Goal: Task Accomplishment & Management: Use online tool/utility

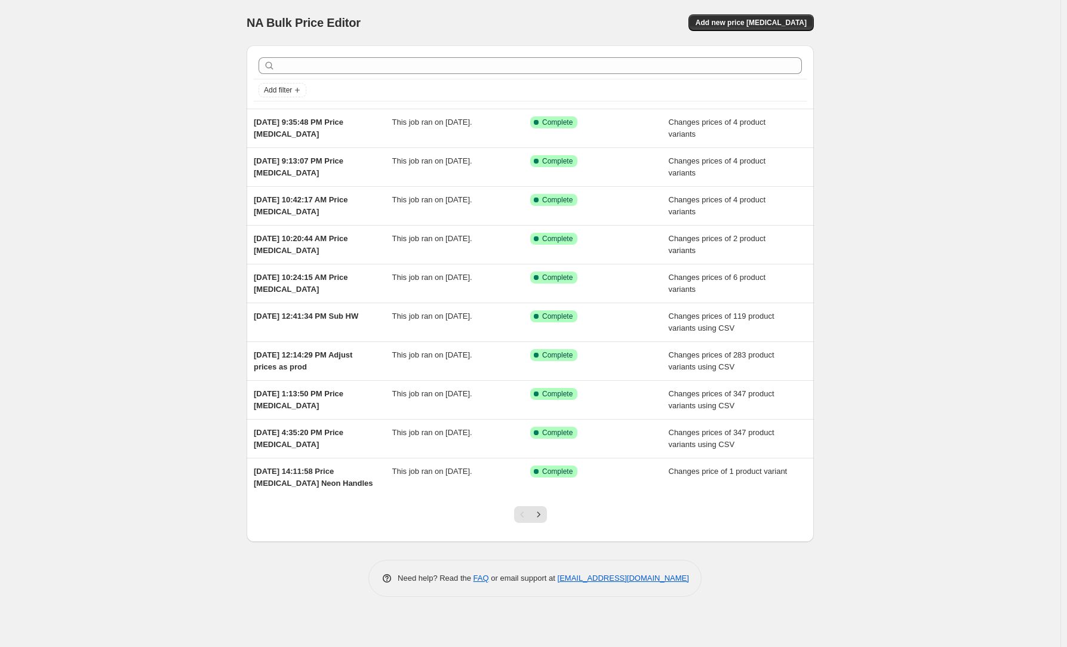
click at [965, 202] on div "NA Bulk Price Editor. This page is ready NA Bulk Price Editor Add new price [ME…" at bounding box center [530, 323] width 1060 height 647
click at [771, 20] on span "Add new price [MEDICAL_DATA]" at bounding box center [750, 23] width 111 height 10
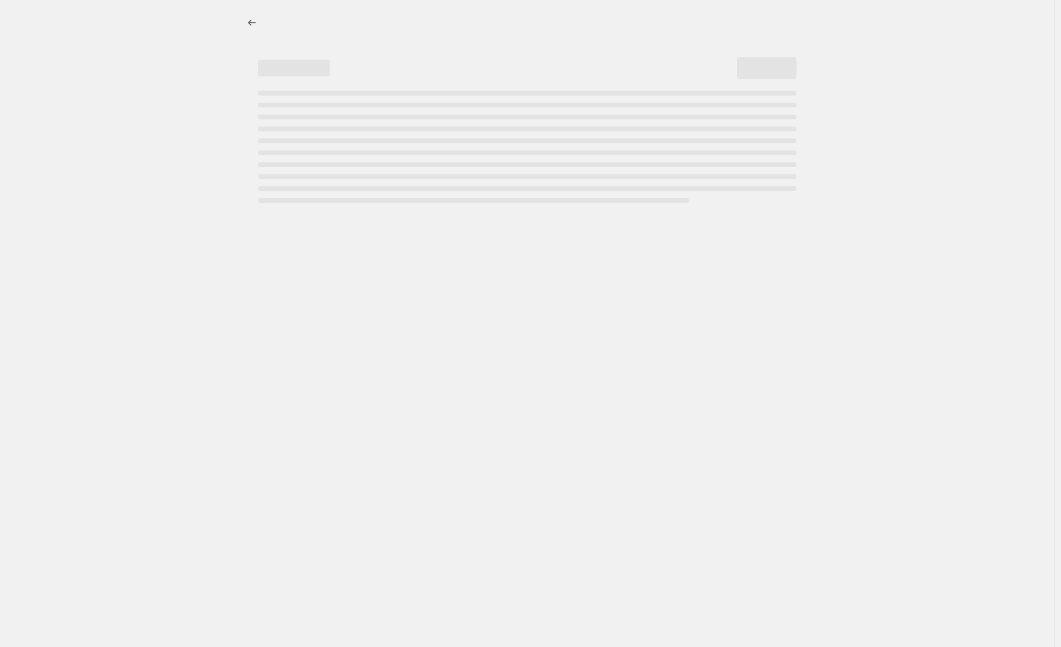
select select "percentage"
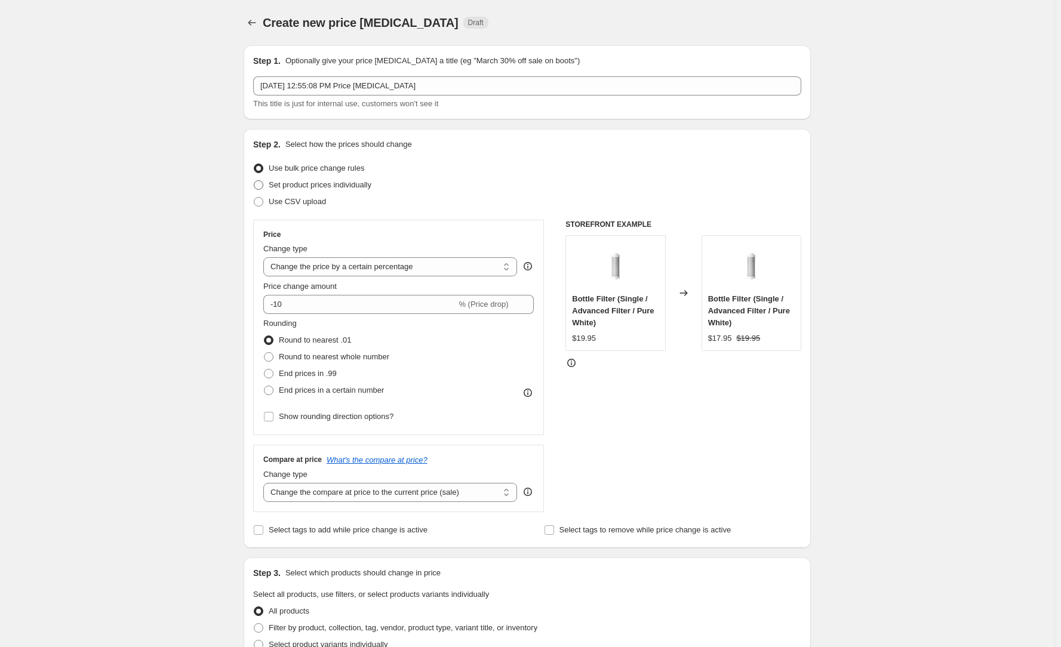
click at [370, 189] on span "Set product prices individually" at bounding box center [320, 184] width 103 height 9
click at [254, 181] on input "Set product prices individually" at bounding box center [254, 180] width 1 height 1
radio input "true"
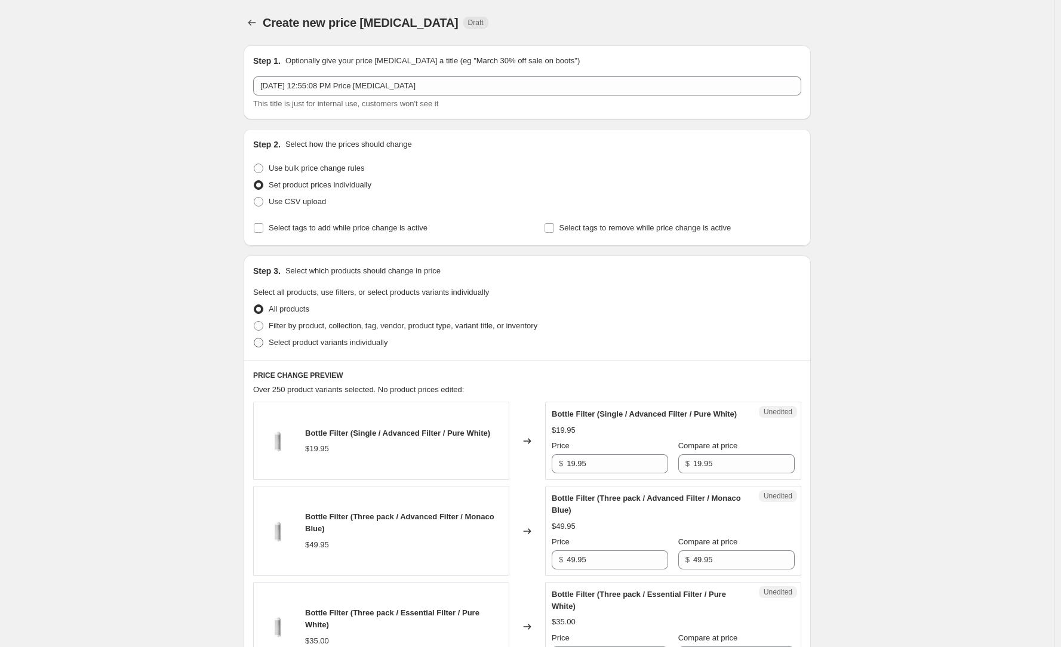
click at [328, 342] on span "Select product variants individually" at bounding box center [328, 342] width 119 height 9
click at [254, 338] on input "Select product variants individually" at bounding box center [254, 338] width 1 height 1
radio input "true"
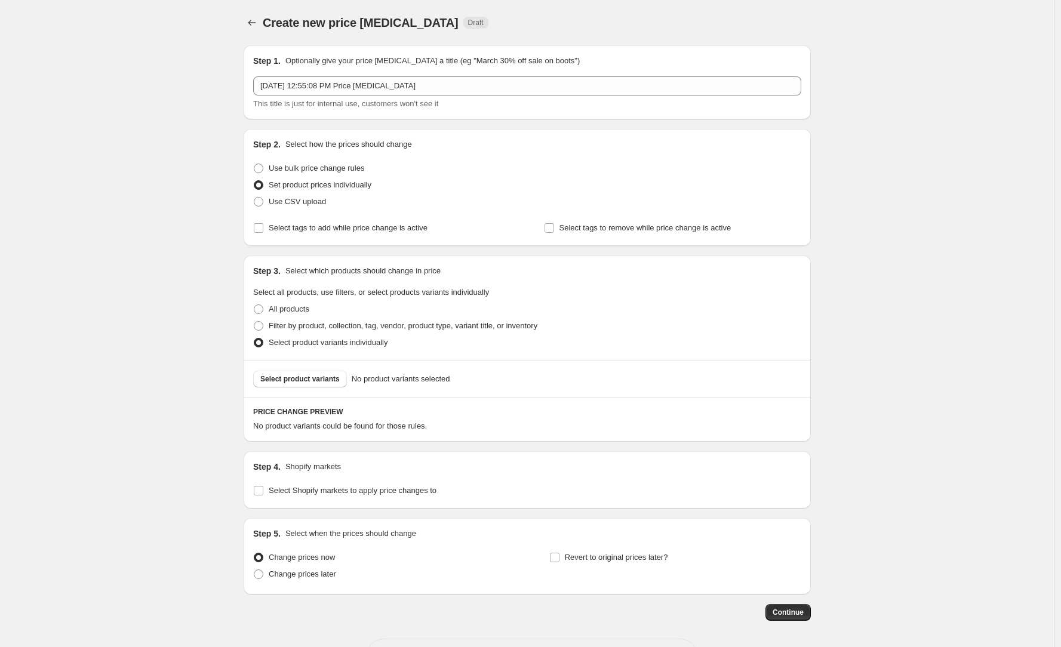
click at [324, 390] on div "Select product variants No product variants selected" at bounding box center [527, 379] width 567 height 36
click at [338, 387] on button "Select product variants" at bounding box center [300, 379] width 94 height 17
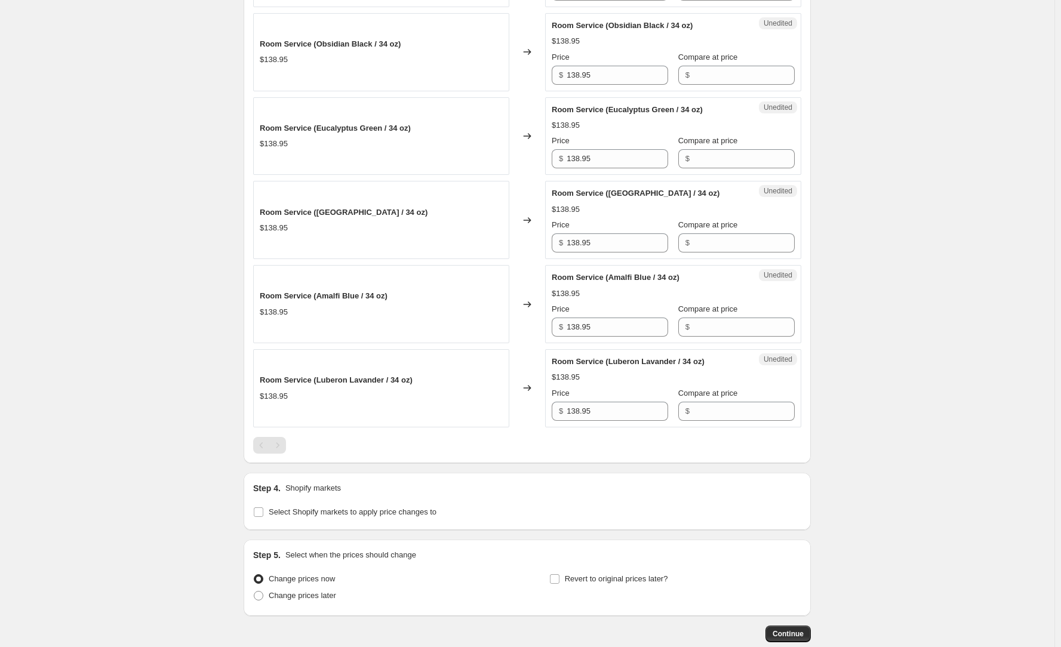
scroll to position [1015, 0]
click at [720, 401] on input "Compare at price" at bounding box center [743, 410] width 101 height 19
paste input "138.95"
type input "138.95"
click at [732, 330] on input "Compare at price" at bounding box center [743, 325] width 101 height 19
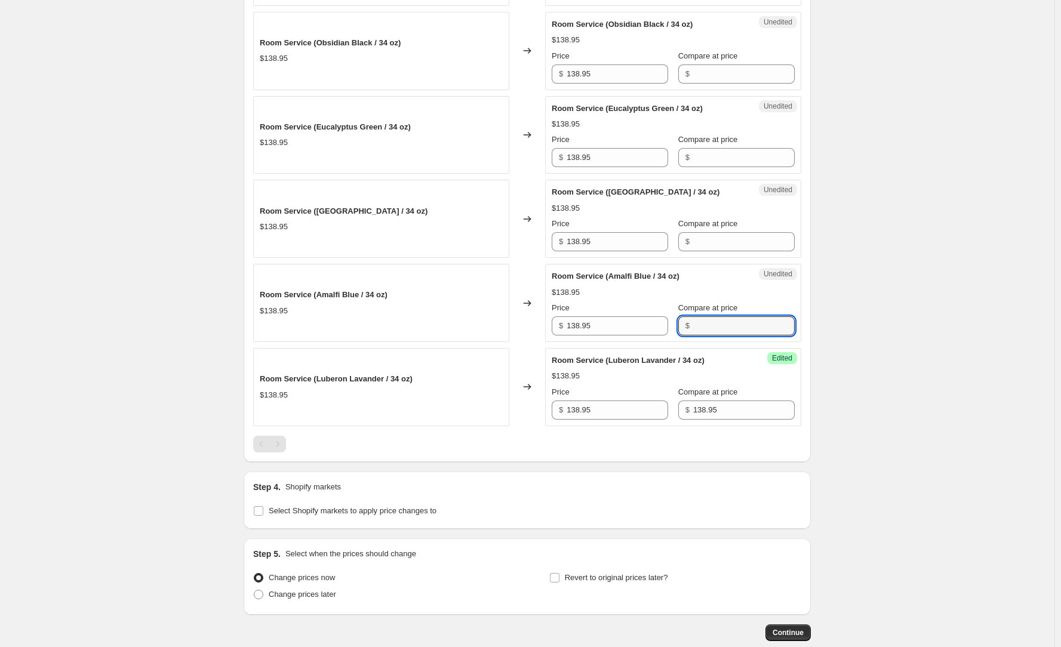
paste input "138.95"
type input "138.95"
click at [722, 233] on input "Compare at price" at bounding box center [743, 241] width 101 height 19
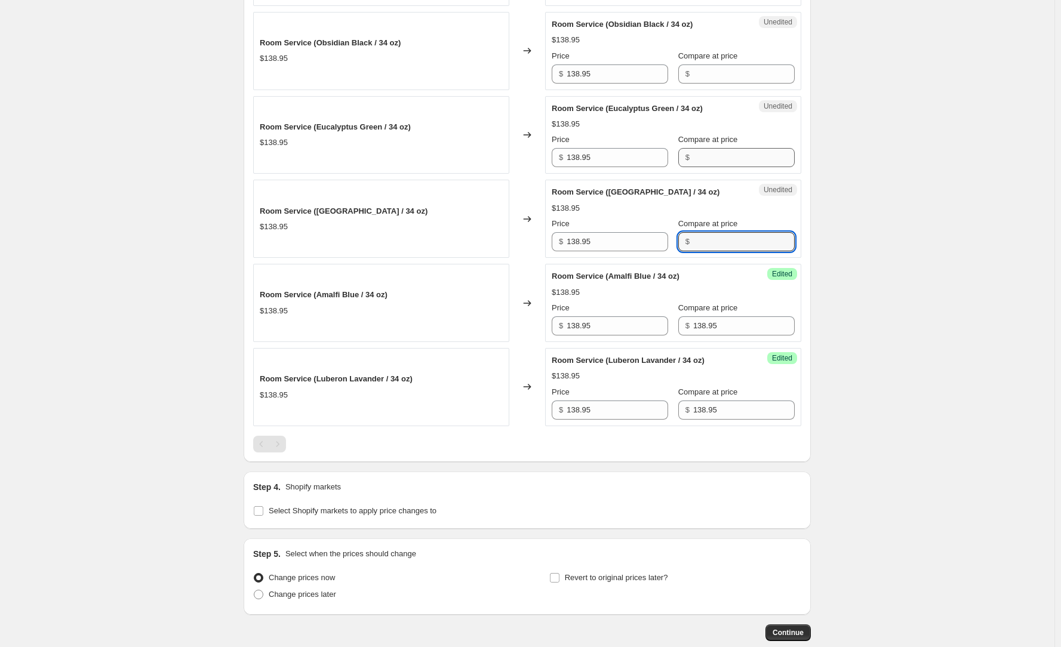
paste input "138.95"
type input "138.95"
click at [734, 148] on input "Compare at price" at bounding box center [743, 157] width 101 height 19
paste input "138.95"
type input "138.95"
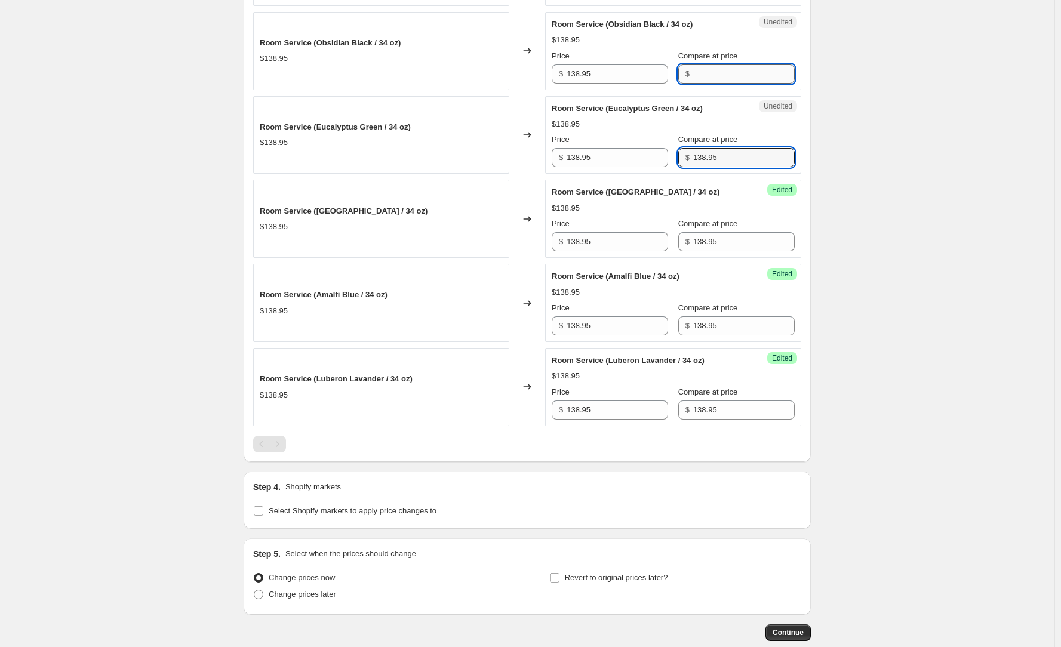
click at [719, 75] on input "Compare at price" at bounding box center [743, 73] width 101 height 19
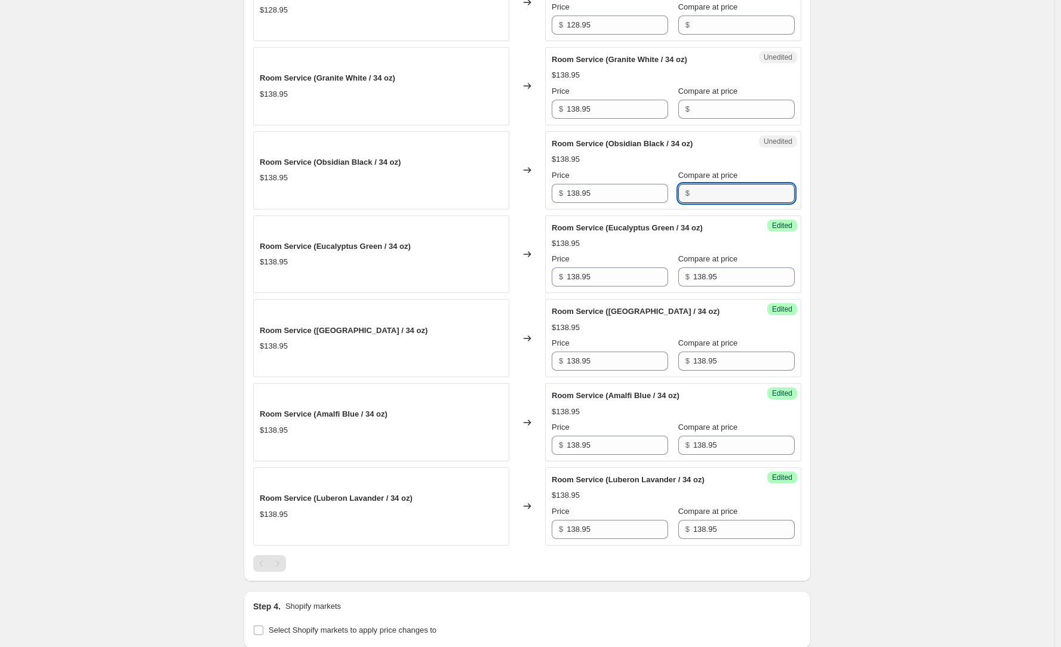
paste input "138.95"
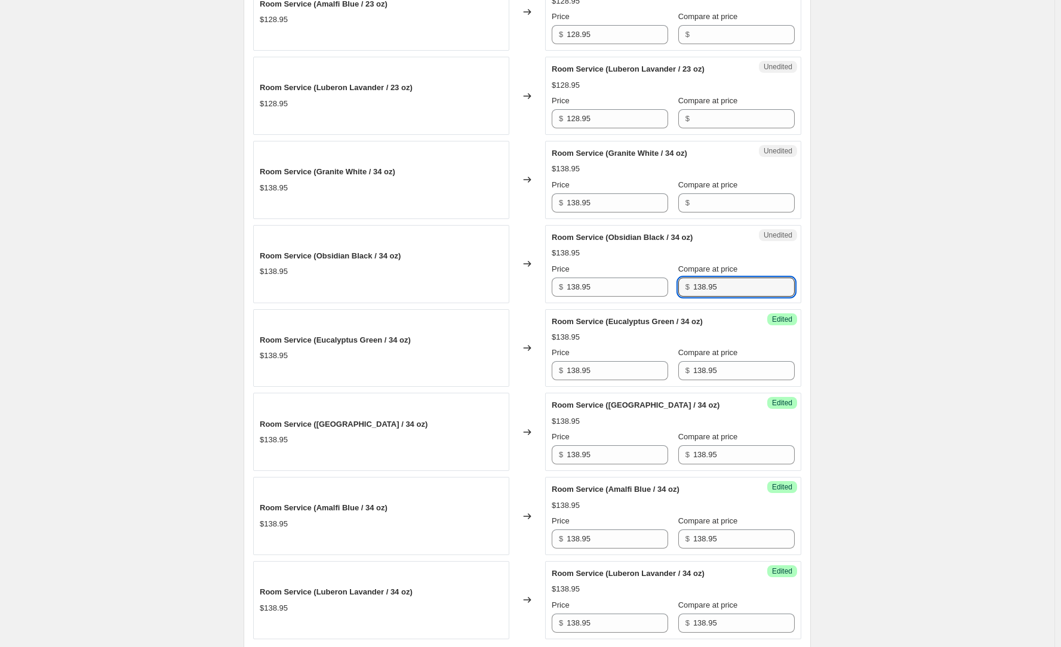
scroll to position [776, 0]
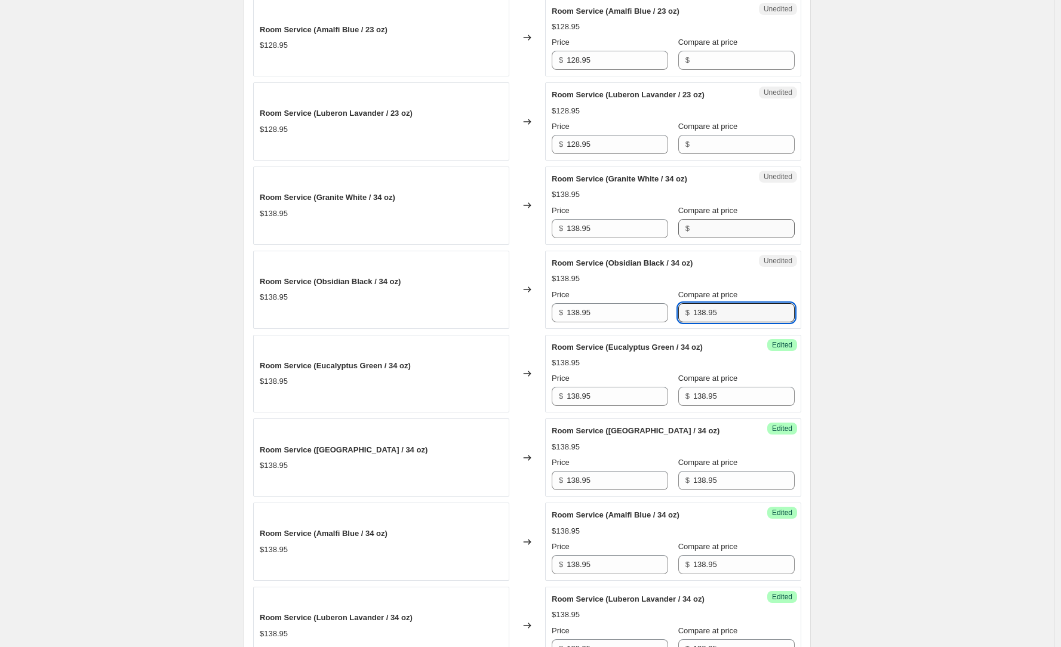
type input "138.95"
click at [726, 223] on input "Compare at price" at bounding box center [743, 228] width 101 height 19
paste input "138.95"
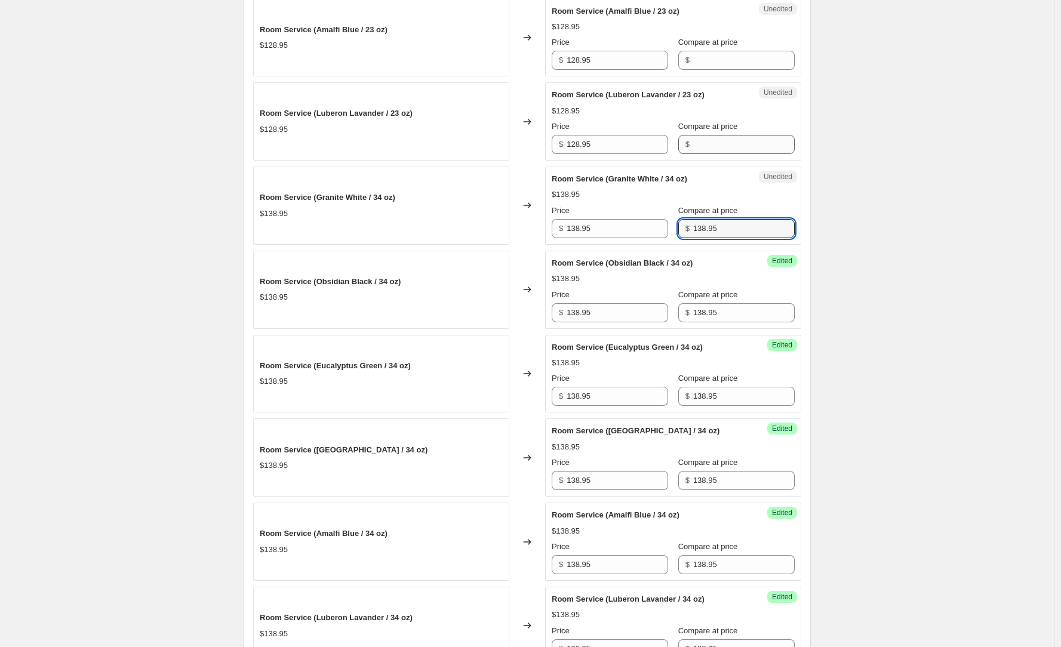
type input "138.95"
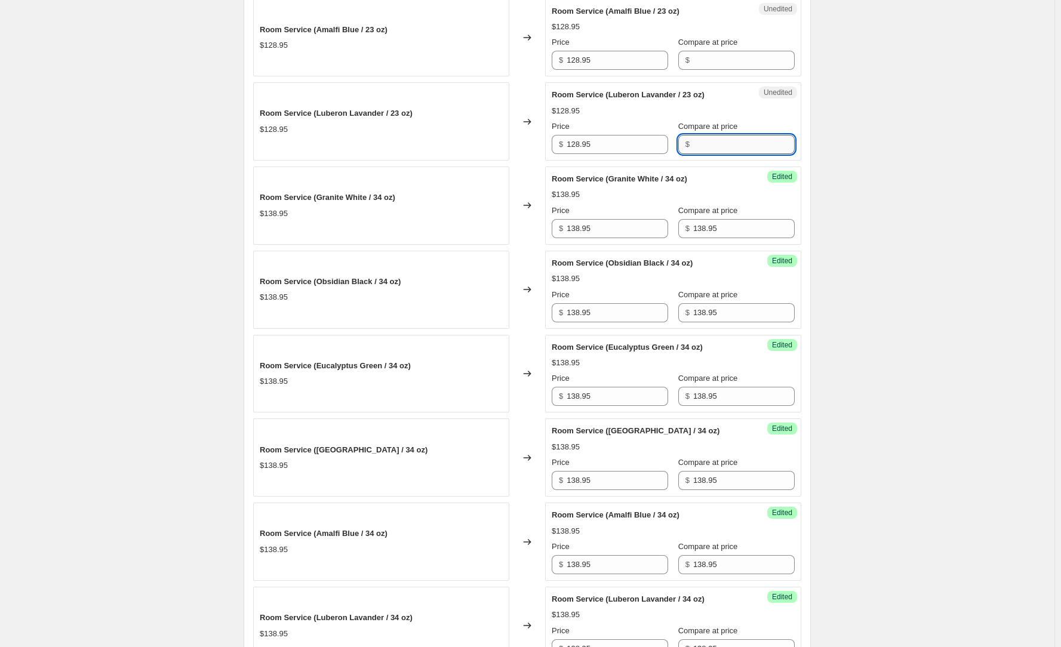
click at [710, 153] on input "Compare at price" at bounding box center [743, 144] width 101 height 19
paste input "138.95"
click at [693, 143] on input "138.95" at bounding box center [743, 144] width 101 height 19
drag, startPoint x: 716, startPoint y: 148, endPoint x: 650, endPoint y: 143, distance: 65.9
click at [650, 143] on div "Price $ 128.95 Compare at price $ 128.95" at bounding box center [673, 137] width 243 height 33
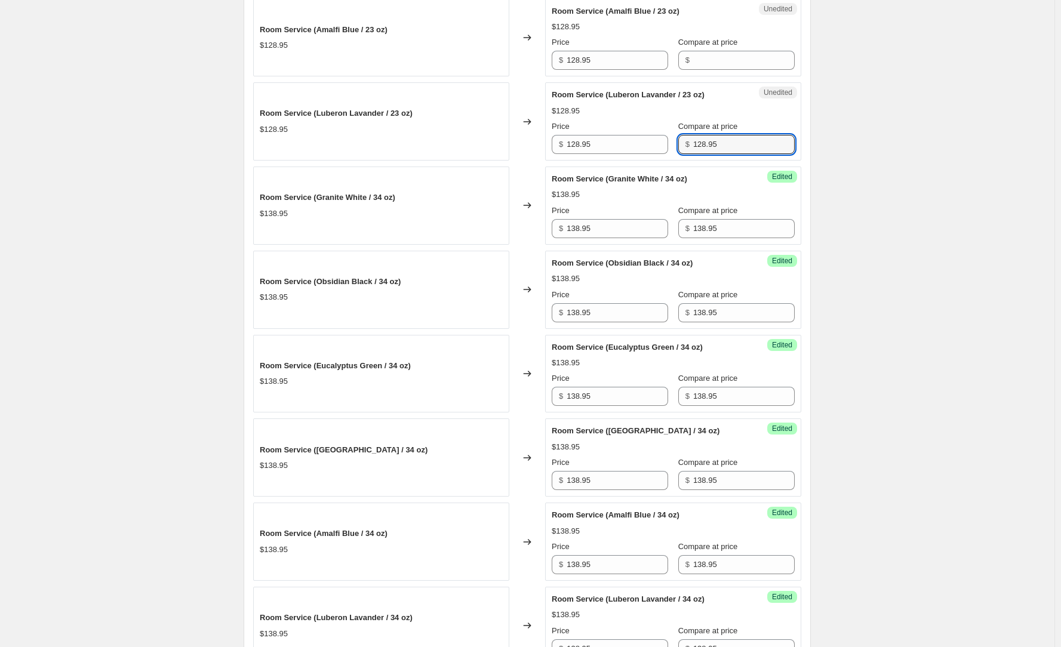
type input "128.95"
click at [725, 63] on input "Compare at price" at bounding box center [743, 60] width 101 height 19
paste input "138.95"
click at [694, 58] on input "138.95" at bounding box center [743, 60] width 101 height 19
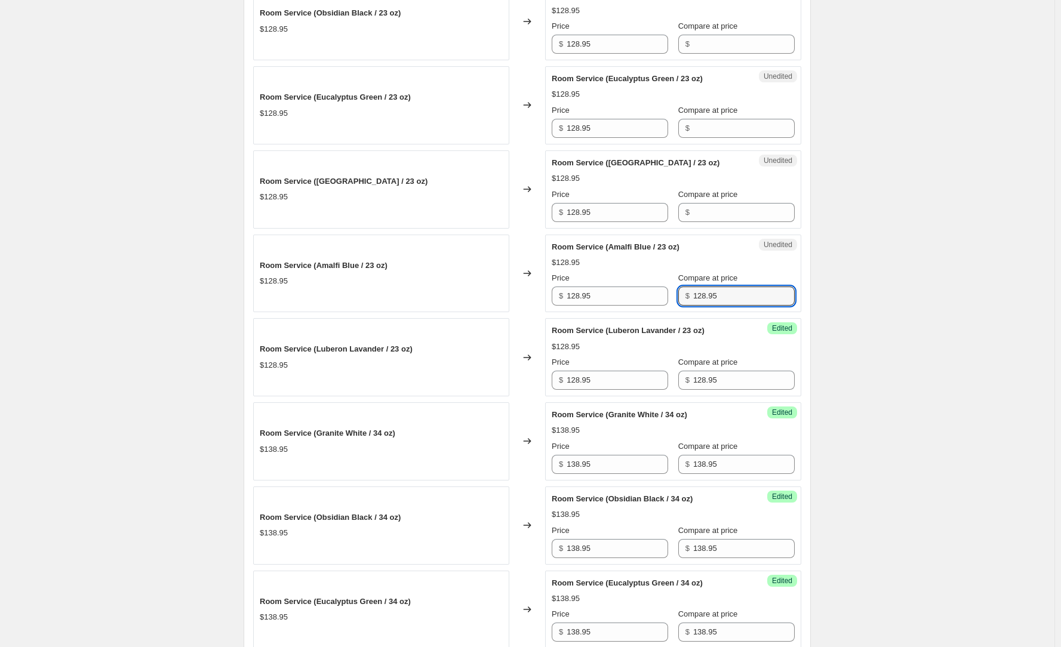
scroll to position [537, 0]
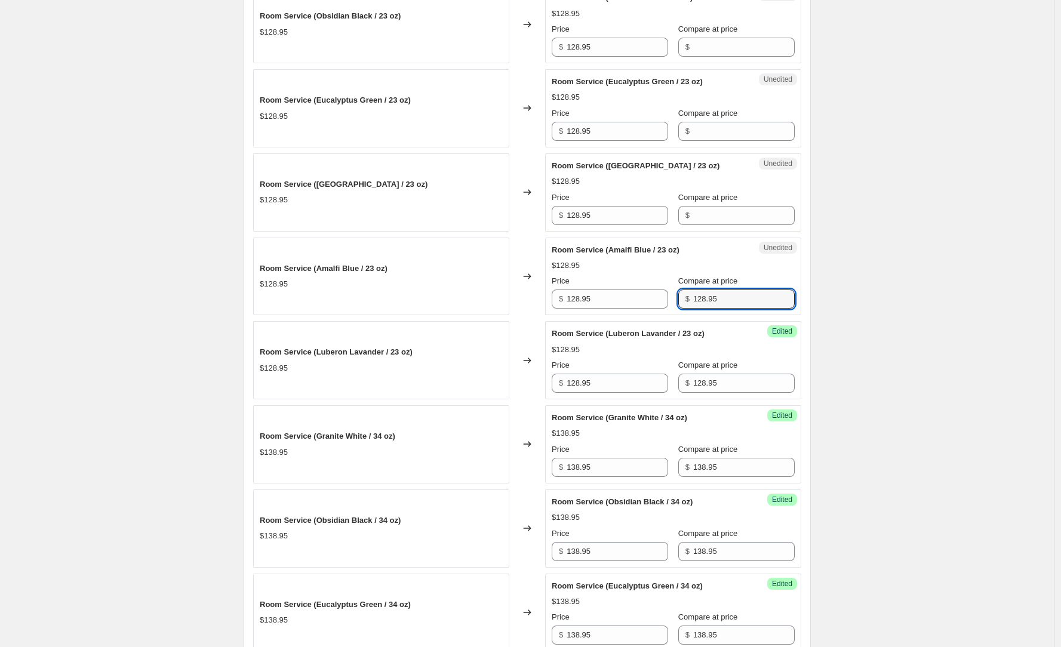
click at [658, 299] on div "Price $ 128.95 Compare at price $ 128.95" at bounding box center [673, 291] width 243 height 33
type input "128.95"
click at [730, 222] on input "Compare at price" at bounding box center [743, 215] width 101 height 19
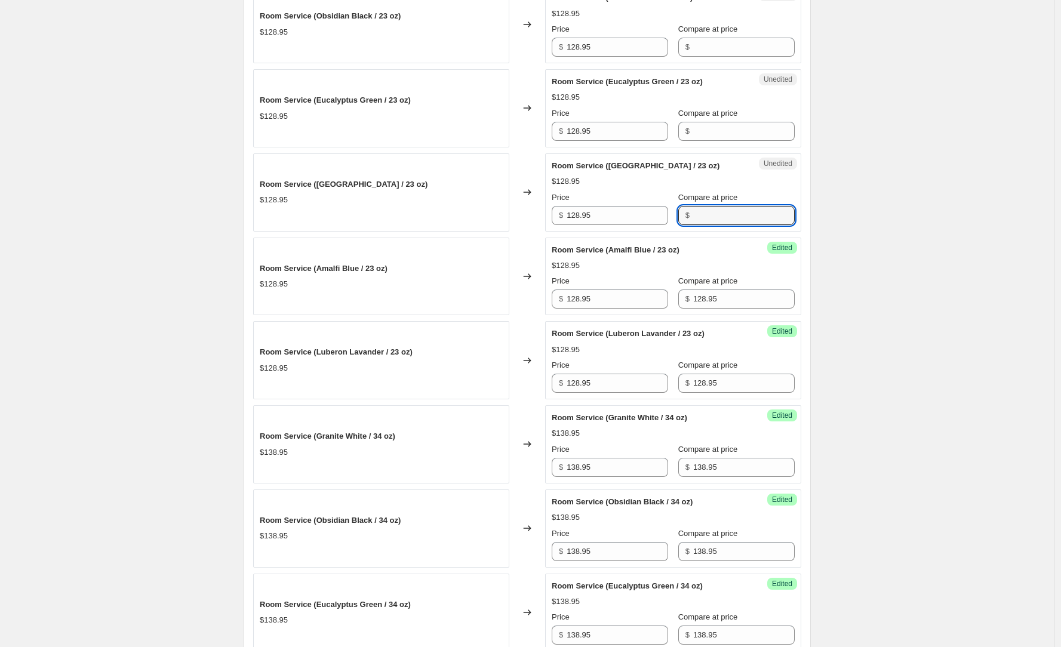
paste input "128.95"
type input "128.95"
click at [725, 140] on input "Compare at price" at bounding box center [743, 131] width 101 height 19
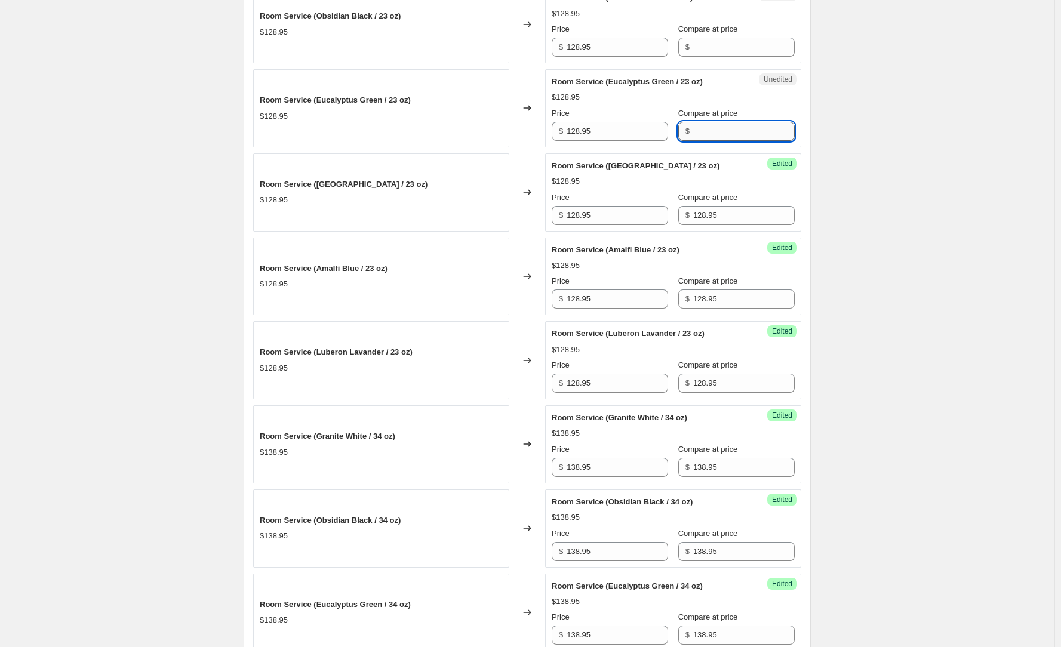
paste input "128.95"
type input "128.95"
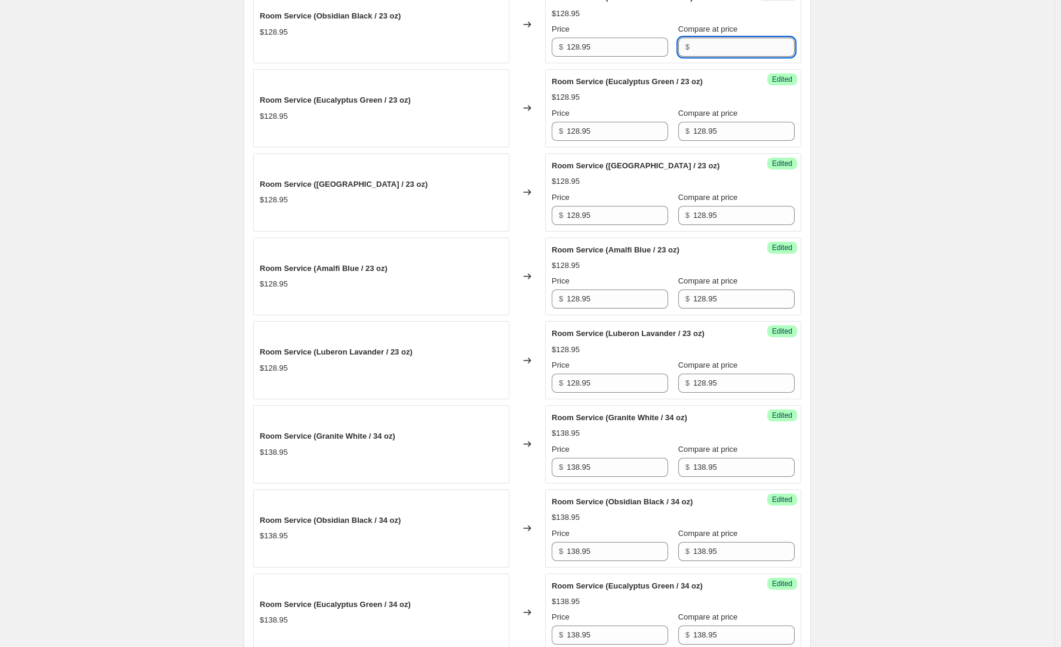
click at [709, 38] on input "Compare at price" at bounding box center [743, 47] width 101 height 19
paste input "128.95"
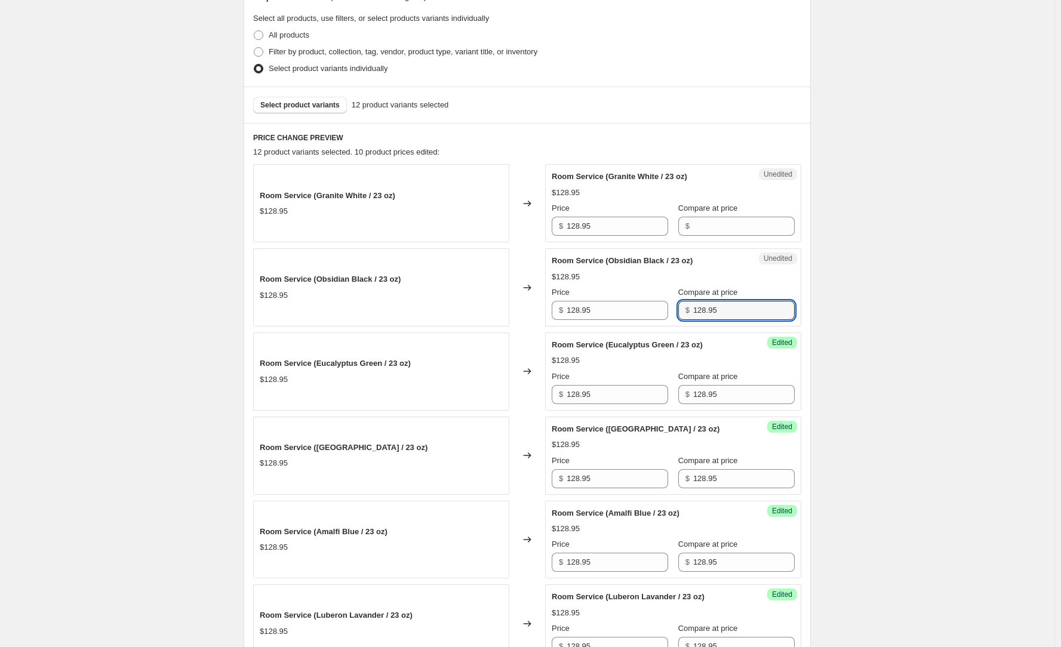
scroll to position [239, 0]
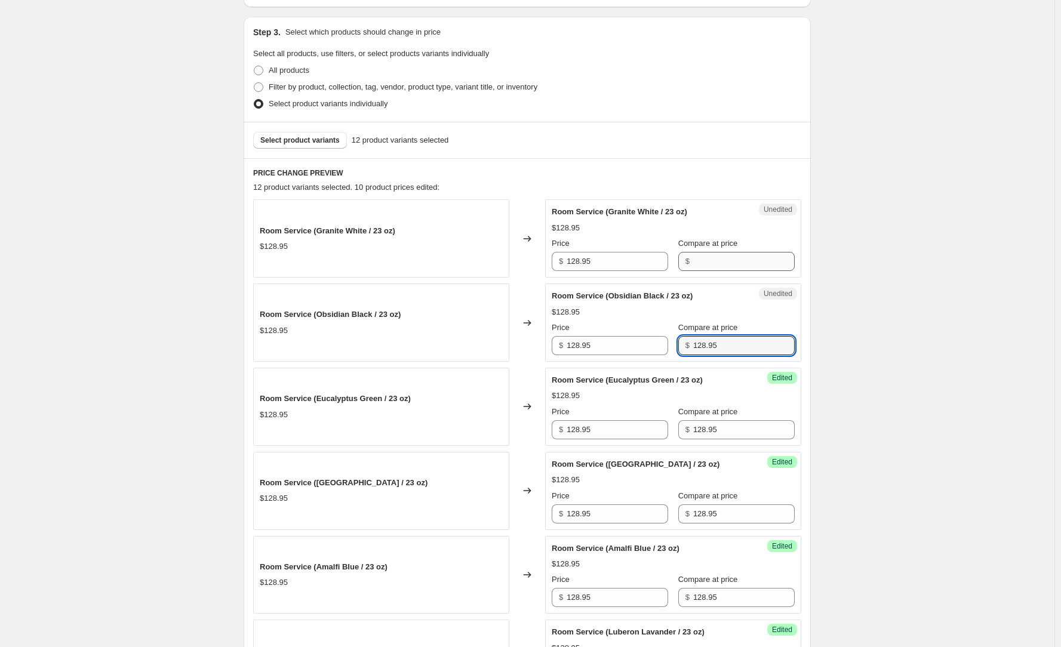
type input "128.95"
click at [715, 259] on input "Compare at price" at bounding box center [743, 261] width 101 height 19
paste input "128.95"
type input "128.95"
click at [869, 241] on div "Create new price [MEDICAL_DATA]. This page is ready Create new price [MEDICAL_D…" at bounding box center [527, 625] width 1054 height 1729
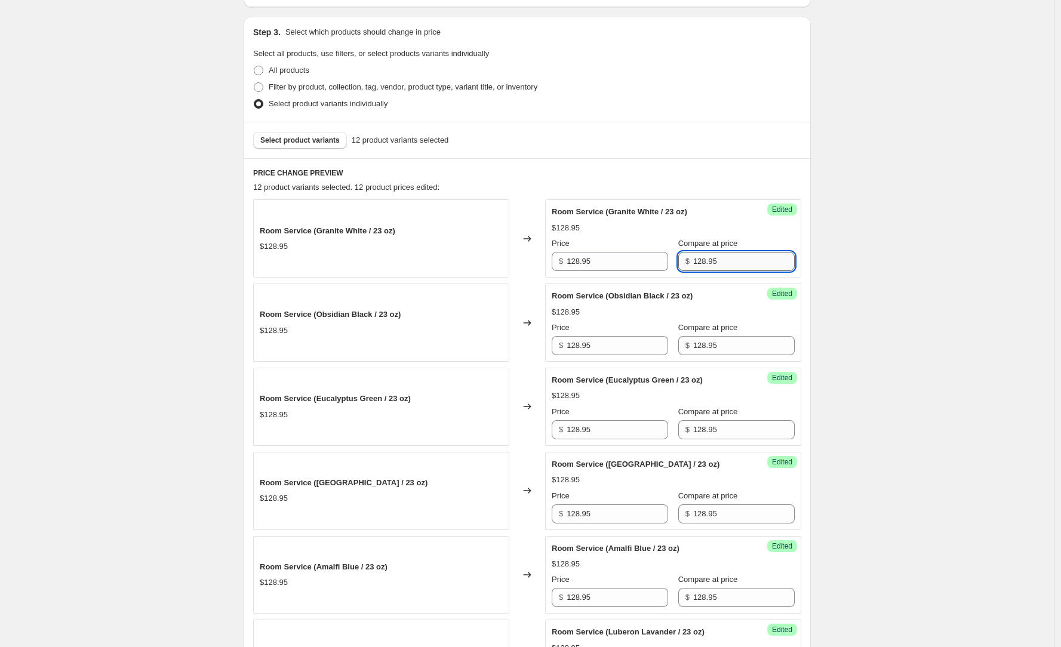
click at [713, 261] on input "128.95" at bounding box center [743, 261] width 101 height 19
click at [623, 261] on input "128.95" at bounding box center [616, 261] width 101 height 19
drag, startPoint x: 587, startPoint y: 260, endPoint x: 544, endPoint y: 254, distance: 43.3
click at [553, 254] on div "Success Edited Room Service (Granite White / 23 oz) $128.95 Price $ 118.63 Comp…" at bounding box center [673, 238] width 256 height 78
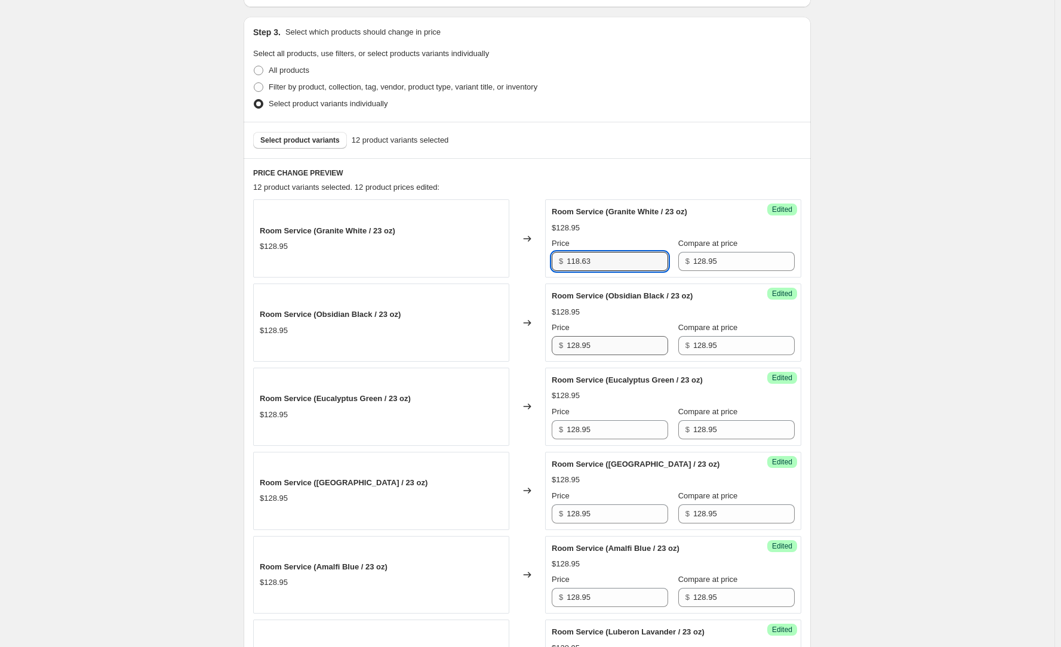
type input "118.63"
click at [620, 350] on input "128.95" at bounding box center [616, 345] width 101 height 19
paste input "18.63"
type input "118.63"
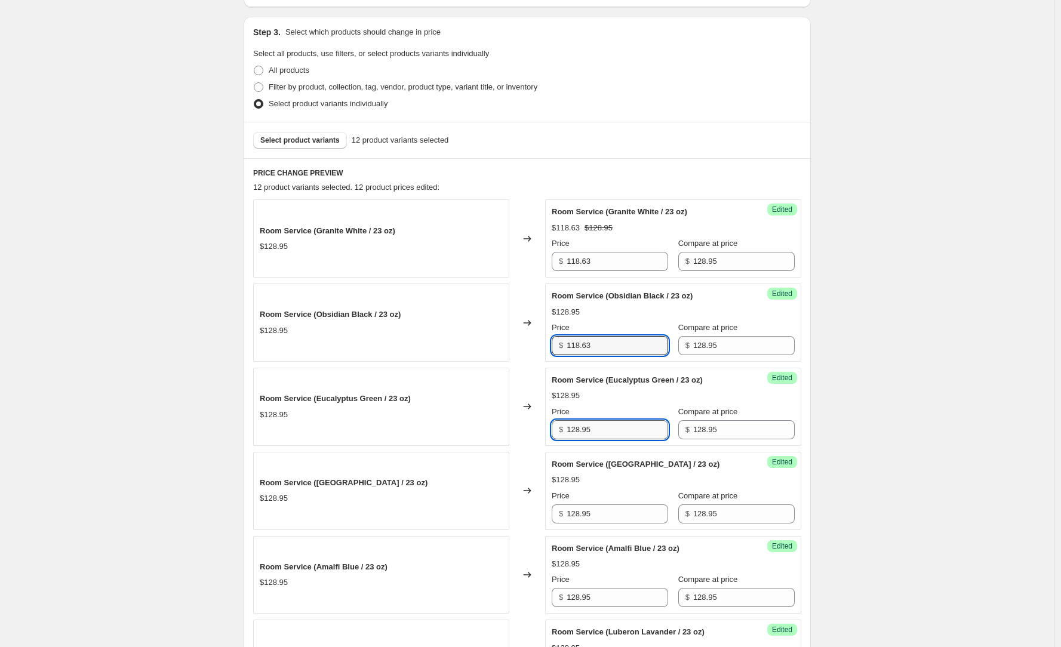
click at [618, 427] on input "128.95" at bounding box center [616, 429] width 101 height 19
paste input "18.63"
type input "118.63"
click at [611, 521] on input "128.95" at bounding box center [616, 513] width 101 height 19
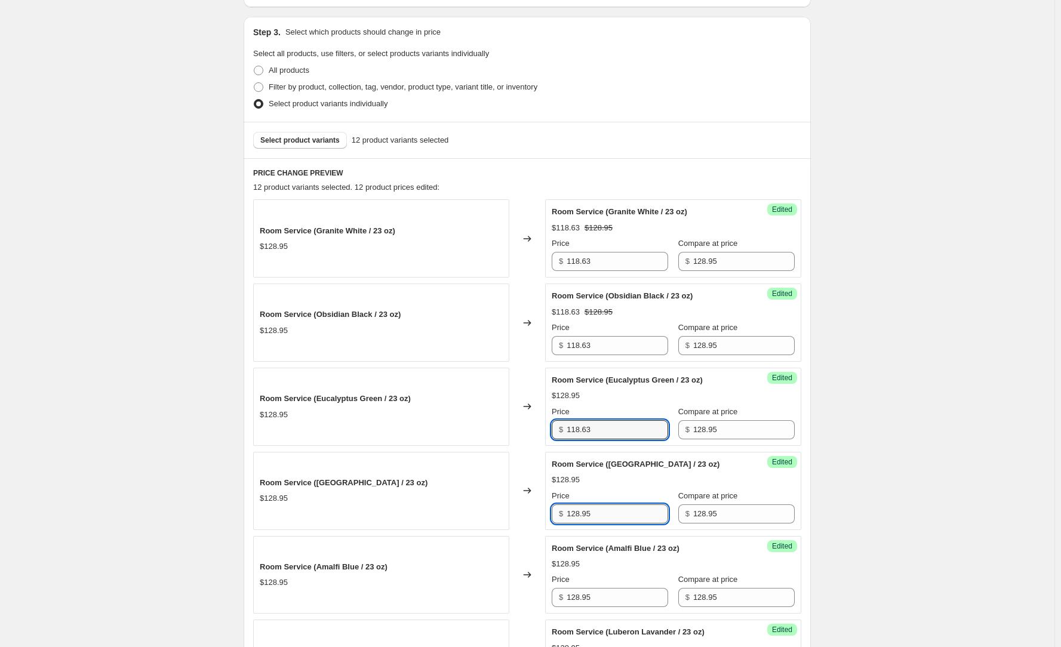
click at [611, 521] on input "128.95" at bounding box center [616, 513] width 101 height 19
paste input "18.63"
type input "118.63"
click at [603, 593] on input "128.95" at bounding box center [616, 597] width 101 height 19
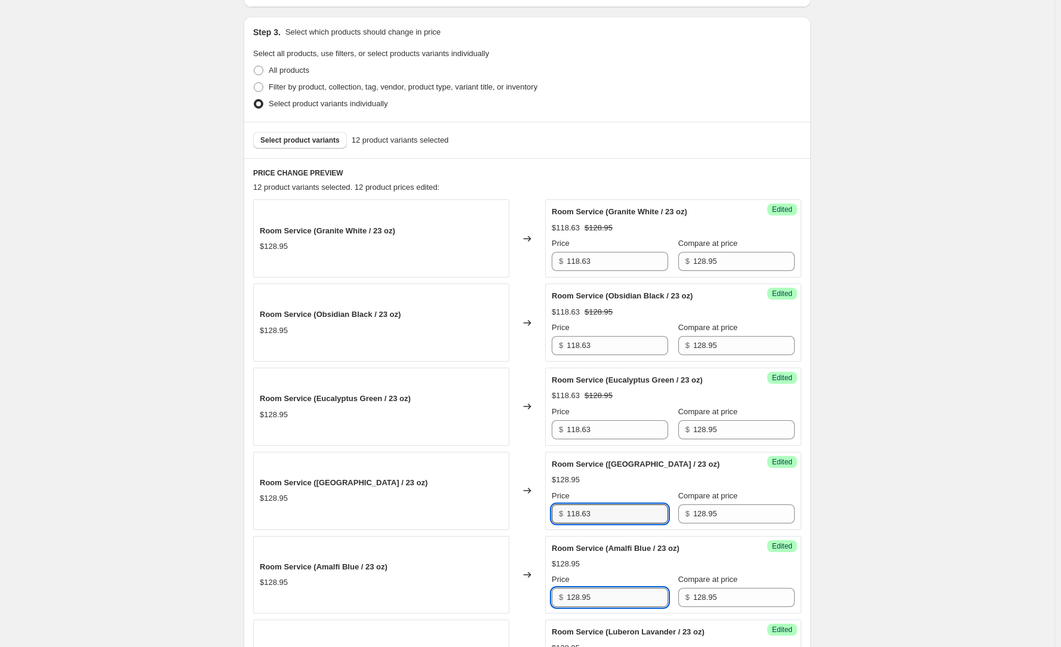
click at [603, 593] on input "128.95" at bounding box center [616, 597] width 101 height 19
paste input "18.63"
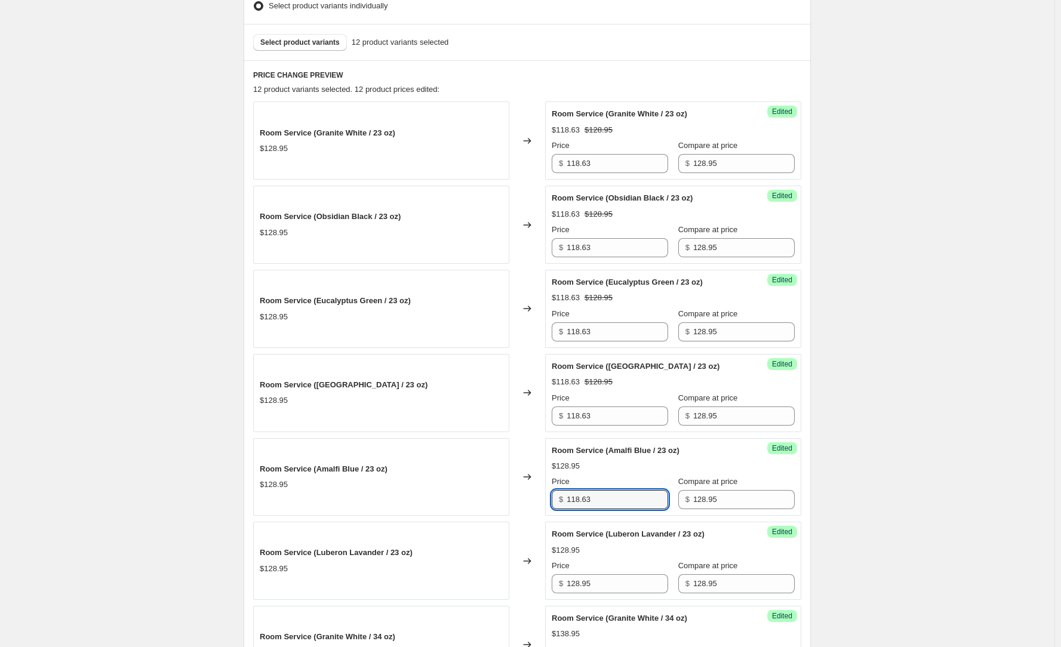
scroll to position [478, 0]
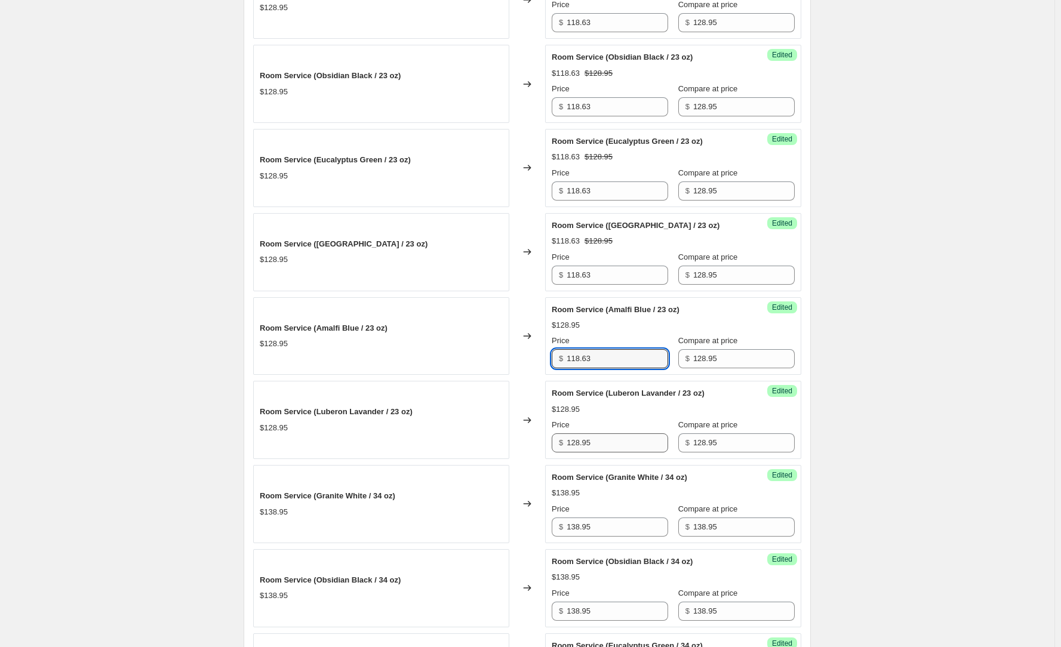
type input "118.63"
click at [627, 451] on input "128.95" at bounding box center [616, 442] width 101 height 19
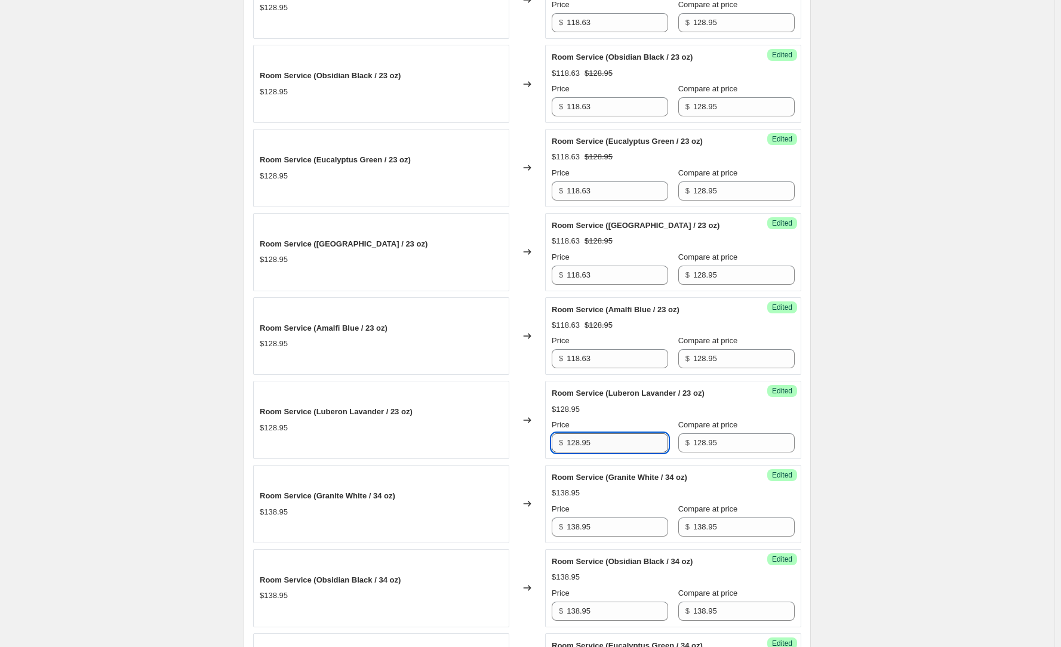
paste input "18.63"
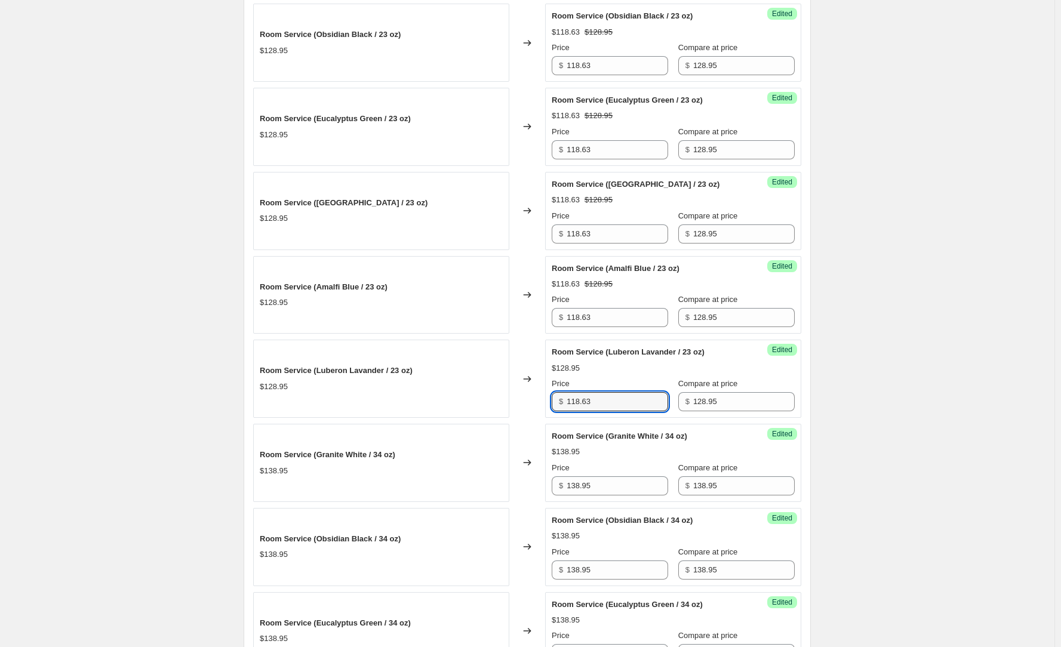
scroll to position [597, 0]
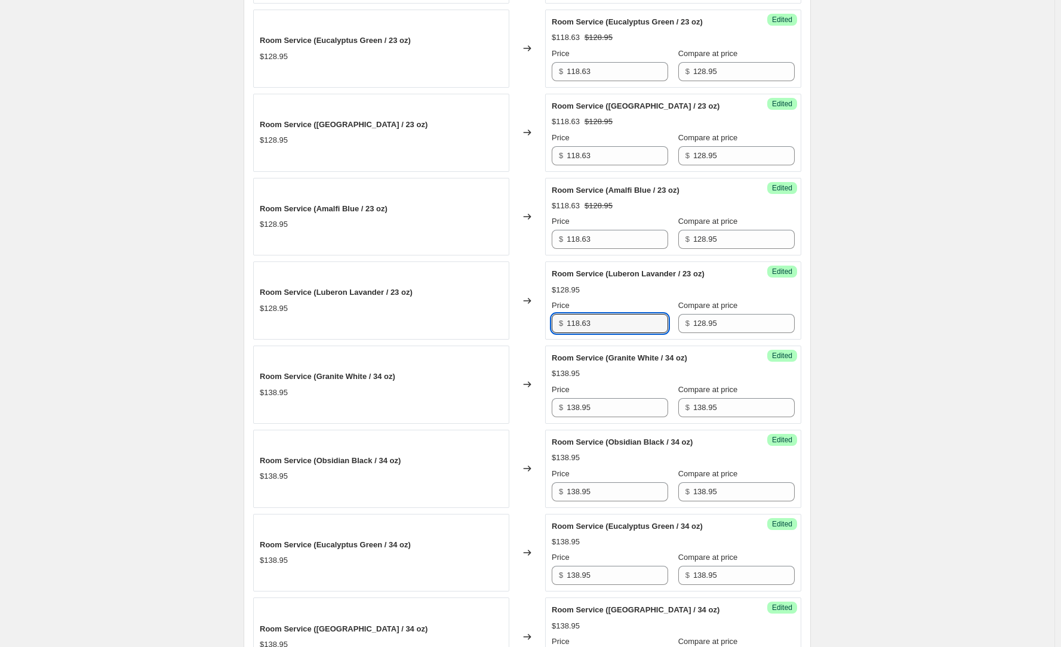
type input "118.63"
click at [601, 403] on input "138.95" at bounding box center [616, 407] width 101 height 19
drag, startPoint x: 610, startPoint y: 407, endPoint x: 538, endPoint y: 399, distance: 72.1
click at [538, 399] on div "Room Service (Granite White / 34 oz) $138.95 Changed to Success Edited Room Ser…" at bounding box center [527, 385] width 548 height 78
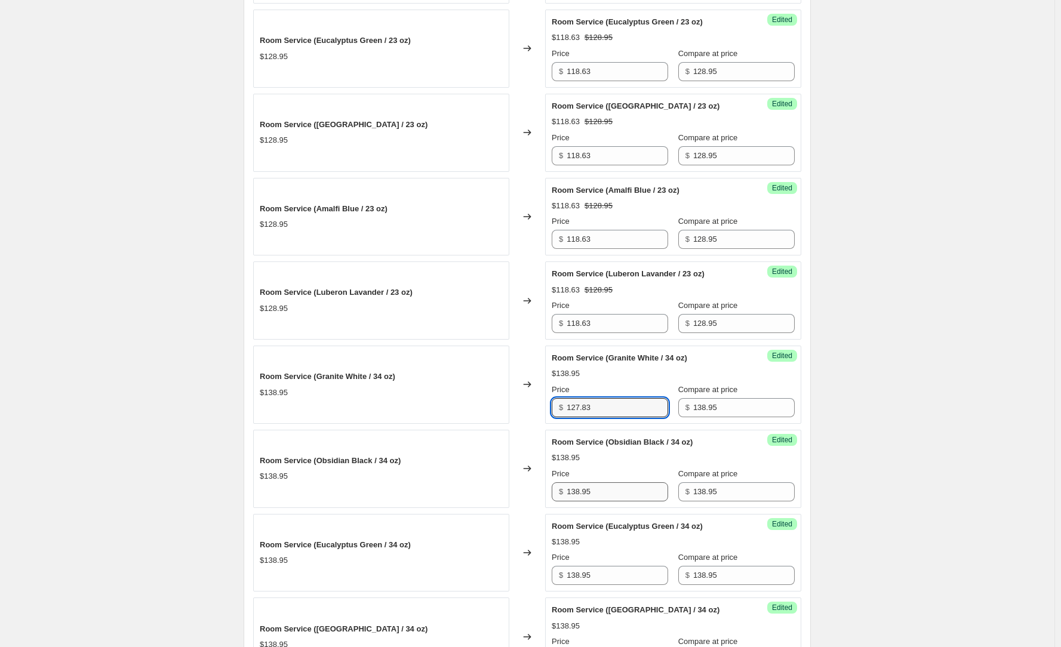
type input "127.83"
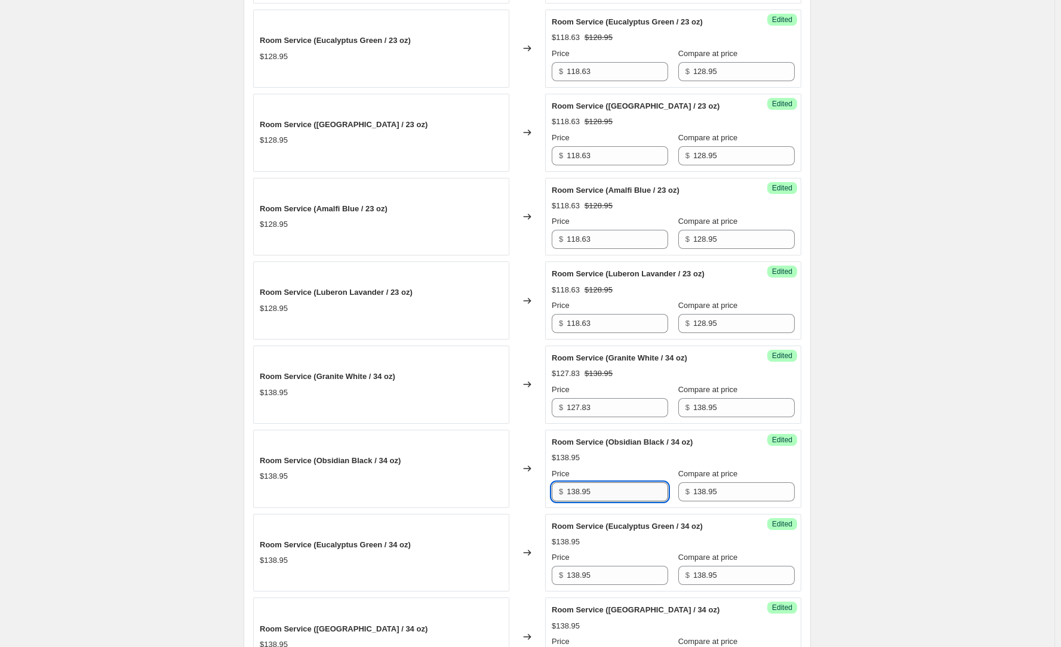
click at [608, 500] on input "138.95" at bounding box center [616, 491] width 101 height 19
paste input "27.83"
type input "127.83"
click at [618, 574] on input "138.95" at bounding box center [616, 575] width 101 height 19
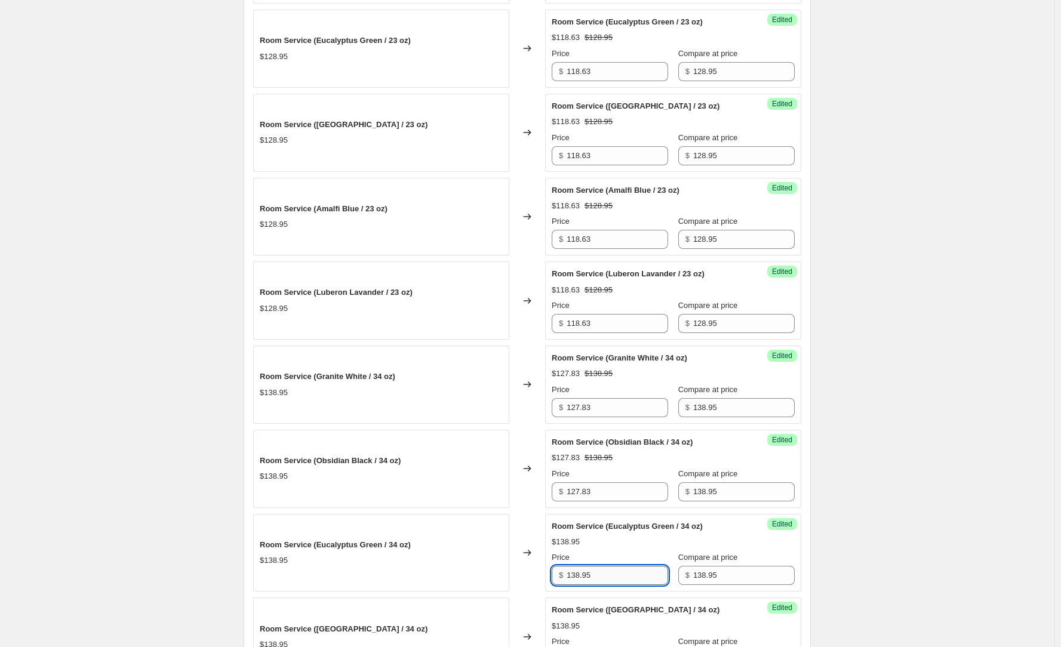
click at [618, 574] on input "138.95" at bounding box center [616, 575] width 101 height 19
paste input "27.83"
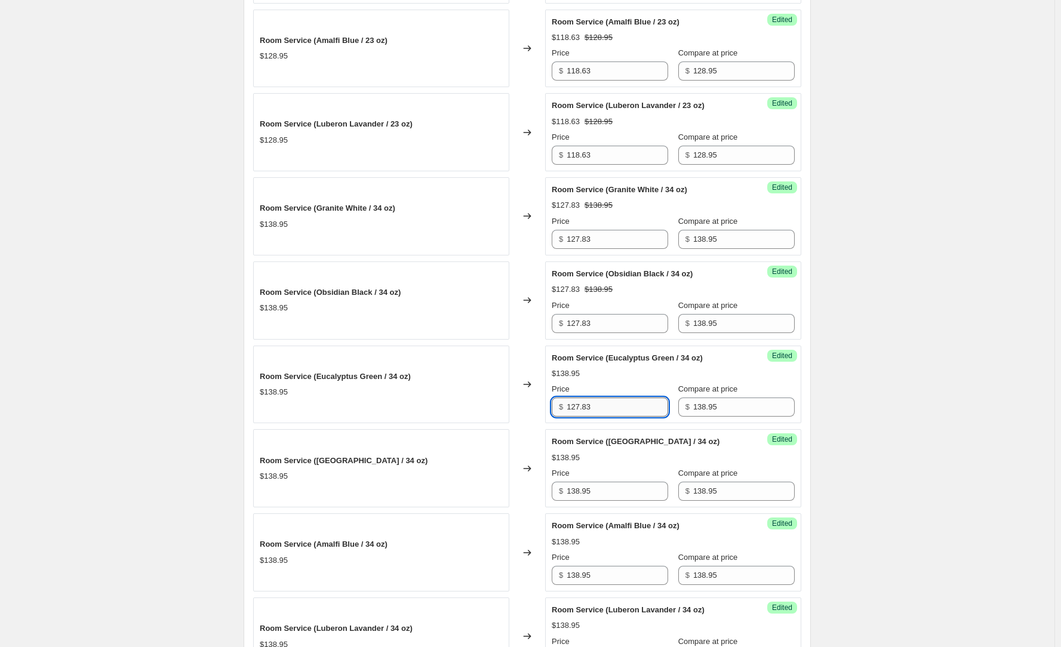
scroll to position [895, 0]
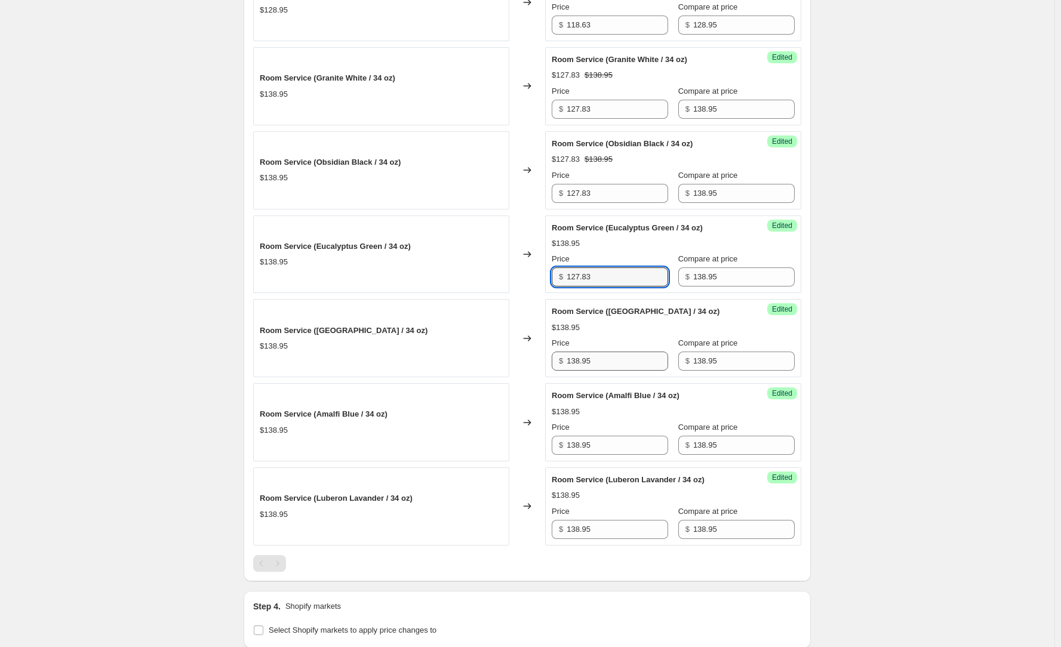
type input "127.83"
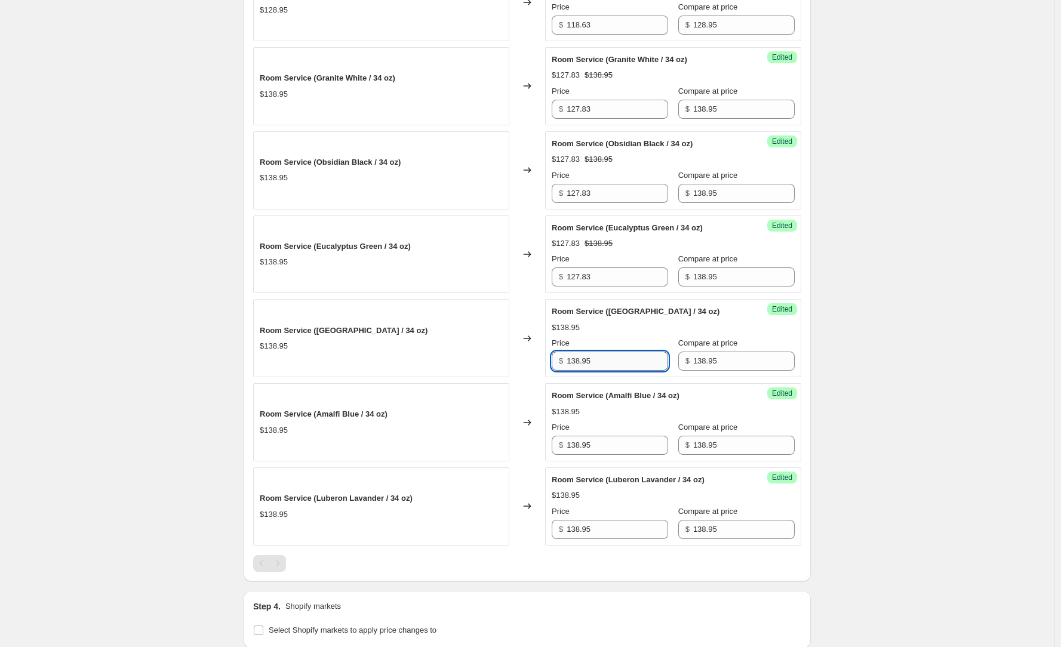
click at [605, 367] on input "138.95" at bounding box center [616, 361] width 101 height 19
paste input "127.83"
drag, startPoint x: 624, startPoint y: 364, endPoint x: 552, endPoint y: 359, distance: 72.4
click at [554, 359] on div "Success Edited Room Service (Mojave Dune / 34 oz) $138.95 Price $ 138.95127.83 …" at bounding box center [673, 338] width 256 height 78
paste input "text"
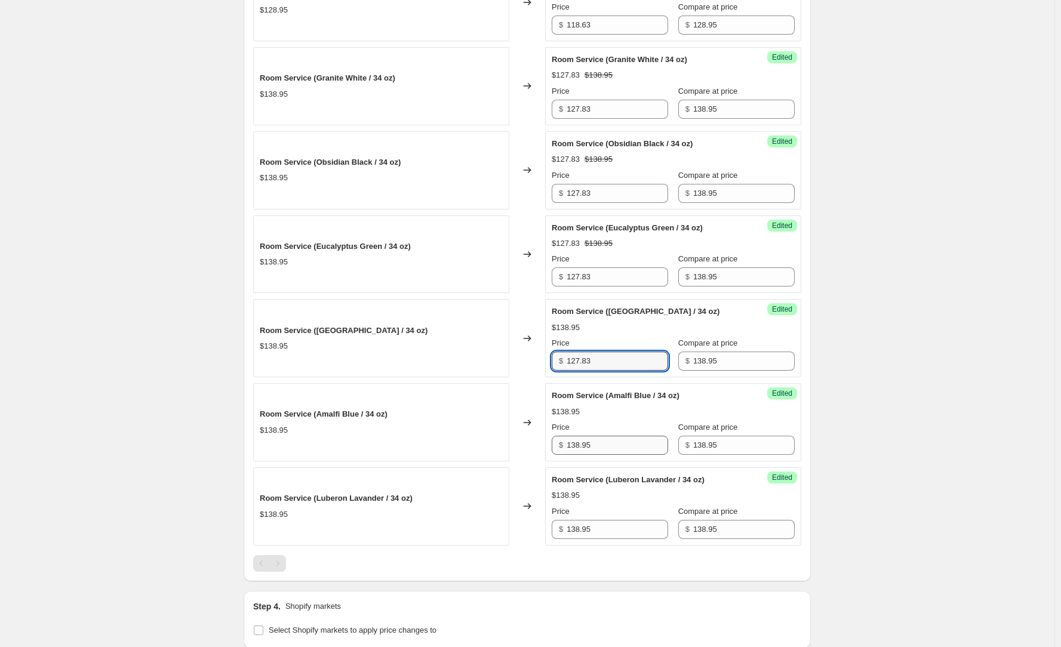
type input "127.83"
drag, startPoint x: 602, startPoint y: 449, endPoint x: 534, endPoint y: 439, distance: 68.8
click at [539, 439] on div "Room Service (Amalfi Blue / 34 oz) $138.95 Changed to Success Edited Room Servi…" at bounding box center [527, 422] width 548 height 78
paste input "27.83"
type input "127.83"
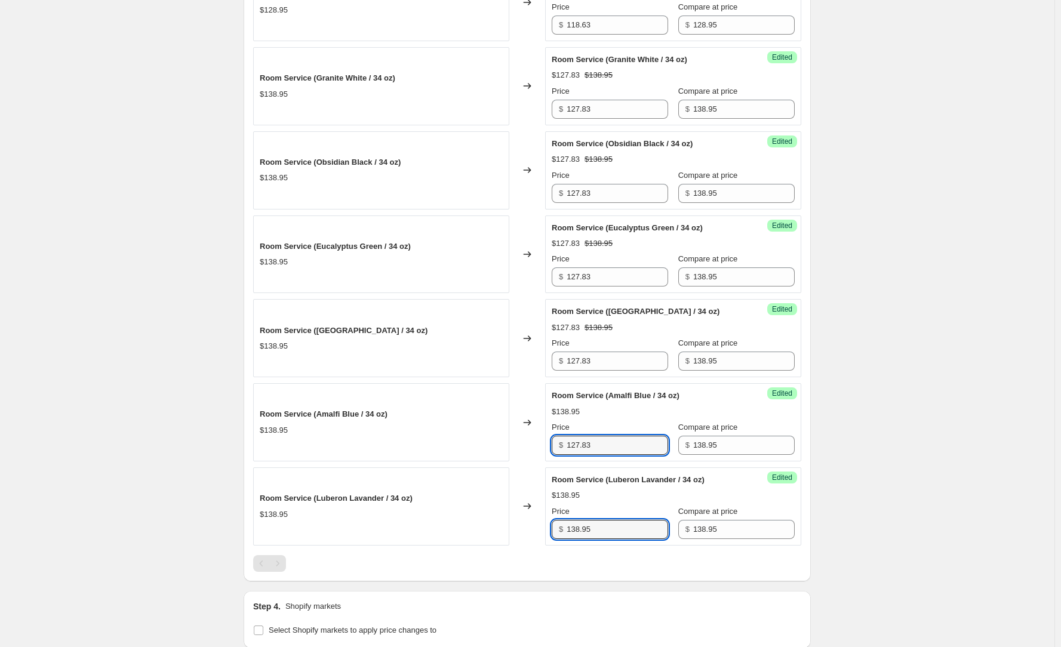
drag, startPoint x: 590, startPoint y: 527, endPoint x: 540, endPoint y: 522, distance: 50.4
click at [546, 522] on div "Room Service (Luberon Lavander / 34 oz) $138.95 Changed to Success Edited Room …" at bounding box center [527, 506] width 548 height 78
paste input "27.83"
type input "127.83"
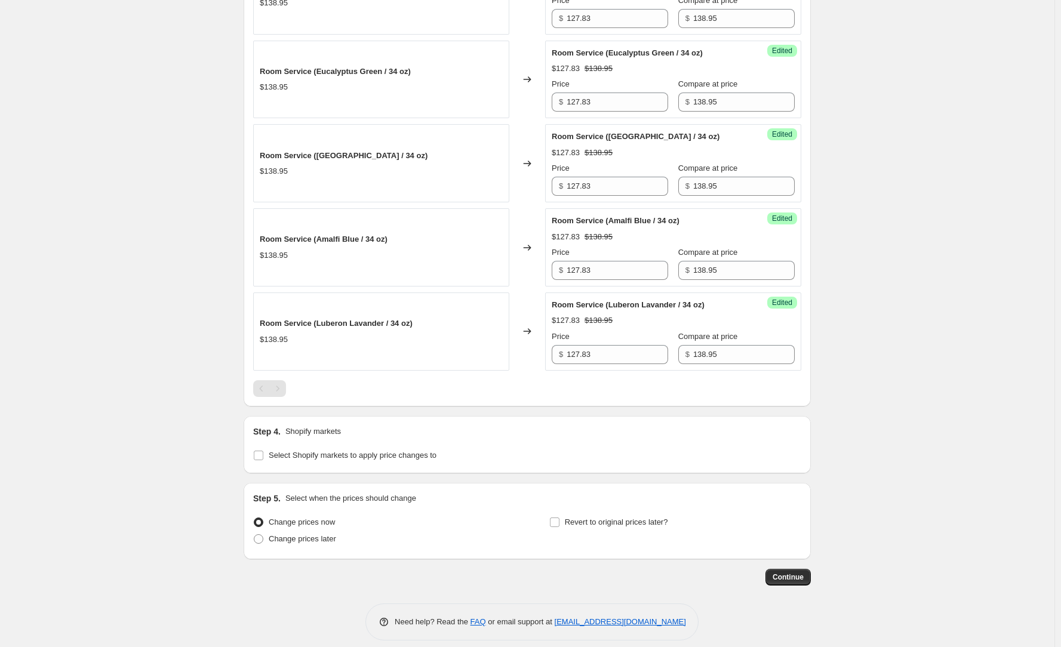
scroll to position [1074, 0]
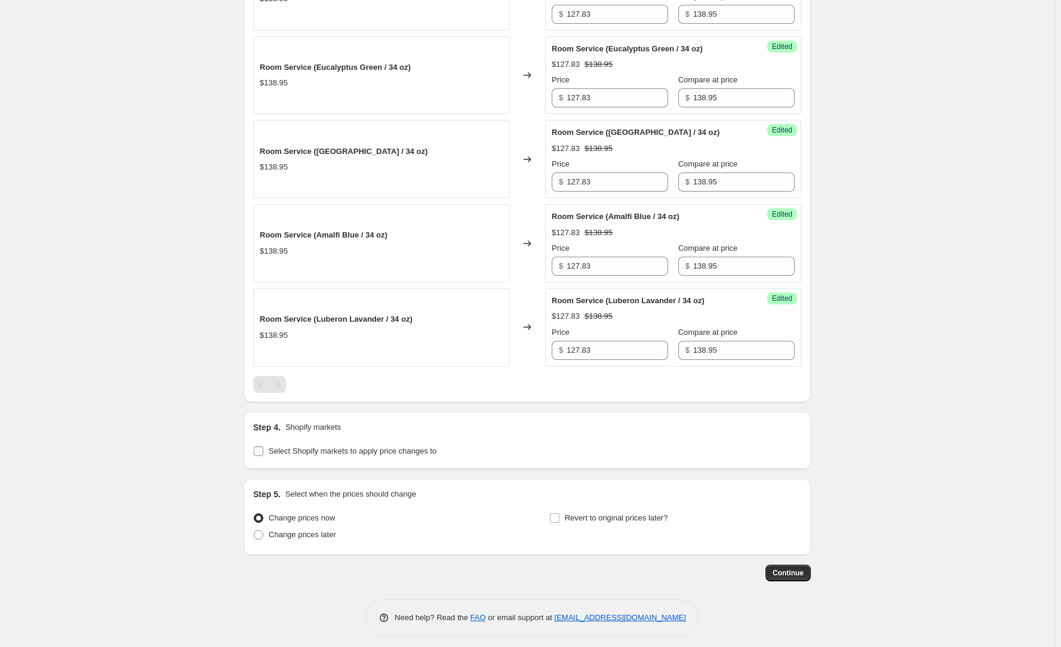
click at [407, 447] on span "Select Shopify markets to apply price changes to" at bounding box center [353, 451] width 168 height 9
click at [263, 447] on input "Select Shopify markets to apply price changes to" at bounding box center [259, 452] width 10 height 10
checkbox input "true"
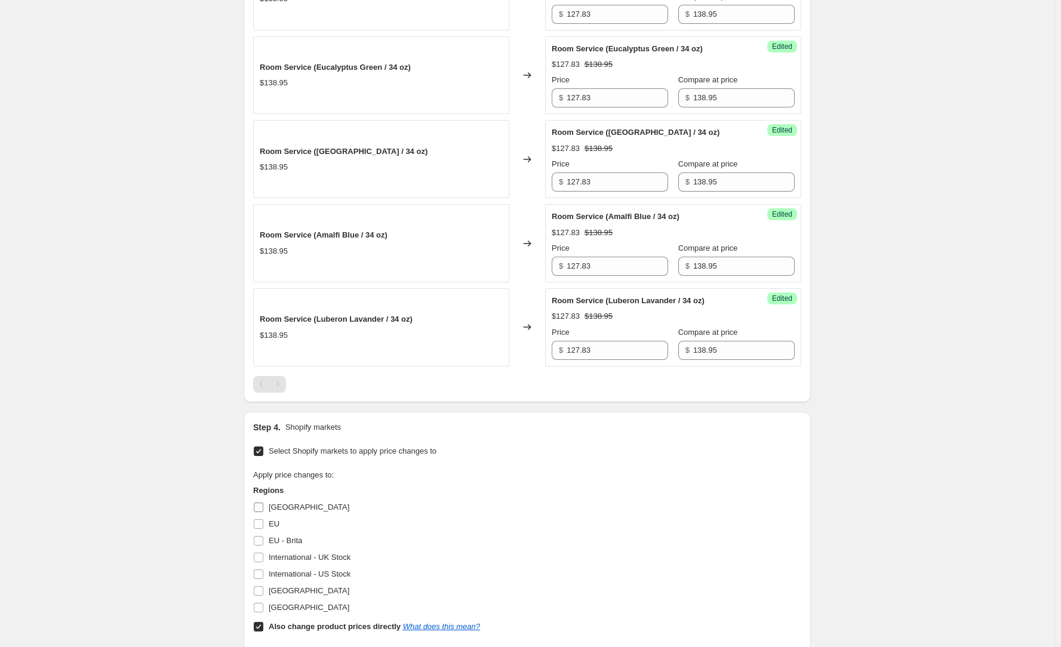
click at [297, 509] on span "[GEOGRAPHIC_DATA]" at bounding box center [309, 507] width 81 height 9
click at [263, 509] on input "[GEOGRAPHIC_DATA]" at bounding box center [259, 508] width 10 height 10
checkbox input "true"
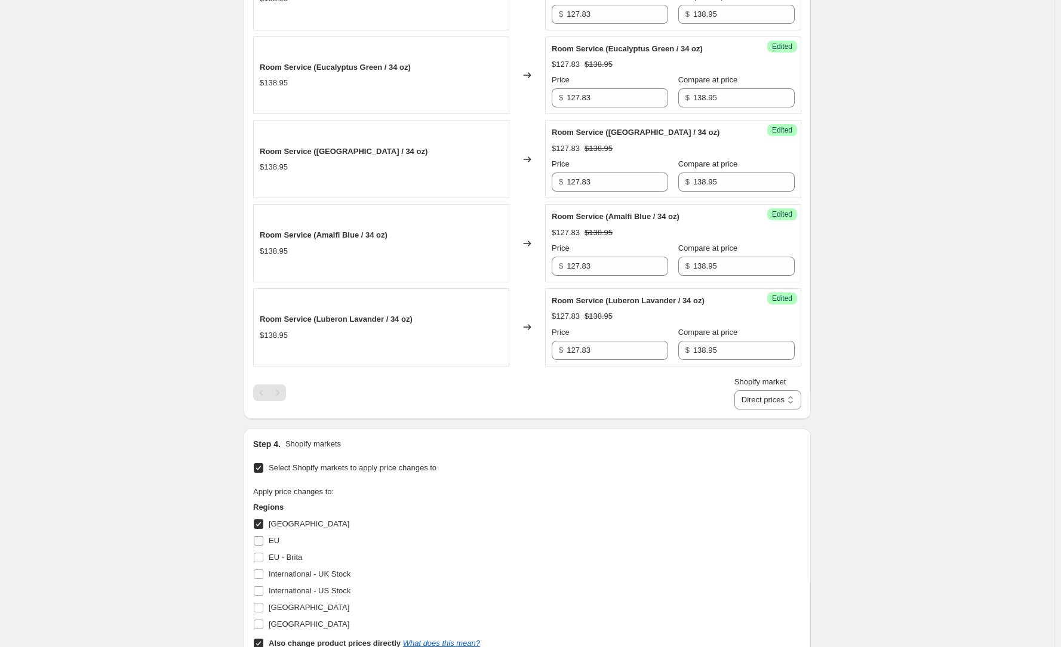
click at [278, 537] on span "EU" at bounding box center [274, 540] width 11 height 9
click at [263, 537] on input "EU" at bounding box center [259, 541] width 10 height 10
checkbox input "true"
click at [298, 558] on span "EU - Brita" at bounding box center [285, 557] width 33 height 9
click at [263, 558] on input "EU - Brita" at bounding box center [259, 558] width 10 height 10
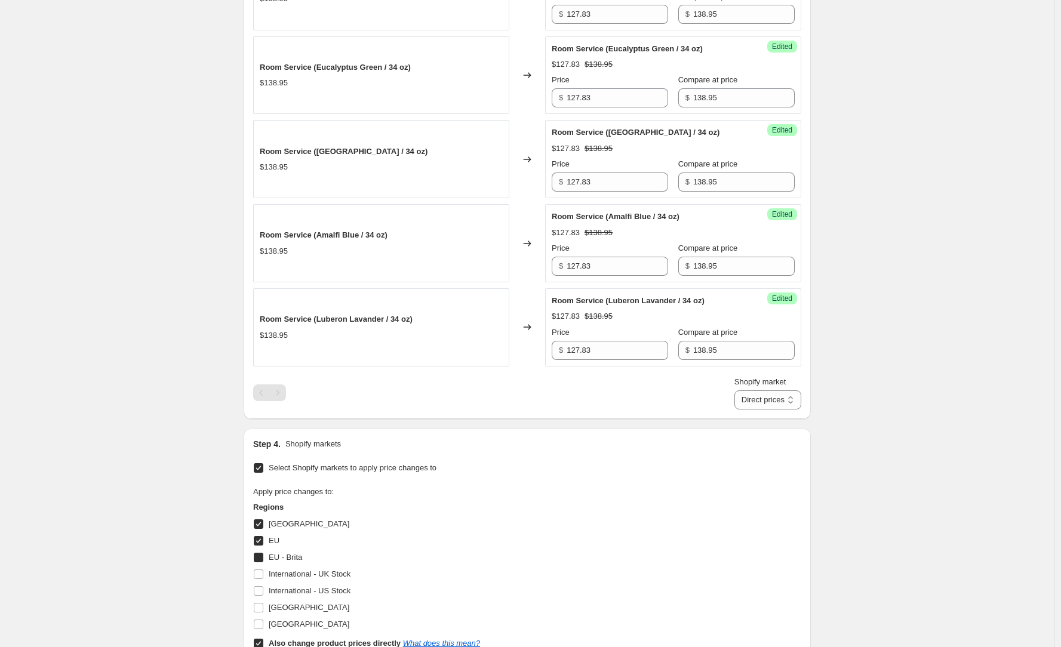
checkbox input "true"
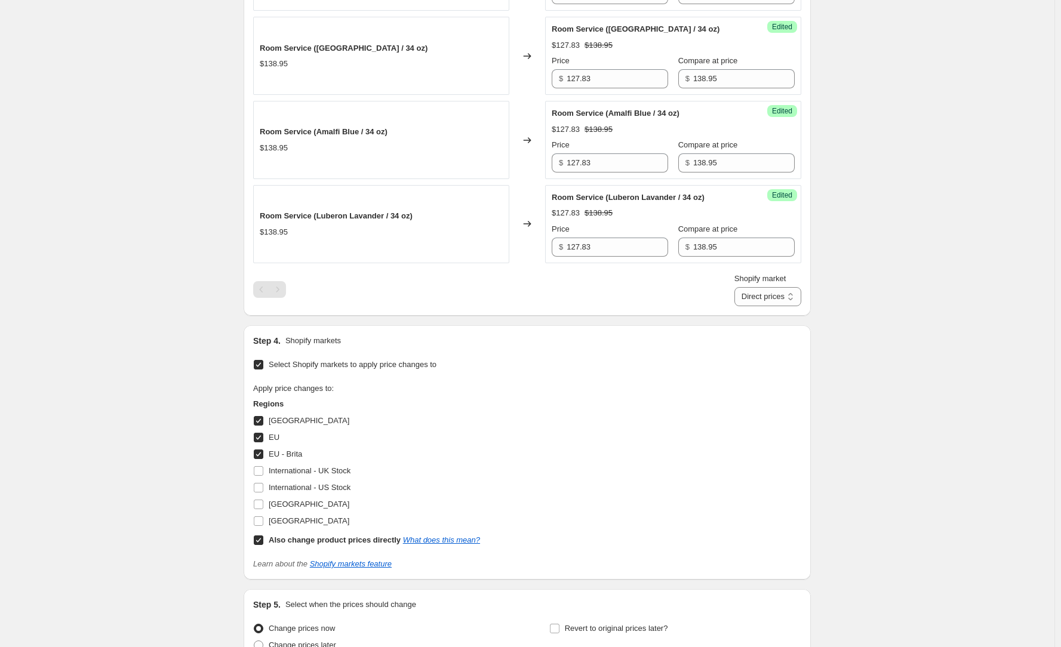
scroll to position [1194, 0]
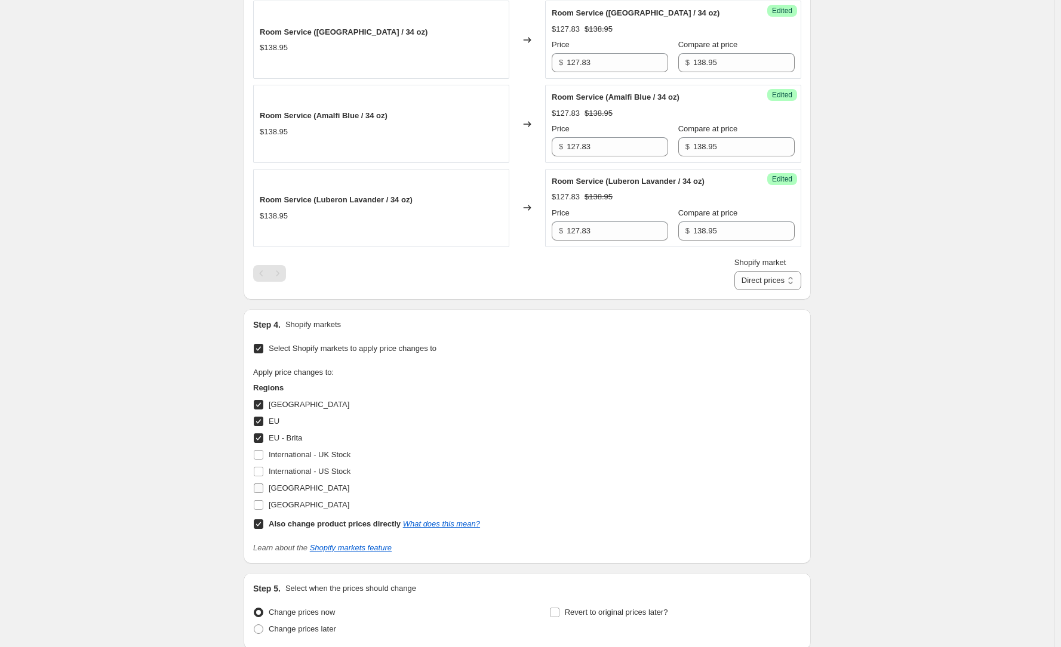
click at [317, 492] on span "[GEOGRAPHIC_DATA]" at bounding box center [309, 488] width 81 height 9
click at [263, 493] on input "[GEOGRAPHIC_DATA]" at bounding box center [259, 489] width 10 height 10
checkbox input "true"
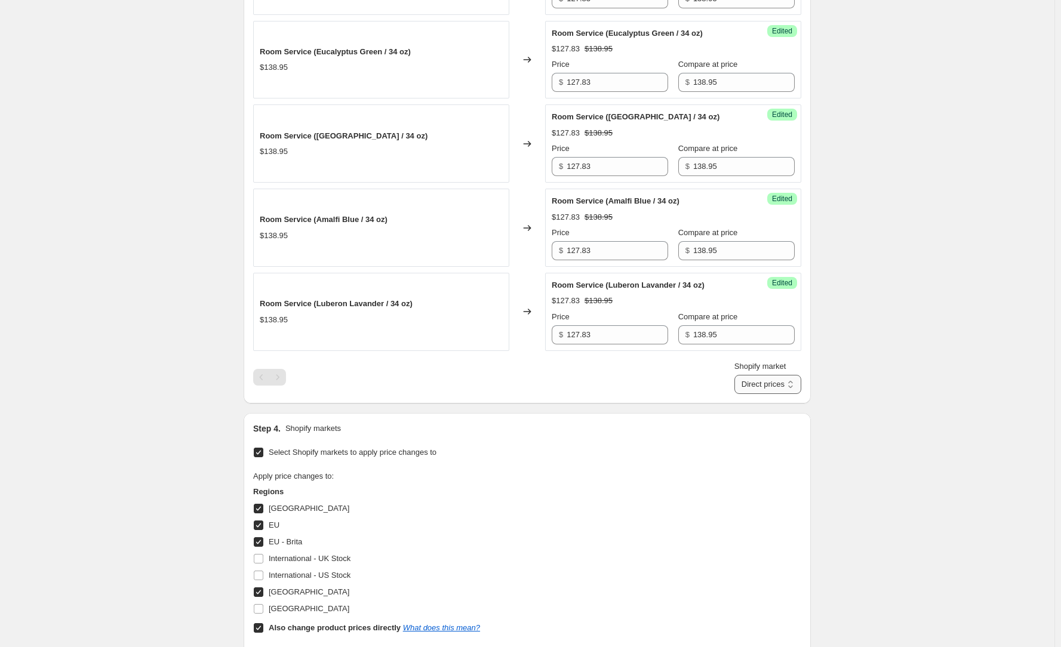
scroll to position [1074, 0]
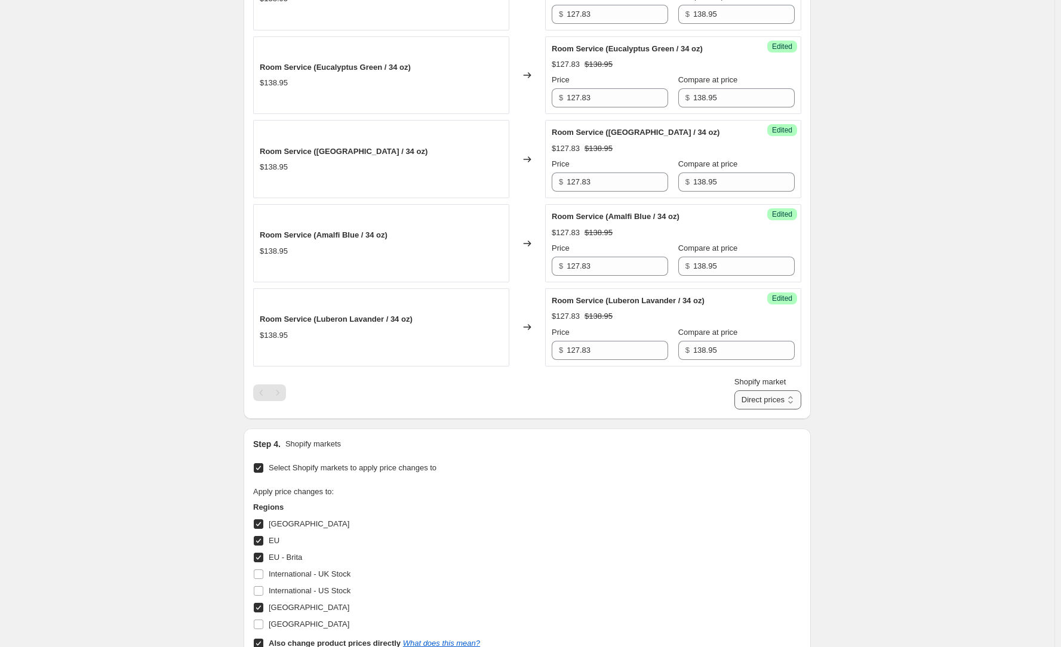
click at [765, 400] on select "Direct prices [GEOGRAPHIC_DATA] [GEOGRAPHIC_DATA] [GEOGRAPHIC_DATA] - Brita [GE…" at bounding box center [767, 399] width 67 height 19
select select "49780818086"
click at [752, 409] on select "Direct prices [GEOGRAPHIC_DATA] [GEOGRAPHIC_DATA] [GEOGRAPHIC_DATA] - Brita [GE…" at bounding box center [767, 399] width 67 height 19
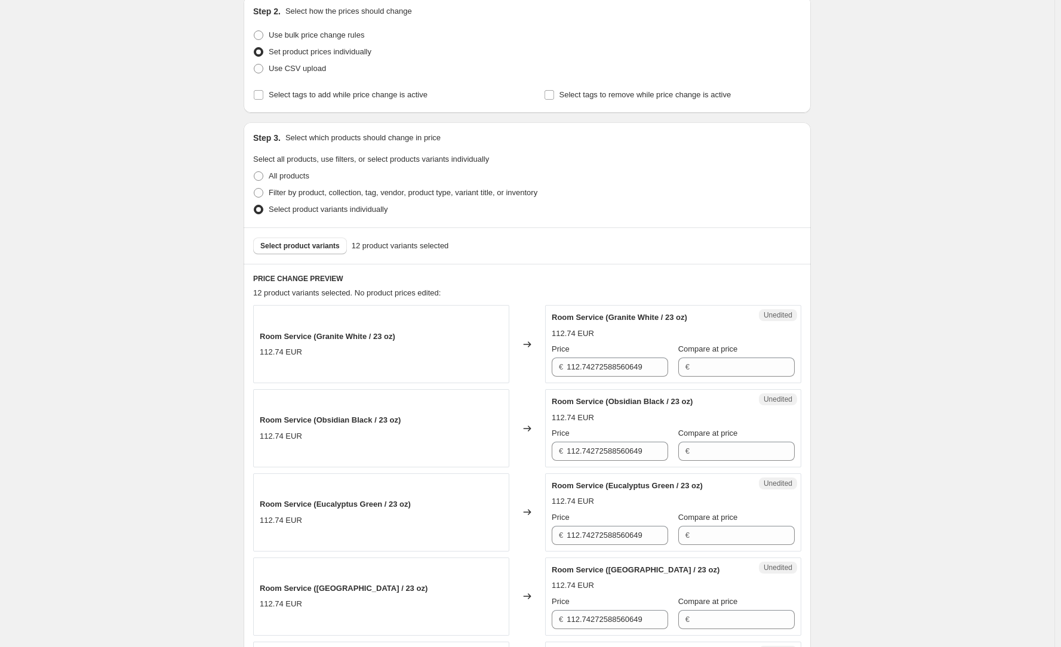
scroll to position [119, 0]
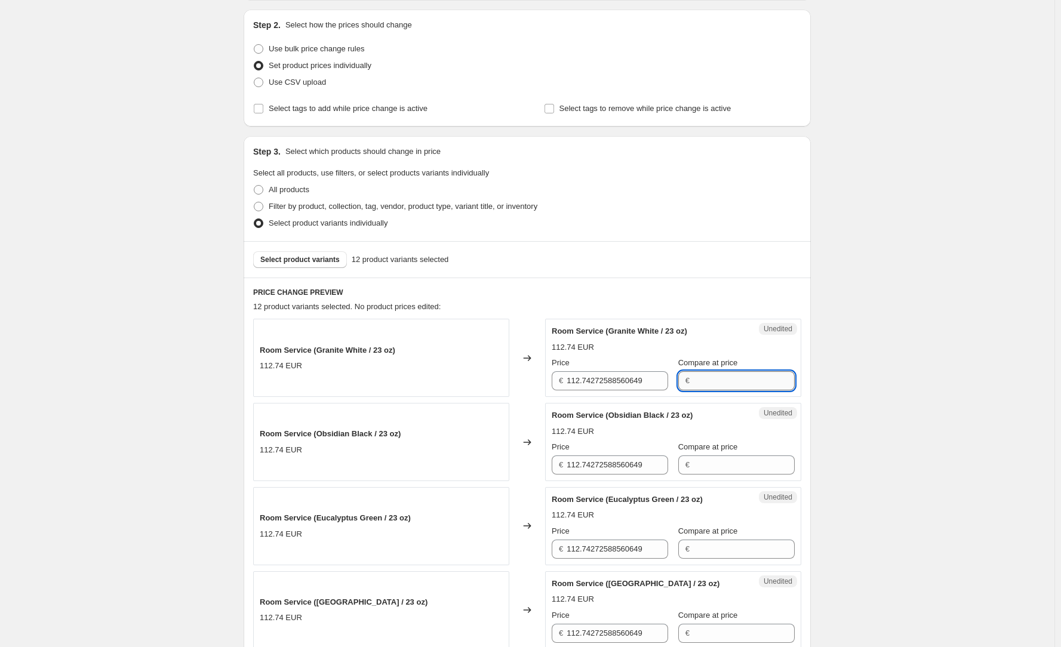
click at [711, 375] on input "Compare at price" at bounding box center [743, 380] width 101 height 19
drag, startPoint x: 711, startPoint y: 376, endPoint x: 646, endPoint y: 369, distance: 64.9
click at [651, 370] on div "Price € 112.74272588560649 Compare at price € 123.95" at bounding box center [673, 373] width 243 height 33
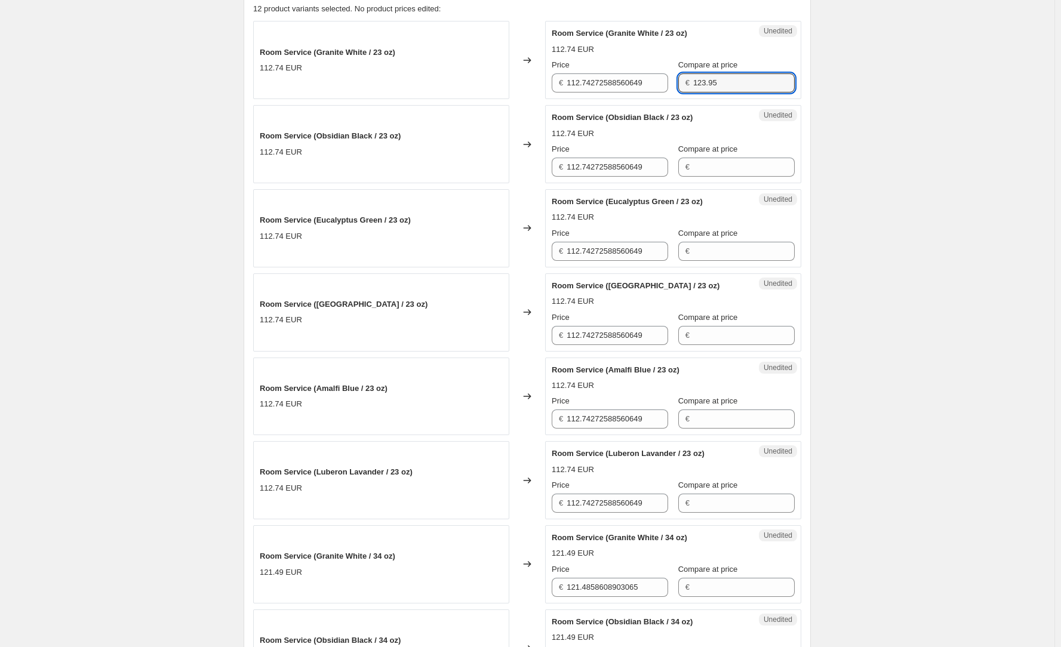
scroll to position [418, 0]
type input "123.95"
click at [720, 495] on input "Compare at price" at bounding box center [743, 502] width 101 height 19
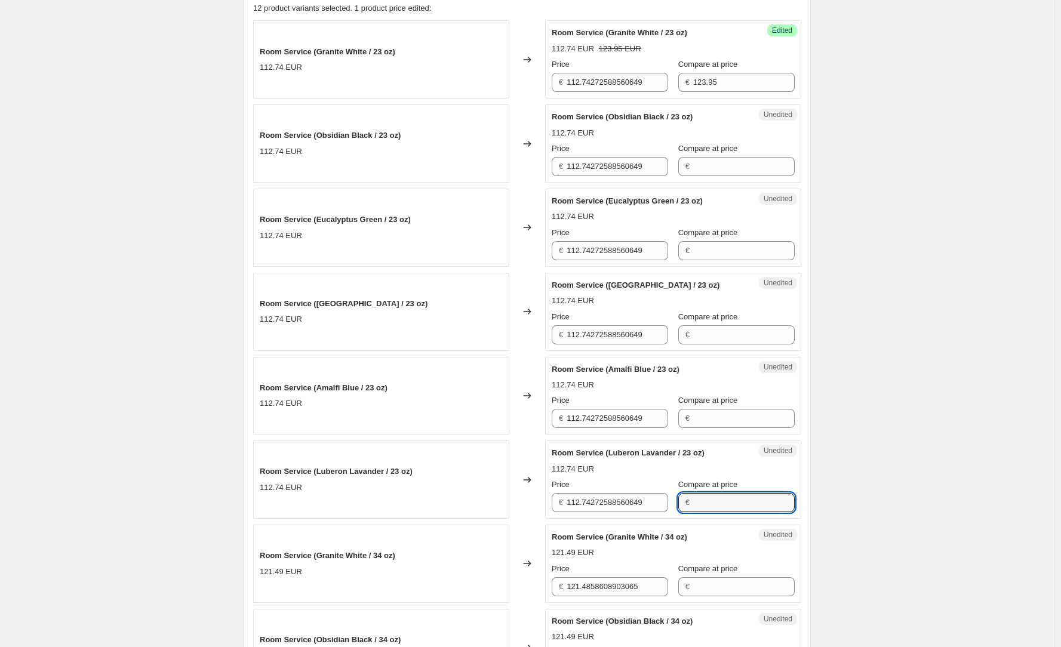
paste input "123.95"
type input "123.95"
click at [710, 424] on input "Compare at price" at bounding box center [743, 418] width 101 height 19
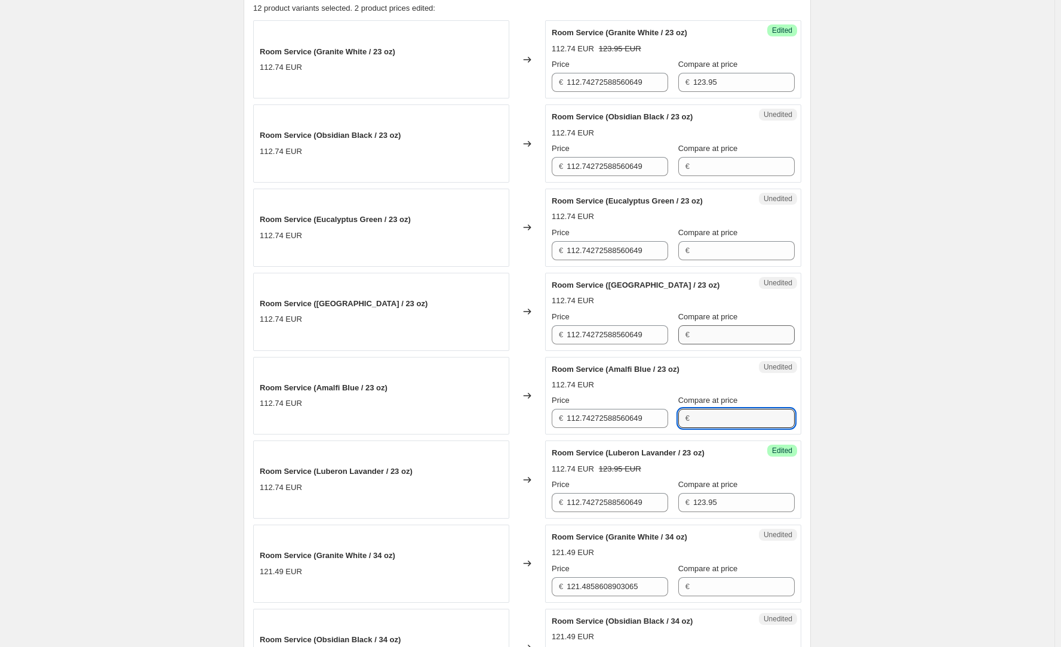
paste input "123.95"
type input "123.95"
click at [711, 338] on input "Compare at price" at bounding box center [743, 334] width 101 height 19
paste input "123.95"
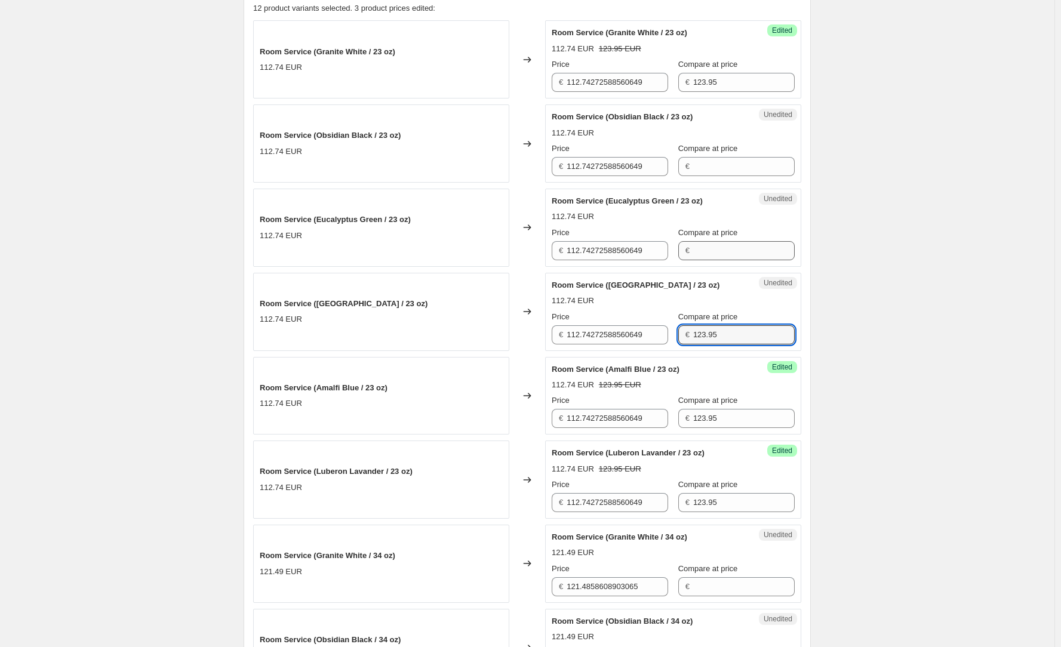
type input "123.95"
click at [699, 248] on input "Compare at price" at bounding box center [743, 250] width 101 height 19
paste input "123.95"
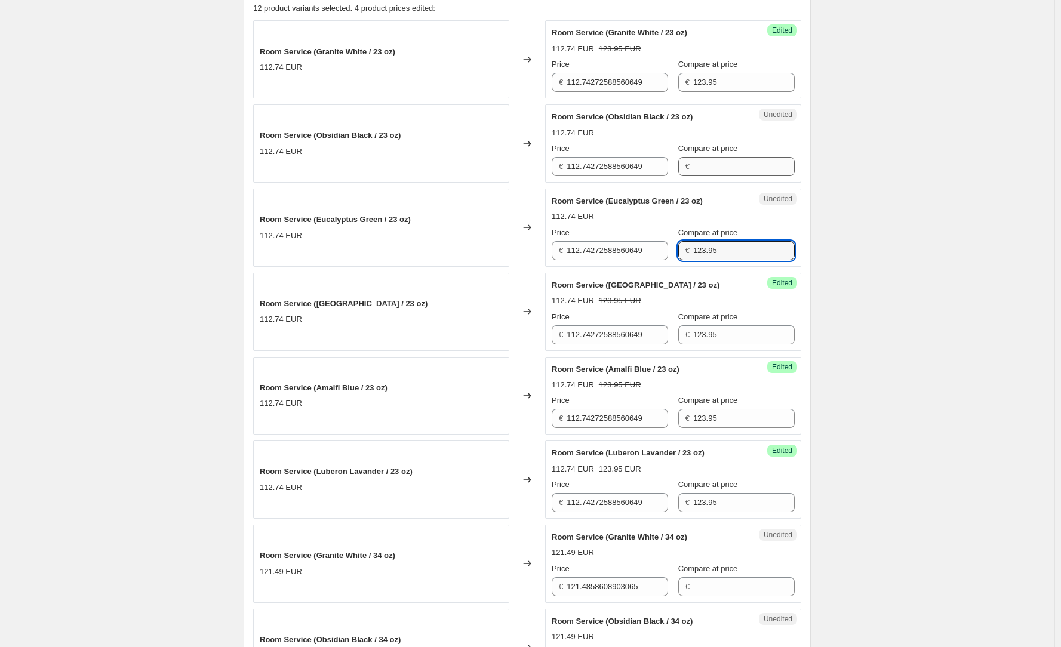
type input "123.95"
click at [701, 167] on input "Compare at price" at bounding box center [743, 166] width 101 height 19
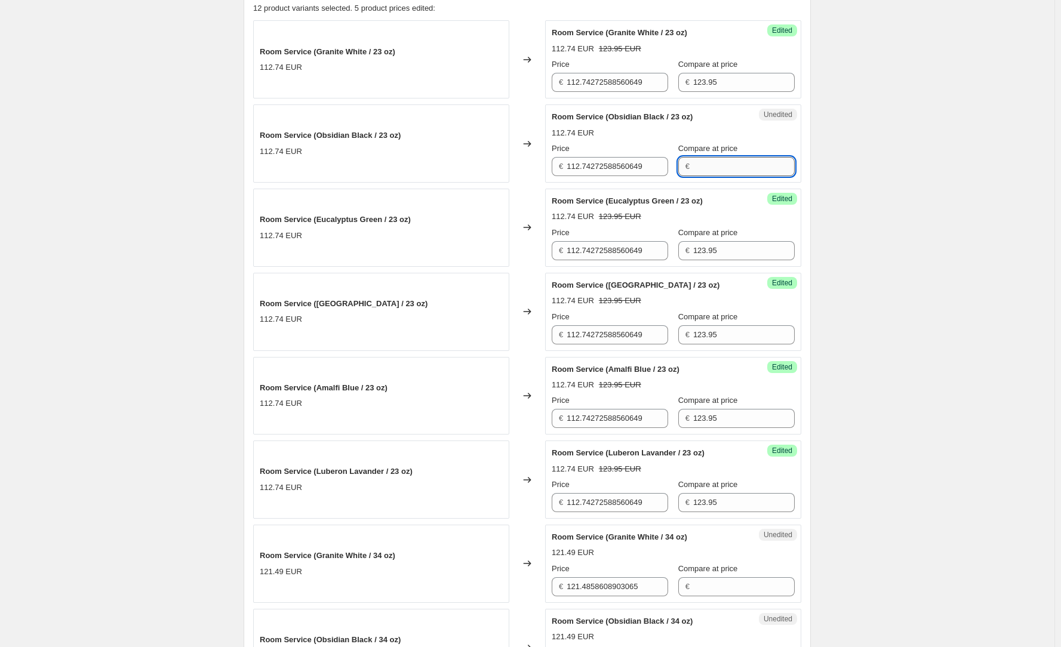
click at [701, 167] on input "Compare at price" at bounding box center [743, 166] width 101 height 19
paste input "123.95"
type input "123.95"
click at [628, 93] on div "Success Edited Room Service (Granite White / 23 oz) 112.74 EUR 123.95 EUR Price…" at bounding box center [673, 59] width 256 height 78
drag, startPoint x: 575, startPoint y: 82, endPoint x: 650, endPoint y: 81, distance: 75.2
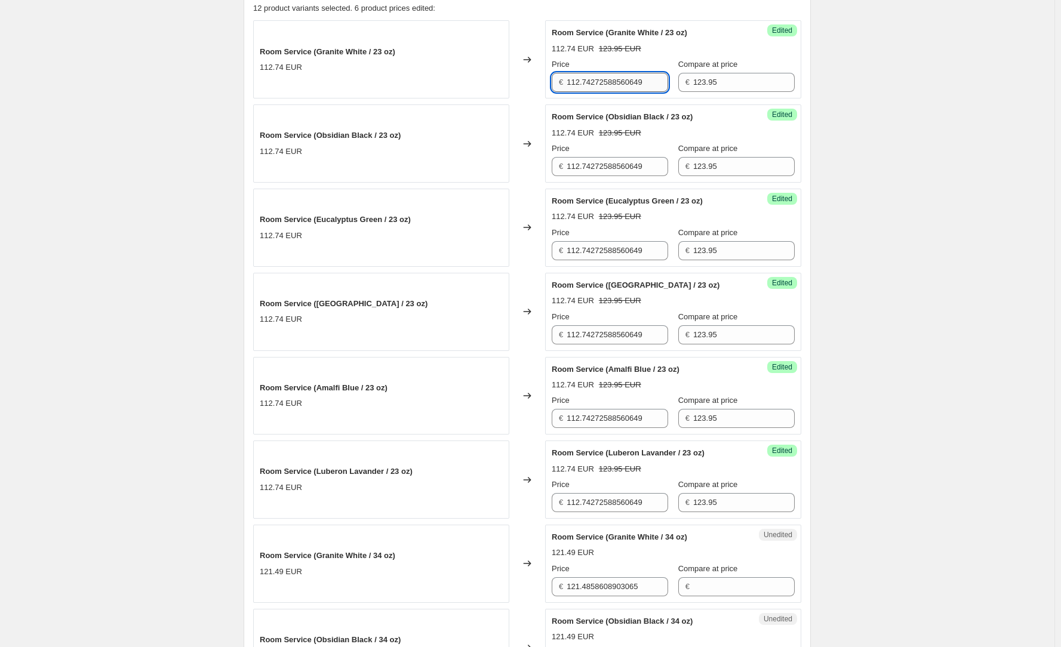
click at [650, 81] on input "112.74272588560649" at bounding box center [616, 82] width 101 height 19
drag, startPoint x: 592, startPoint y: 80, endPoint x: 547, endPoint y: 79, distance: 44.2
click at [547, 79] on div "Room Service (Granite White / 23 oz) 112.74 EUR Changed to Success Edited Room …" at bounding box center [527, 59] width 548 height 78
type input "114.03"
click at [645, 500] on input "112.74272588560649" at bounding box center [616, 502] width 101 height 19
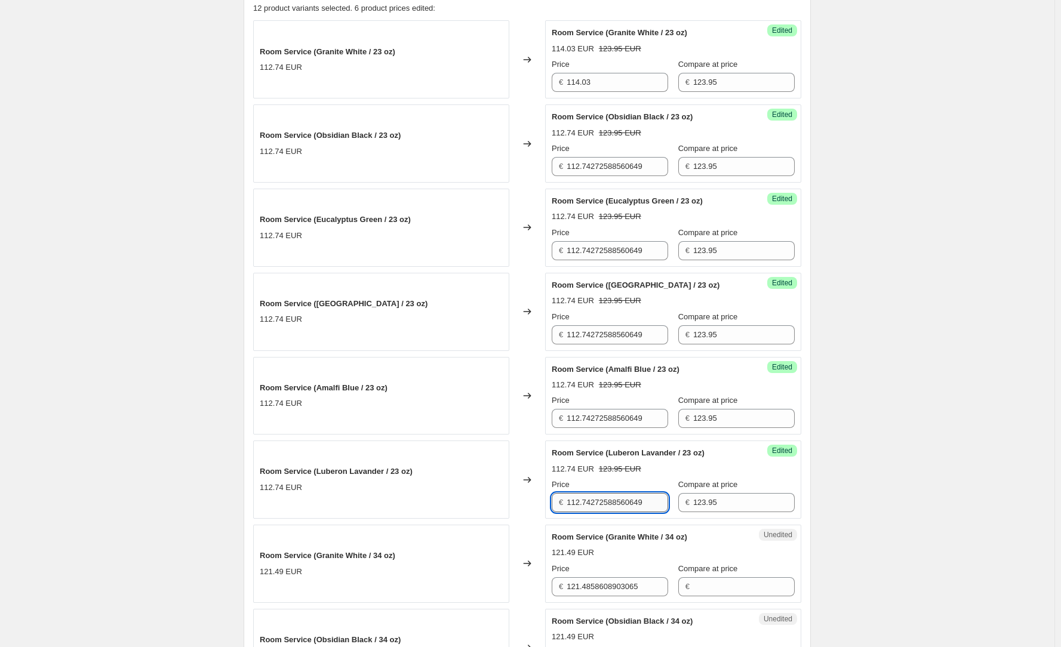
click at [645, 500] on input "112.74272588560649" at bounding box center [616, 502] width 101 height 19
paste input "4.03"
type input "114.03"
click at [617, 422] on input "112.74272588560649" at bounding box center [616, 418] width 101 height 19
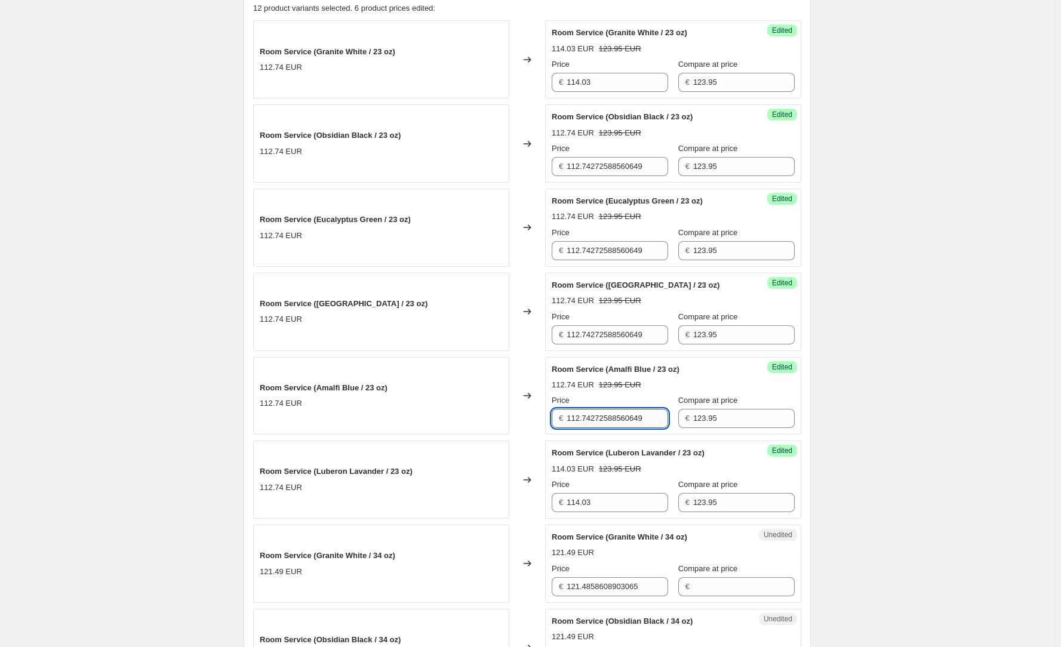
click at [617, 422] on input "112.74272588560649" at bounding box center [616, 418] width 101 height 19
paste input "4.03"
type input "114.03"
click at [605, 338] on input "112.74272588560649" at bounding box center [616, 334] width 101 height 19
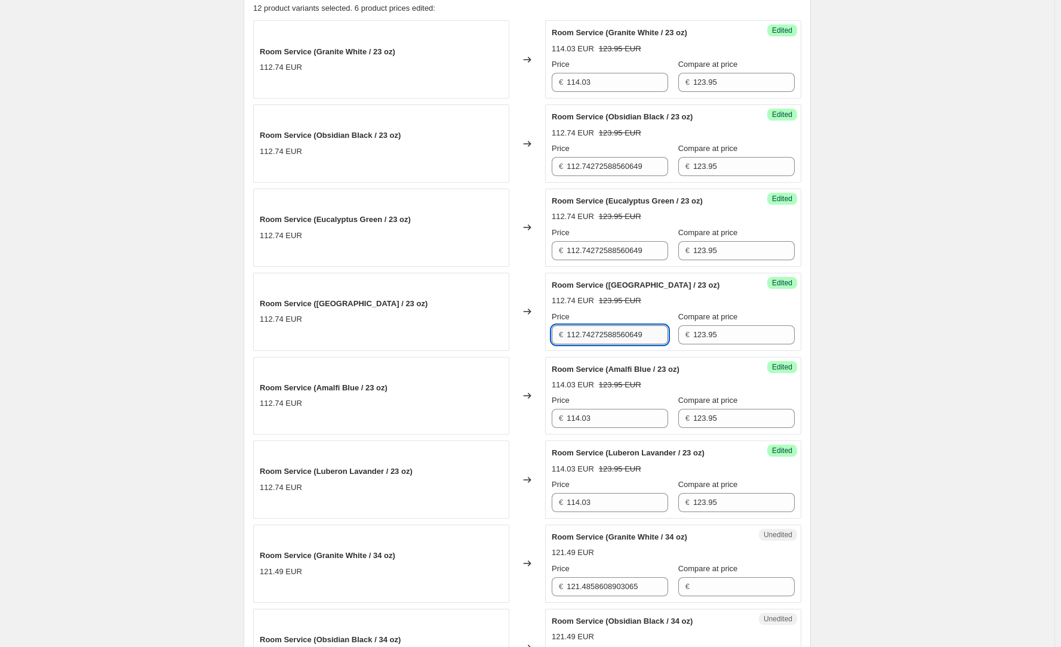
click at [605, 338] on input "112.74272588560649" at bounding box center [616, 334] width 101 height 19
paste input "4.03"
type input "114.03"
click at [609, 255] on input "112.74272588560649" at bounding box center [616, 250] width 101 height 19
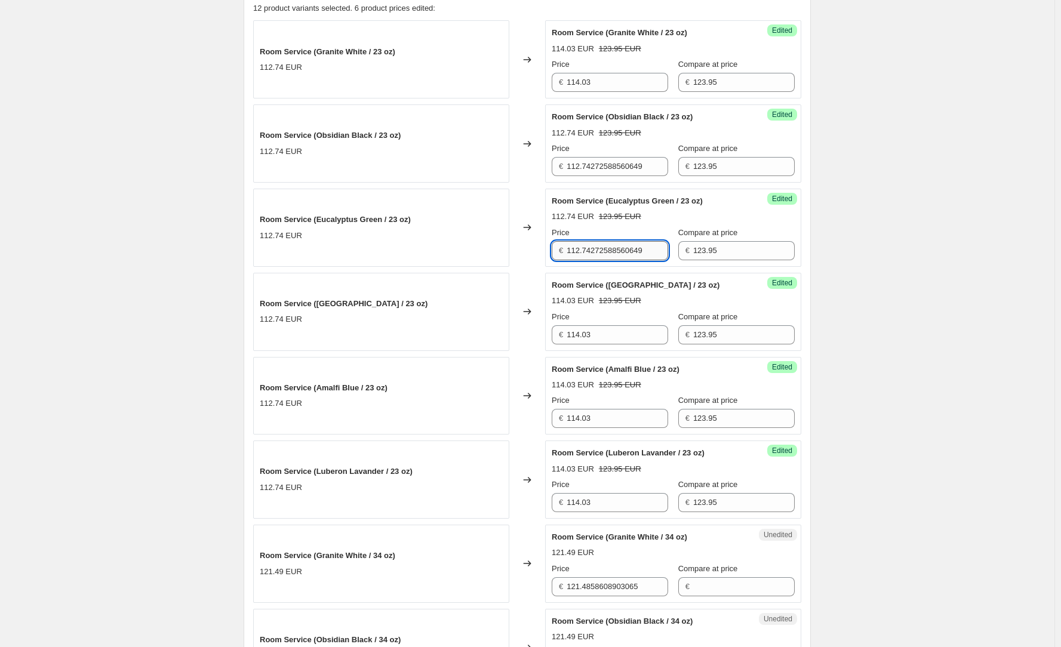
click at [609, 255] on input "112.74272588560649" at bounding box center [616, 250] width 101 height 19
paste input "4.03"
type input "114.03"
click at [611, 165] on input "112.74272588560649" at bounding box center [616, 166] width 101 height 19
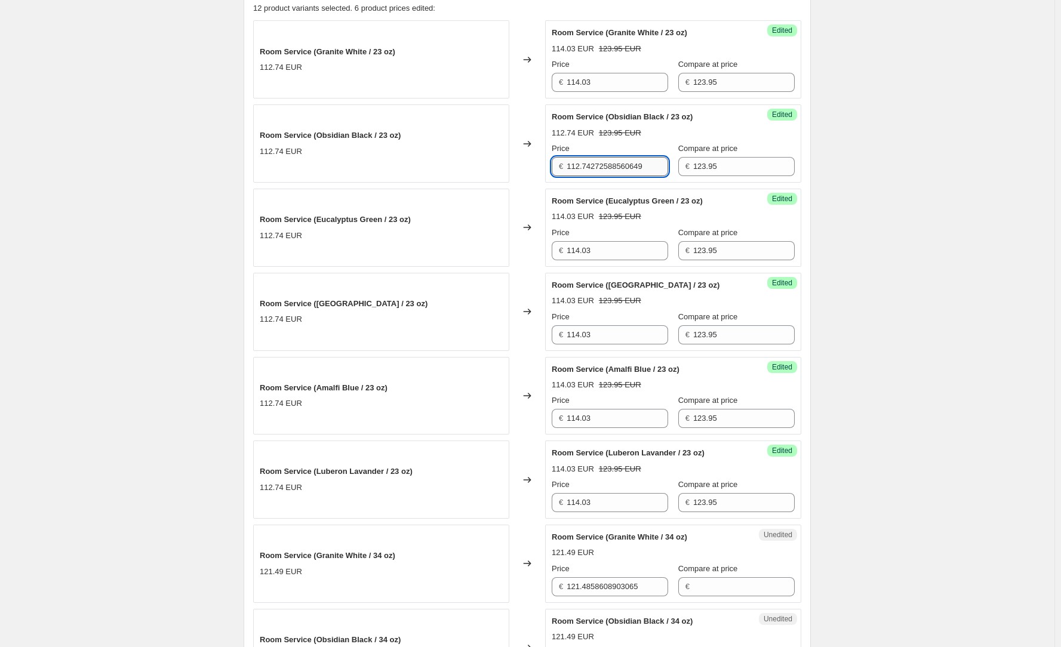
paste input "4.03"
type input "114.03"
click at [849, 180] on div "Create new price [MEDICAL_DATA]. This page is ready Create new price [MEDICAL_D…" at bounding box center [527, 553] width 1054 height 1942
click at [611, 585] on input "121.4858608903065" at bounding box center [616, 586] width 101 height 19
drag, startPoint x: 577, startPoint y: 587, endPoint x: 691, endPoint y: 586, distance: 114.0
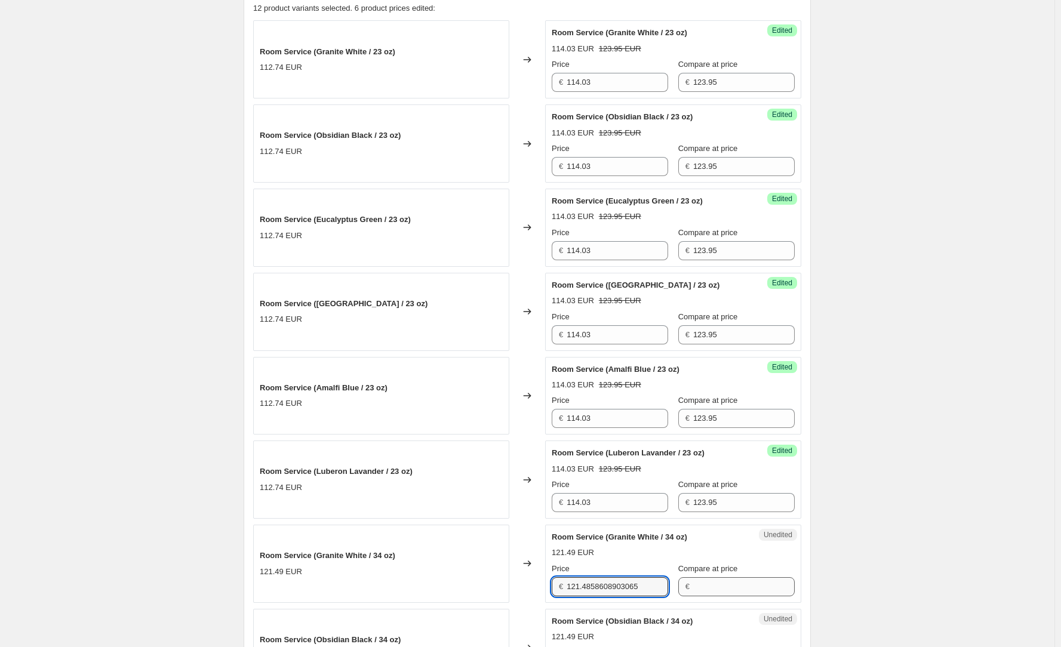
click at [686, 587] on div "Price € 121.4858608903065 Compare at price €" at bounding box center [673, 579] width 243 height 33
type input "123.23"
drag, startPoint x: 609, startPoint y: 587, endPoint x: 535, endPoint y: 582, distance: 74.2
click at [558, 583] on div "€ 123.23" at bounding box center [610, 586] width 116 height 19
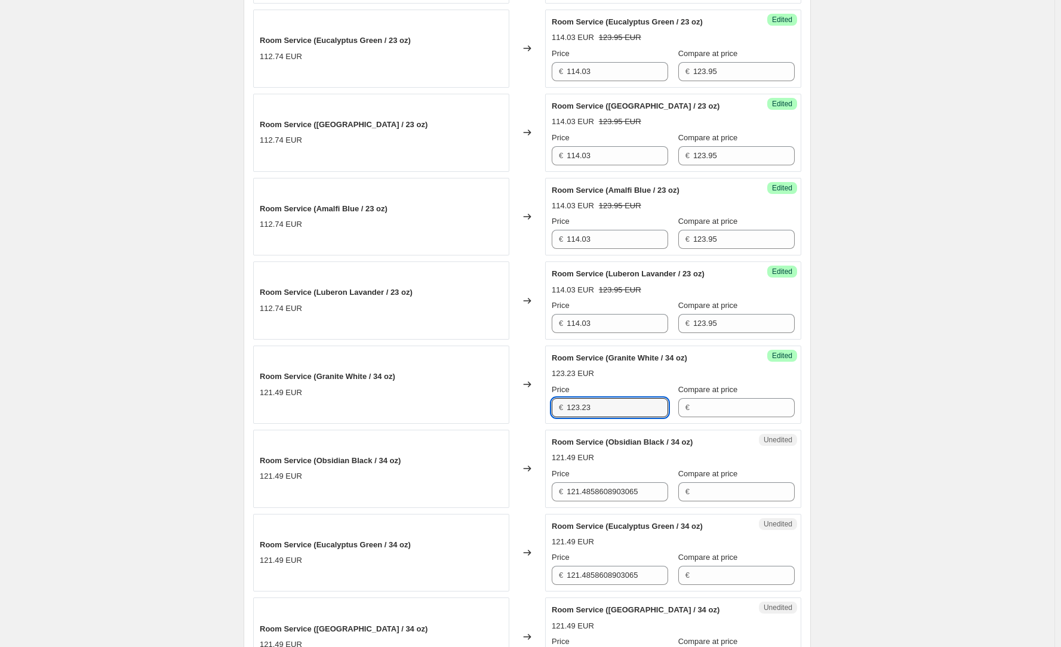
scroll to position [895, 0]
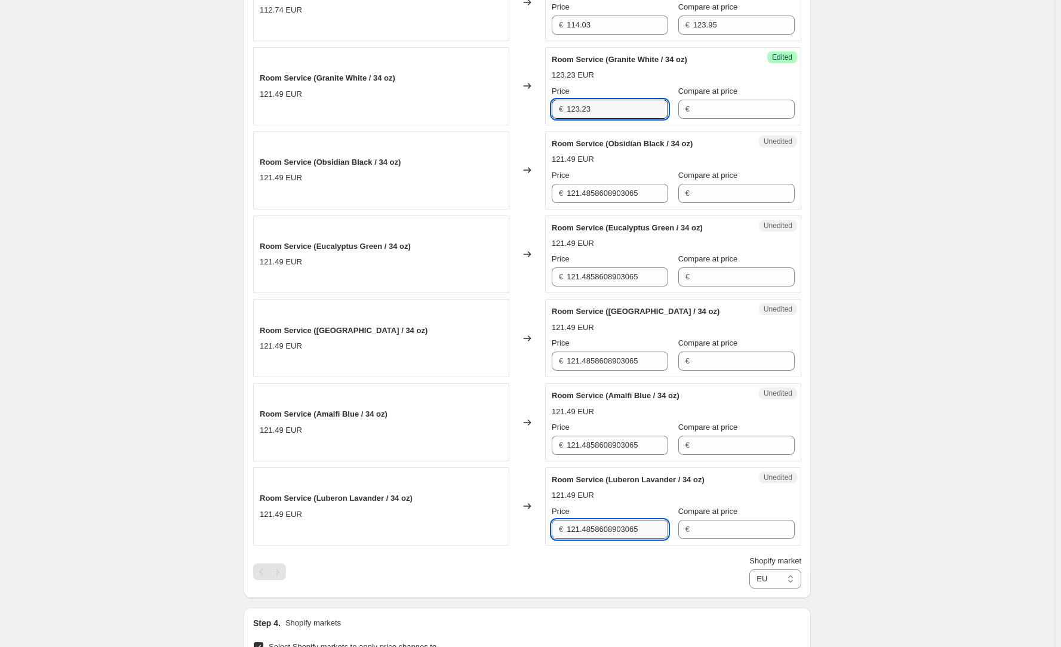
click at [607, 535] on input "121.4858608903065" at bounding box center [616, 529] width 101 height 19
paste input "3.23"
type input "123.23"
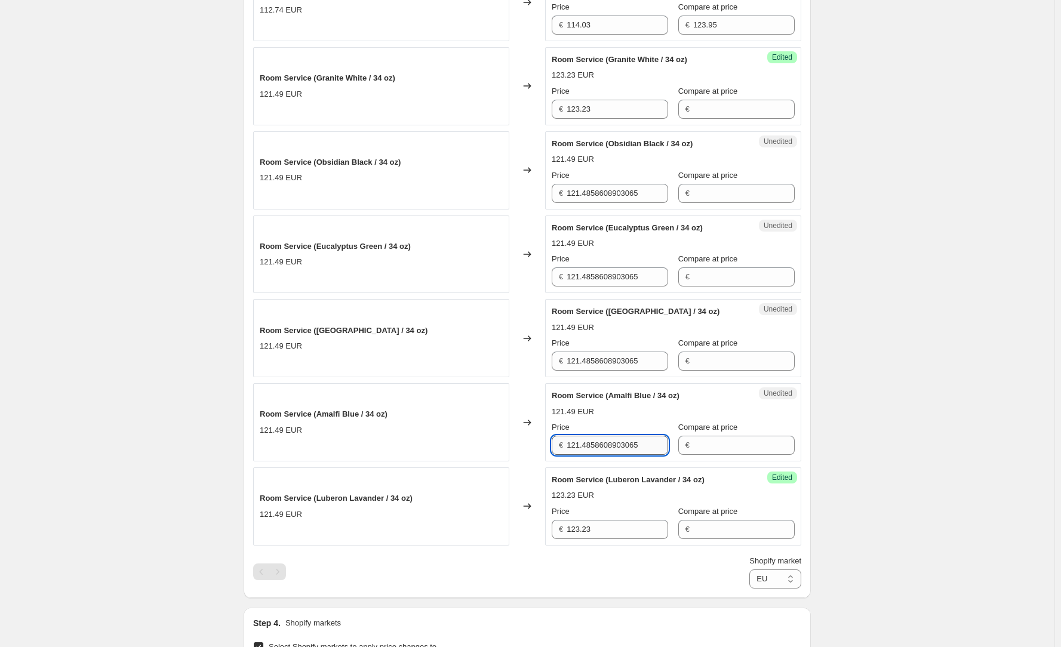
click at [598, 451] on input "121.4858608903065" at bounding box center [616, 445] width 101 height 19
click at [604, 446] on input "121.4858608903065" at bounding box center [616, 445] width 101 height 19
paste input "3.23"
type input "123.23"
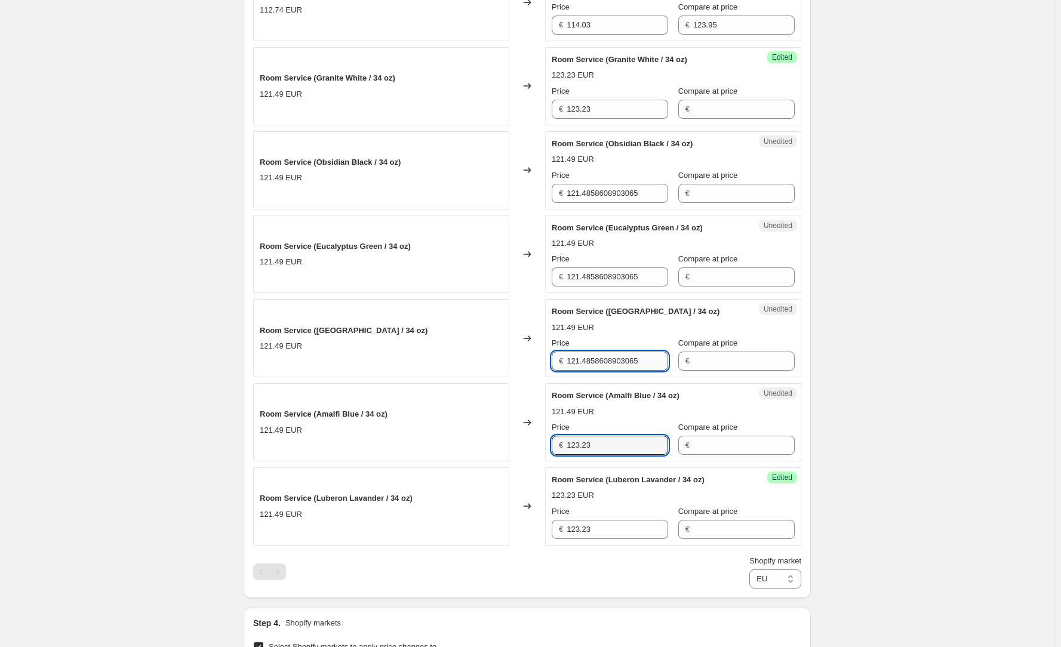
click at [608, 358] on input "121.4858608903065" at bounding box center [616, 361] width 101 height 19
paste input "3.23"
type input "123.23"
click at [613, 276] on input "121.4858608903065" at bounding box center [616, 276] width 101 height 19
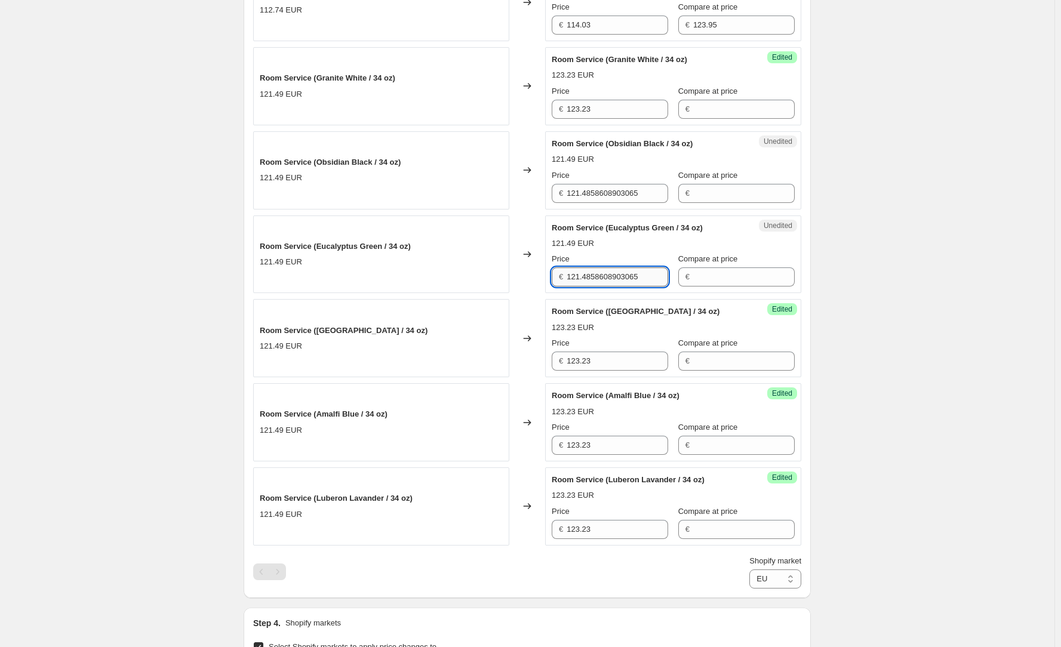
click at [613, 276] on input "121.4858608903065" at bounding box center [616, 276] width 101 height 19
paste input "3.23"
type input "123.23"
click at [602, 196] on input "121.4858608903065" at bounding box center [616, 193] width 101 height 19
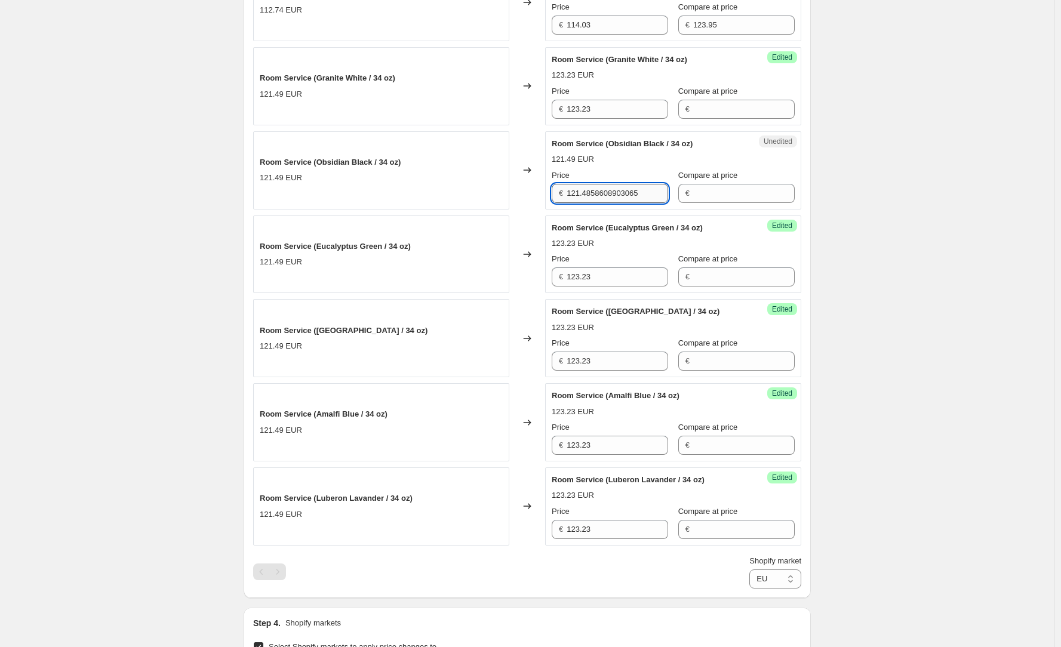
click at [602, 196] on input "121.4858608903065" at bounding box center [616, 193] width 101 height 19
paste input "3.23"
type input "123.23"
click at [717, 113] on input "Compare at price" at bounding box center [743, 109] width 101 height 19
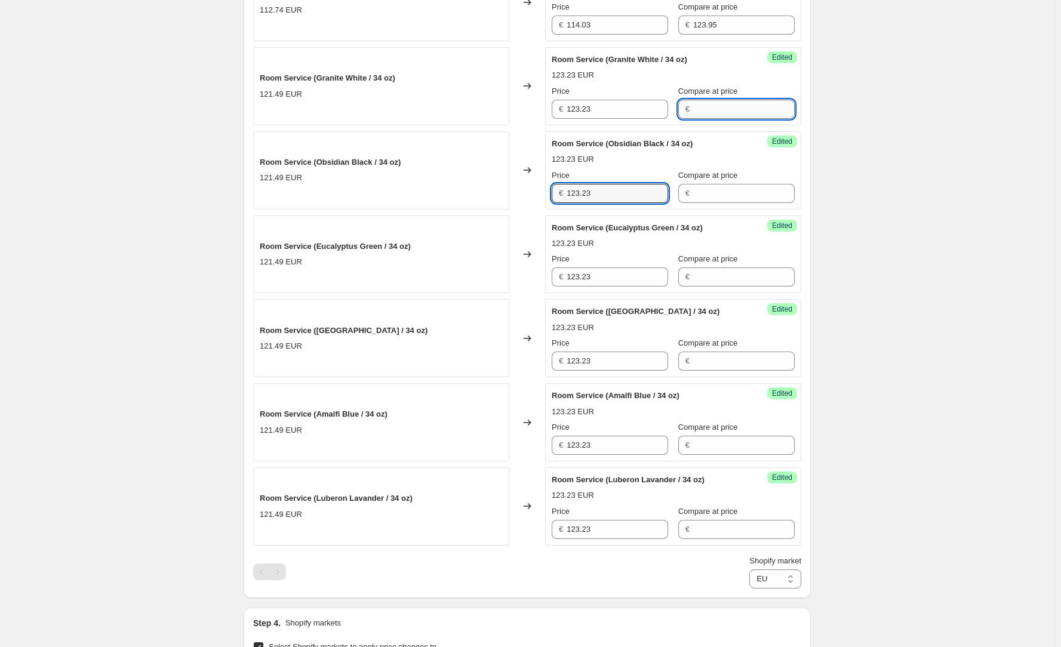
click at [717, 113] on input "Compare at price" at bounding box center [743, 109] width 101 height 19
drag, startPoint x: 724, startPoint y: 113, endPoint x: 630, endPoint y: 105, distance: 94.1
click at [649, 107] on div "Price € 123.23 Compare at price € 133.95" at bounding box center [673, 101] width 243 height 33
type input "133.95"
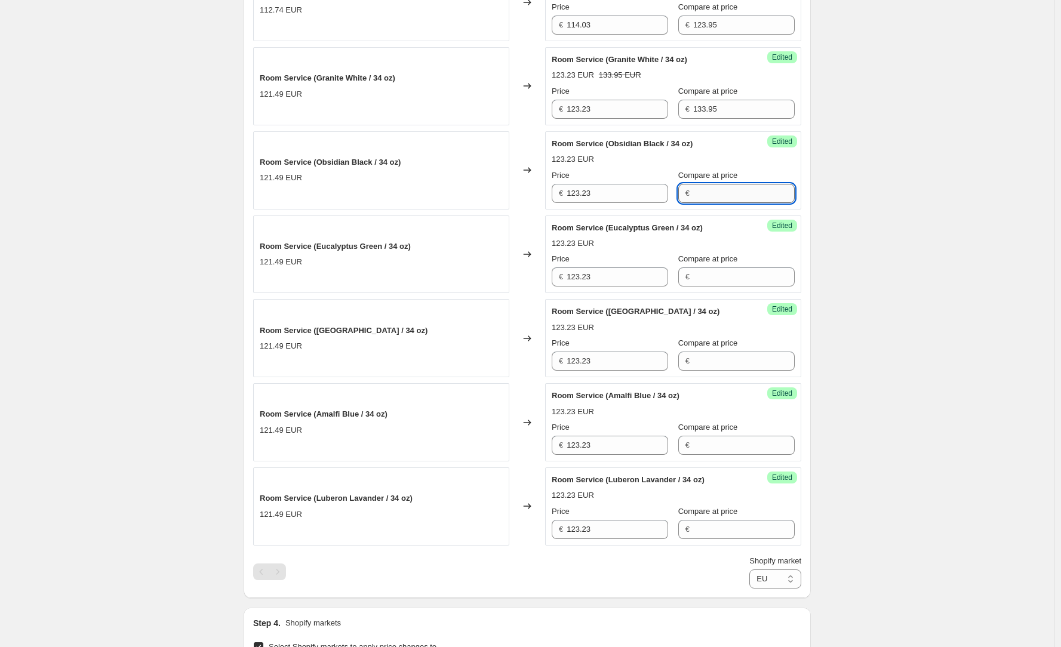
click at [697, 187] on input "Compare at price" at bounding box center [743, 193] width 101 height 19
paste input "133.95"
type input "133.95"
click at [719, 269] on input "Compare at price" at bounding box center [743, 276] width 101 height 19
paste input "133.95"
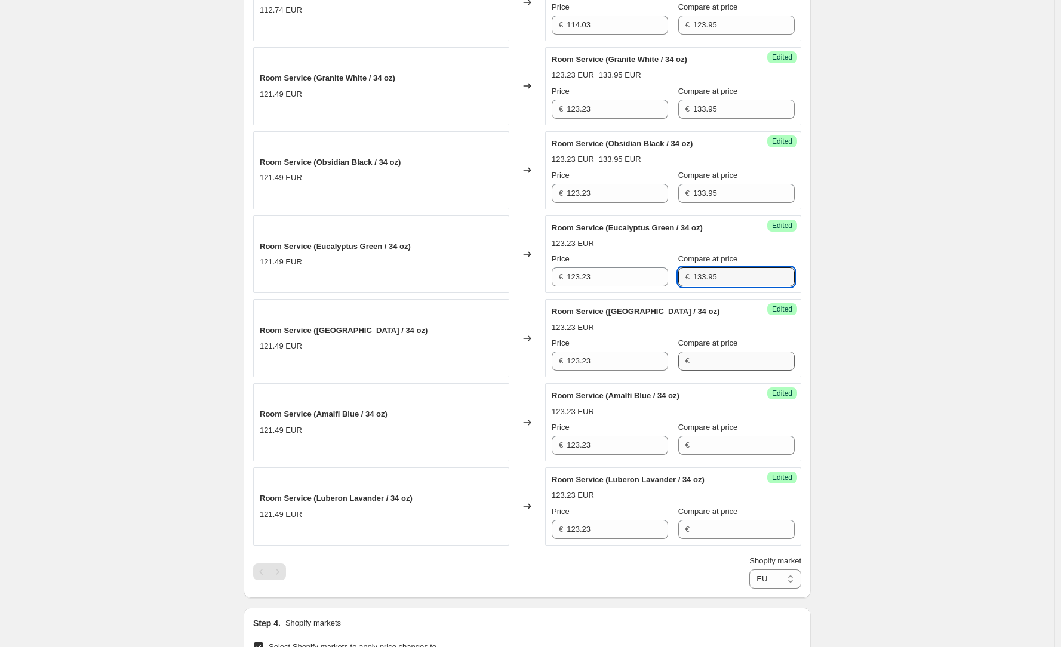
type input "133.95"
click at [721, 366] on input "Compare at price" at bounding box center [743, 361] width 101 height 19
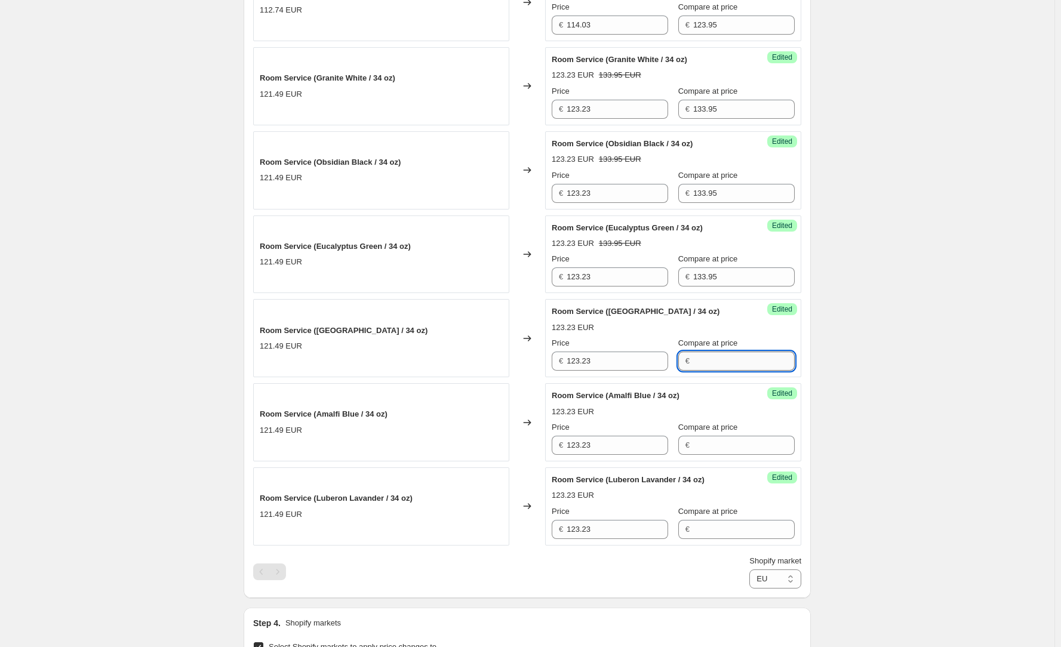
paste input "133.95"
type input "133.95"
click at [718, 448] on input "Compare at price" at bounding box center [743, 445] width 101 height 19
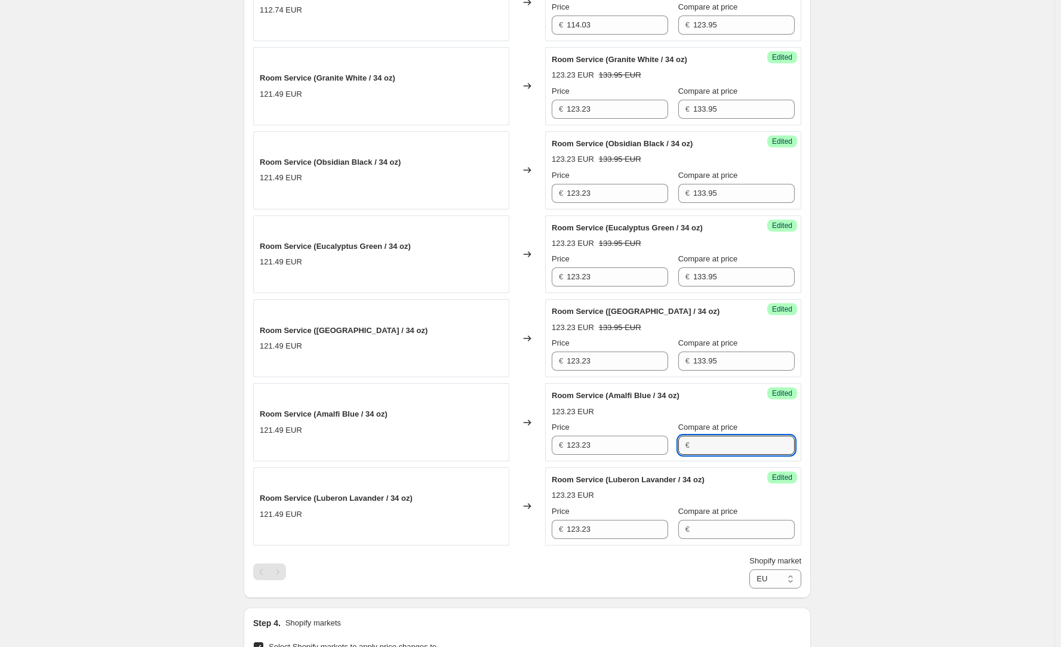
paste input "133.95"
type input "133.95"
click at [723, 528] on input "Compare at price" at bounding box center [743, 529] width 101 height 19
paste input "133.95"
type input "133.95"
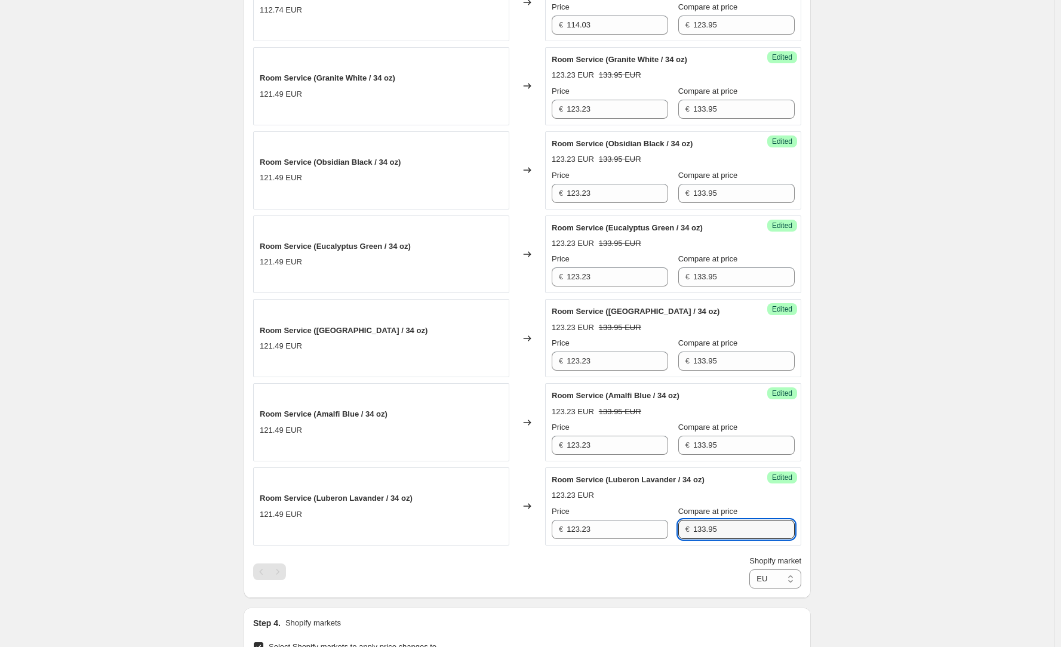
click at [854, 528] on div "Create new price [MEDICAL_DATA]. This page is ready Create new price [MEDICAL_D…" at bounding box center [527, 76] width 1054 height 1942
click at [799, 579] on select "Direct prices [GEOGRAPHIC_DATA] [GEOGRAPHIC_DATA] [GEOGRAPHIC_DATA] - Brita [GE…" at bounding box center [775, 578] width 52 height 19
select select "52985987238"
click at [749, 589] on select "Direct prices [GEOGRAPHIC_DATA] [GEOGRAPHIC_DATA] [GEOGRAPHIC_DATA] - Brita [GE…" at bounding box center [775, 578] width 52 height 19
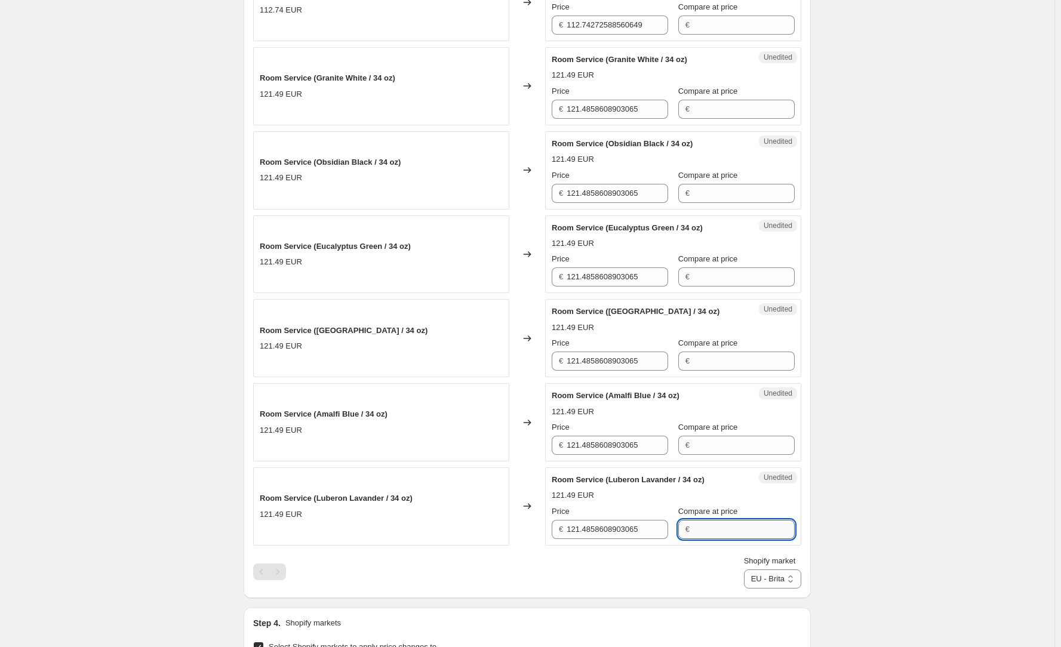
click at [741, 534] on input "Compare at price" at bounding box center [743, 529] width 101 height 19
paste input "133.95"
type input "133.95"
click at [728, 432] on div "Compare at price" at bounding box center [736, 427] width 116 height 12
click at [730, 447] on input "Compare at price" at bounding box center [743, 445] width 101 height 19
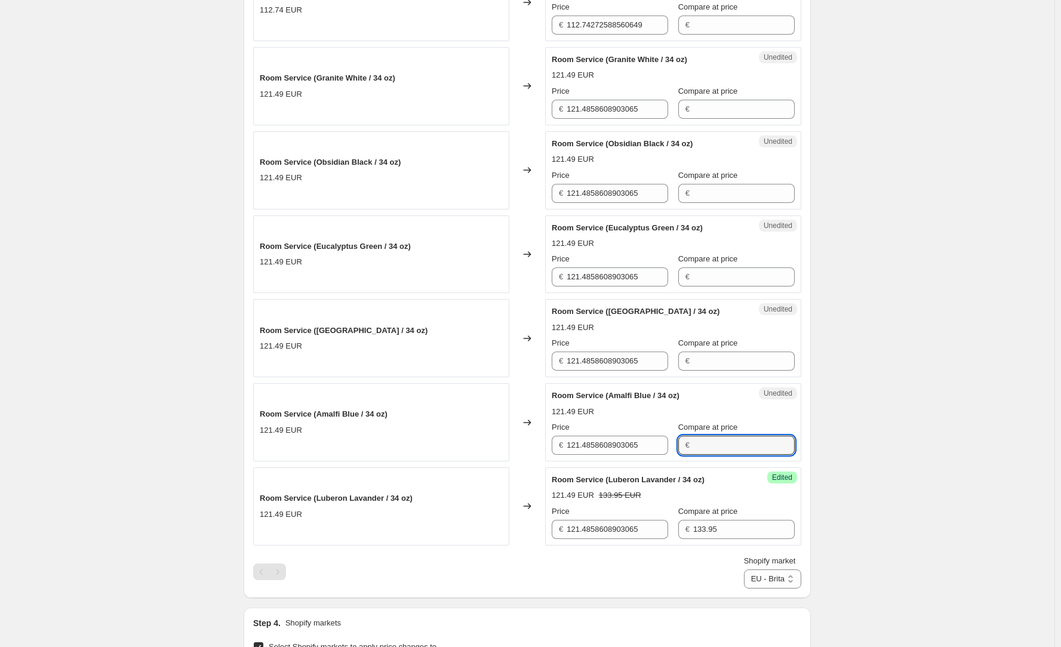
paste input "133.95"
type input "133.95"
click at [720, 366] on input "Compare at price" at bounding box center [743, 361] width 101 height 19
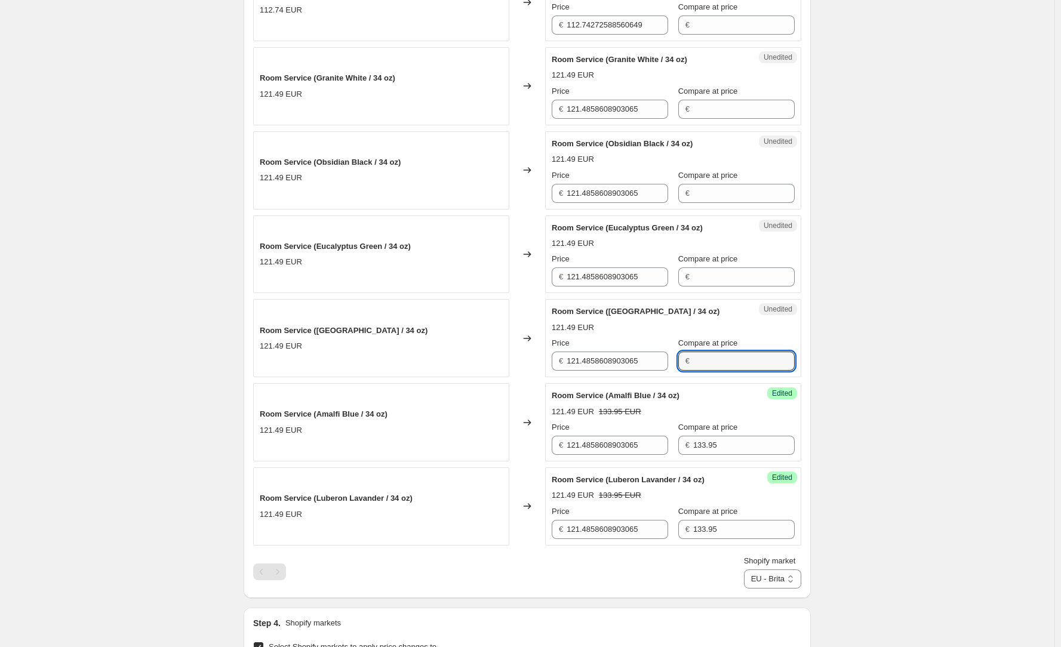
paste input "133.95"
type input "133.95"
click at [714, 282] on input "Compare at price" at bounding box center [743, 276] width 101 height 19
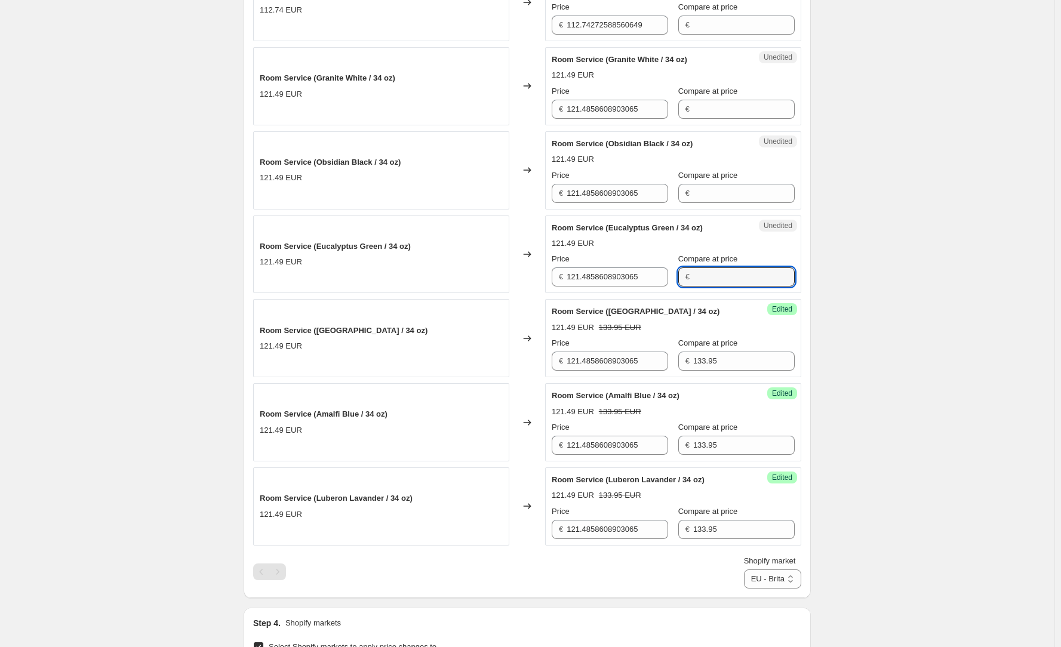
paste input "133.95"
type input "133.95"
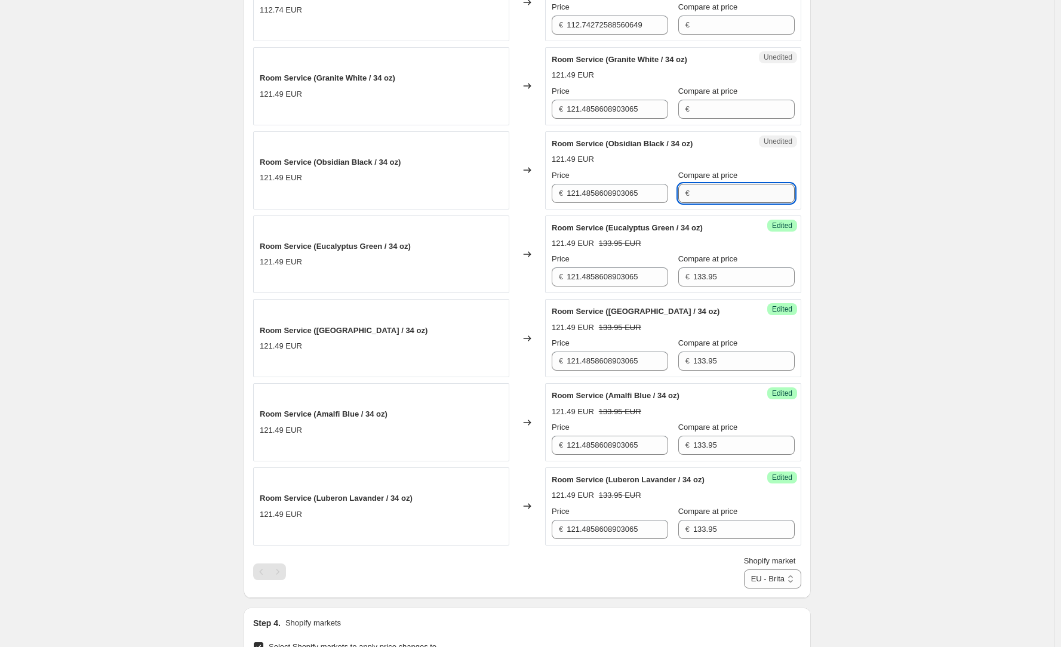
click at [706, 196] on input "Compare at price" at bounding box center [743, 193] width 101 height 19
paste input "133.95"
type input "133.95"
click at [721, 135] on div "Unedited Room Service (Obsidian Black / 34 oz) 121.49 EUR Price € 121.485860890…" at bounding box center [673, 170] width 256 height 78
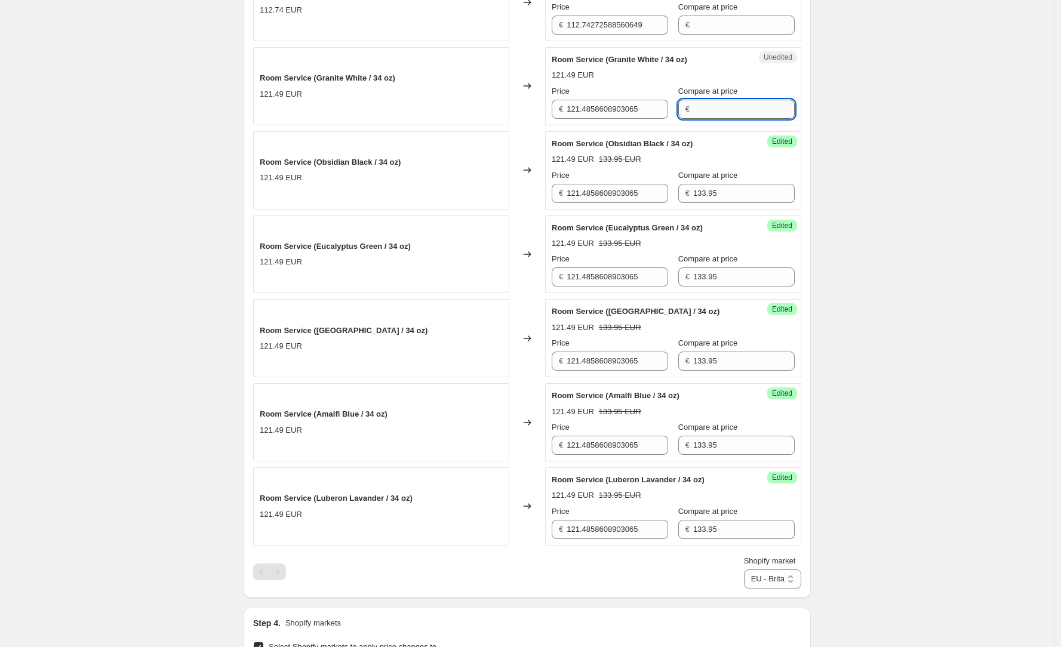
click at [725, 108] on input "Compare at price" at bounding box center [743, 109] width 101 height 19
paste input "133.95"
type input "133.95"
click at [796, 574] on select "Direct prices [GEOGRAPHIC_DATA] [GEOGRAPHIC_DATA] [GEOGRAPHIC_DATA] - Brita [GE…" at bounding box center [772, 578] width 57 height 19
click at [752, 589] on select "Direct prices [GEOGRAPHIC_DATA] [GEOGRAPHIC_DATA] [GEOGRAPHIC_DATA] - Brita [GE…" at bounding box center [772, 578] width 57 height 19
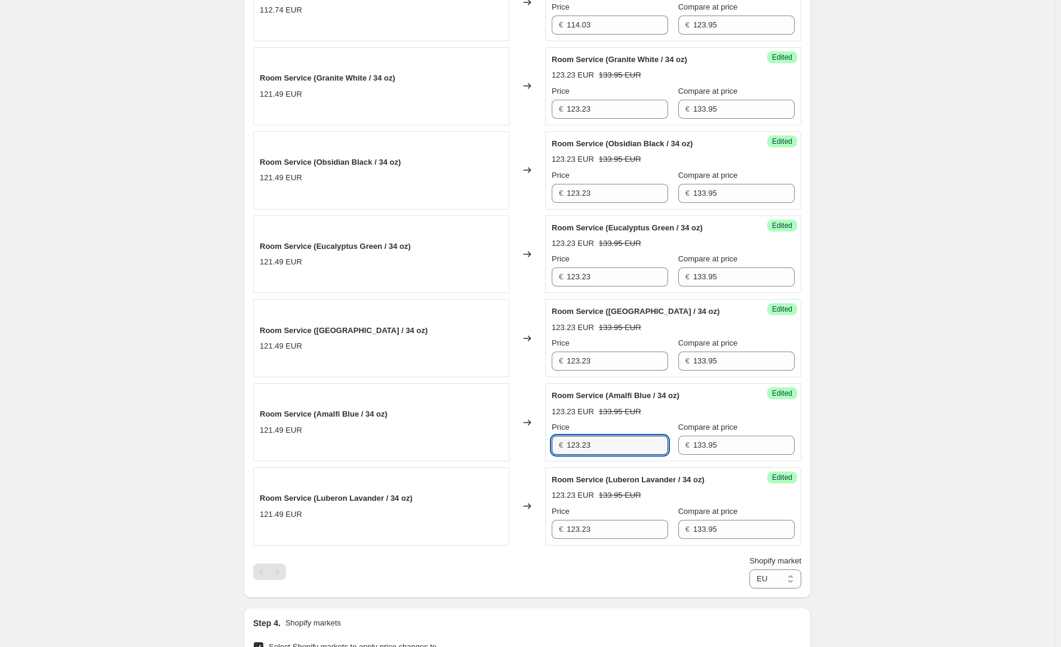
drag, startPoint x: 611, startPoint y: 448, endPoint x: 562, endPoint y: 442, distance: 48.8
click at [562, 442] on div "€ 123.23" at bounding box center [610, 445] width 116 height 19
click at [789, 572] on select "Direct prices [GEOGRAPHIC_DATA] [GEOGRAPHIC_DATA] [GEOGRAPHIC_DATA] - Brita [GE…" at bounding box center [775, 578] width 52 height 19
select select "52985987238"
click at [749, 589] on select "Direct prices [GEOGRAPHIC_DATA] [GEOGRAPHIC_DATA] [GEOGRAPHIC_DATA] - Brita [GE…" at bounding box center [775, 578] width 52 height 19
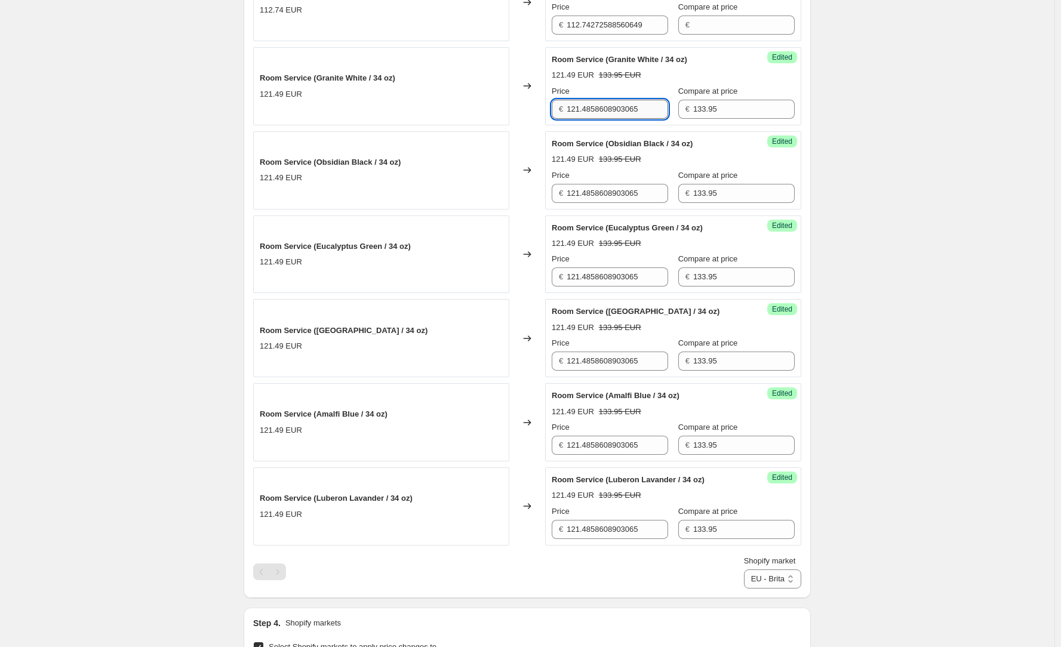
click at [624, 110] on input "121.4858608903065" at bounding box center [616, 109] width 101 height 19
paste input "3.23"
type input "123.23"
click at [632, 192] on input "121.4858608903065" at bounding box center [616, 193] width 101 height 19
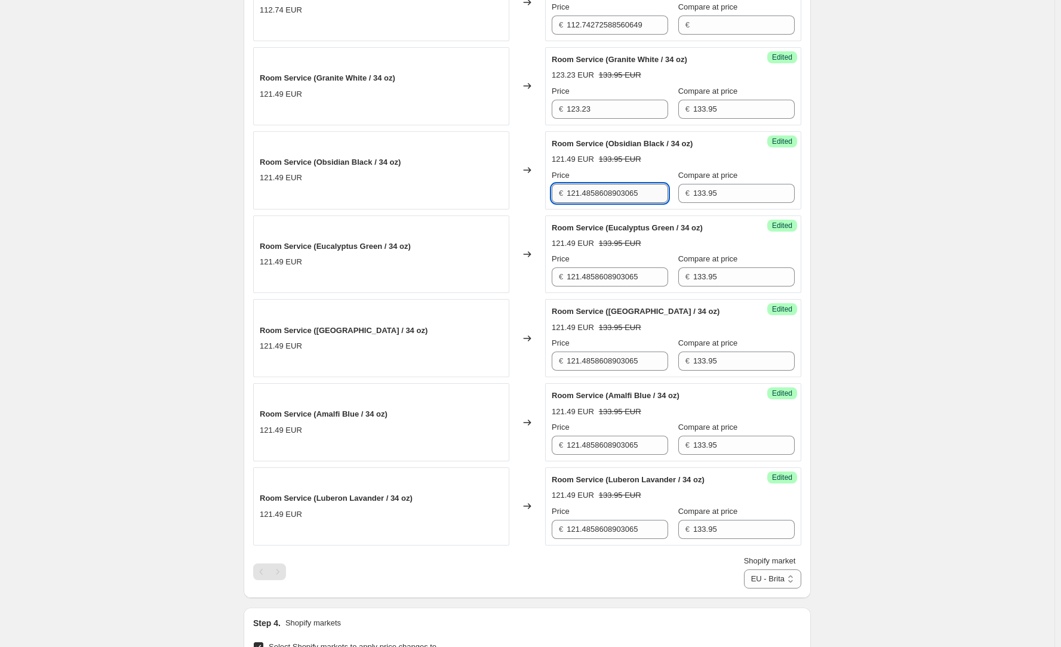
click at [632, 192] on input "121.4858608903065" at bounding box center [616, 193] width 101 height 19
paste input "3.23"
type input "123.23"
click at [610, 279] on input "121.4858608903065" at bounding box center [616, 276] width 101 height 19
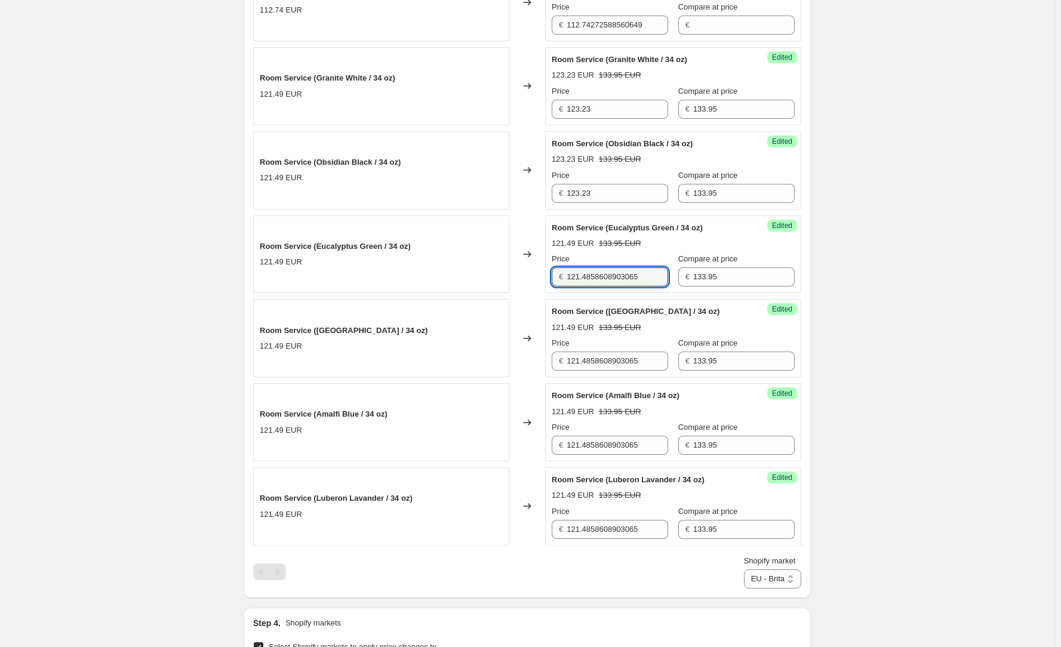
paste input "3.23"
type input "123.23"
click at [620, 360] on input "121.4858608903065" at bounding box center [616, 361] width 101 height 19
paste input "3.23"
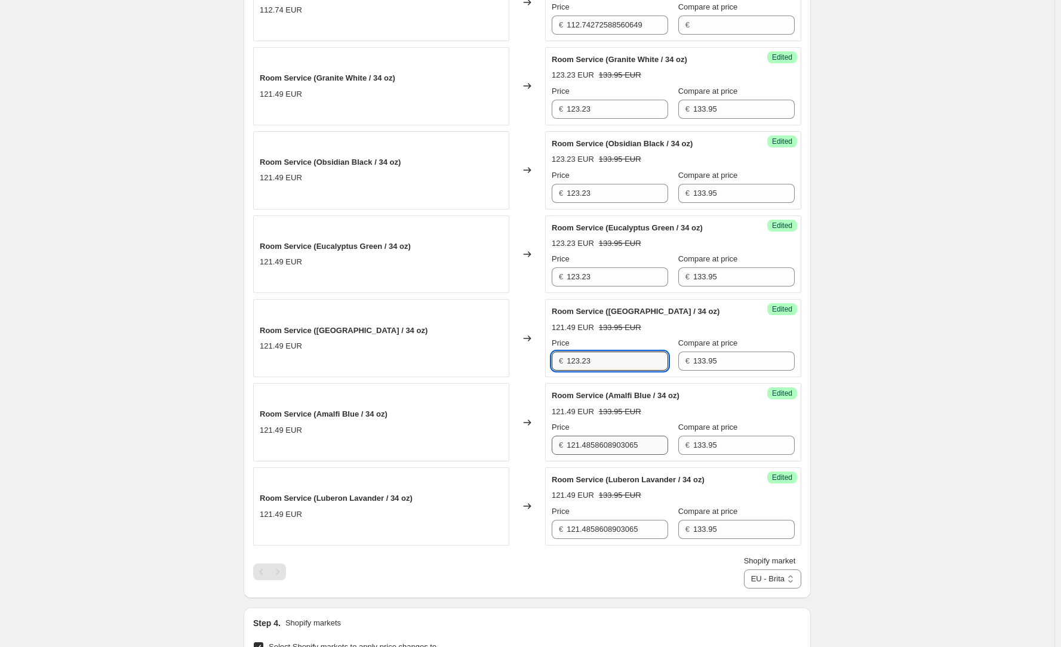
type input "123.23"
click at [626, 447] on input "121.4858608903065" at bounding box center [616, 445] width 101 height 19
paste input "3.23"
type input "123.23"
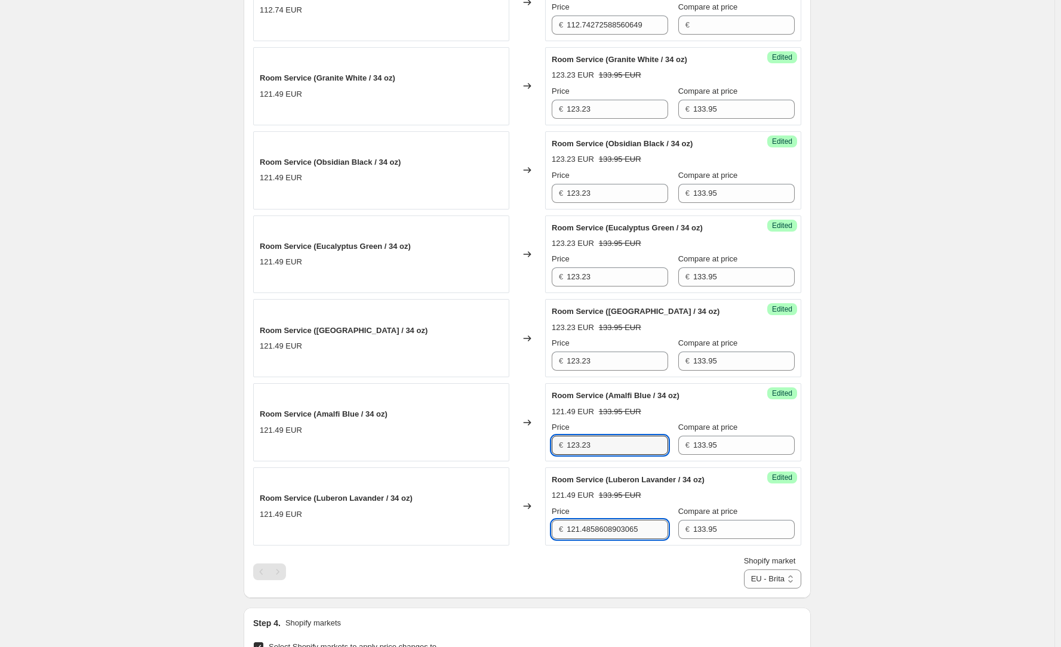
click at [615, 523] on input "121.4858608903065" at bounding box center [616, 529] width 101 height 19
paste input "3.23"
type input "123.23"
click at [684, 564] on div "Shopify market Direct prices [GEOGRAPHIC_DATA] [GEOGRAPHIC_DATA] [GEOGRAPHIC_DA…" at bounding box center [527, 571] width 548 height 33
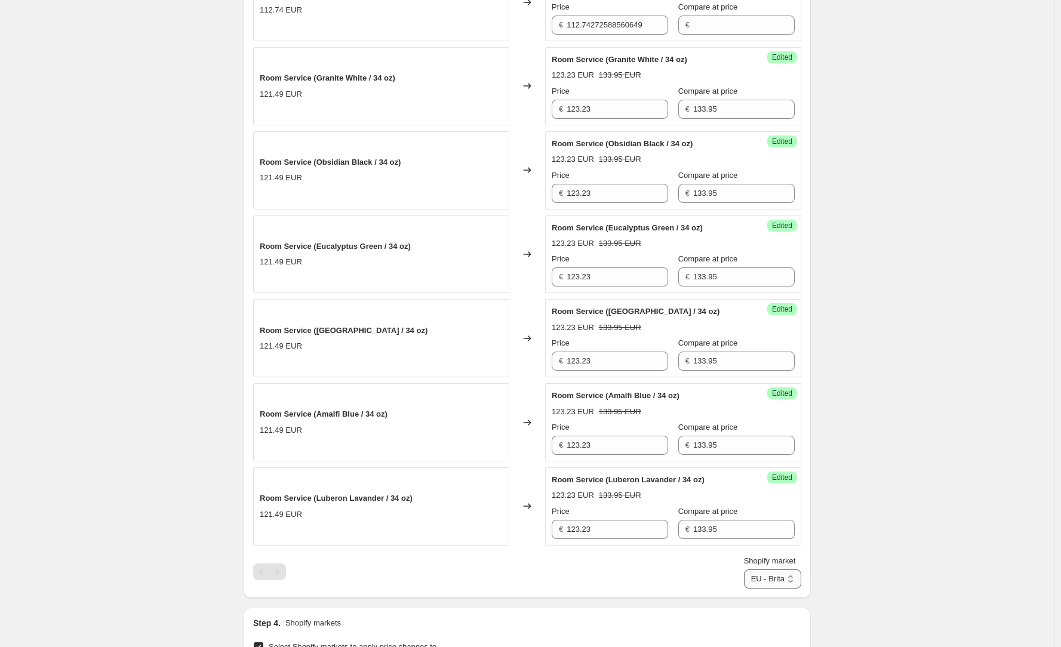
click at [789, 586] on select "Direct prices [GEOGRAPHIC_DATA] [GEOGRAPHIC_DATA] [GEOGRAPHIC_DATA] - Brita [GE…" at bounding box center [772, 578] width 57 height 19
click at [752, 589] on select "Direct prices [GEOGRAPHIC_DATA] [GEOGRAPHIC_DATA] [GEOGRAPHIC_DATA] - Brita [GE…" at bounding box center [772, 578] width 57 height 19
click at [612, 33] on input "114.03" at bounding box center [616, 25] width 101 height 19
click at [781, 569] on select "Direct prices [GEOGRAPHIC_DATA] [GEOGRAPHIC_DATA] [GEOGRAPHIC_DATA] - Brita [GE…" at bounding box center [775, 578] width 52 height 19
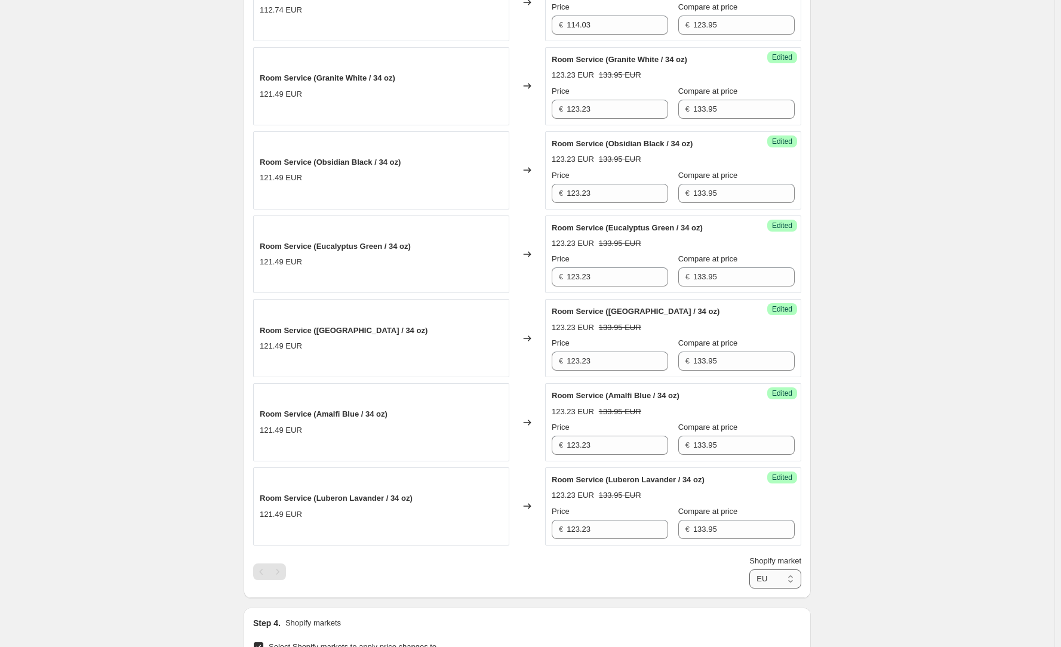
select select "52985987238"
click at [749, 589] on select "Direct prices [GEOGRAPHIC_DATA] [GEOGRAPHIC_DATA] [GEOGRAPHIC_DATA] - Brita [GE…" at bounding box center [775, 578] width 52 height 19
click at [617, 23] on input "112.74272588560649" at bounding box center [616, 25] width 101 height 19
paste input "4.03"
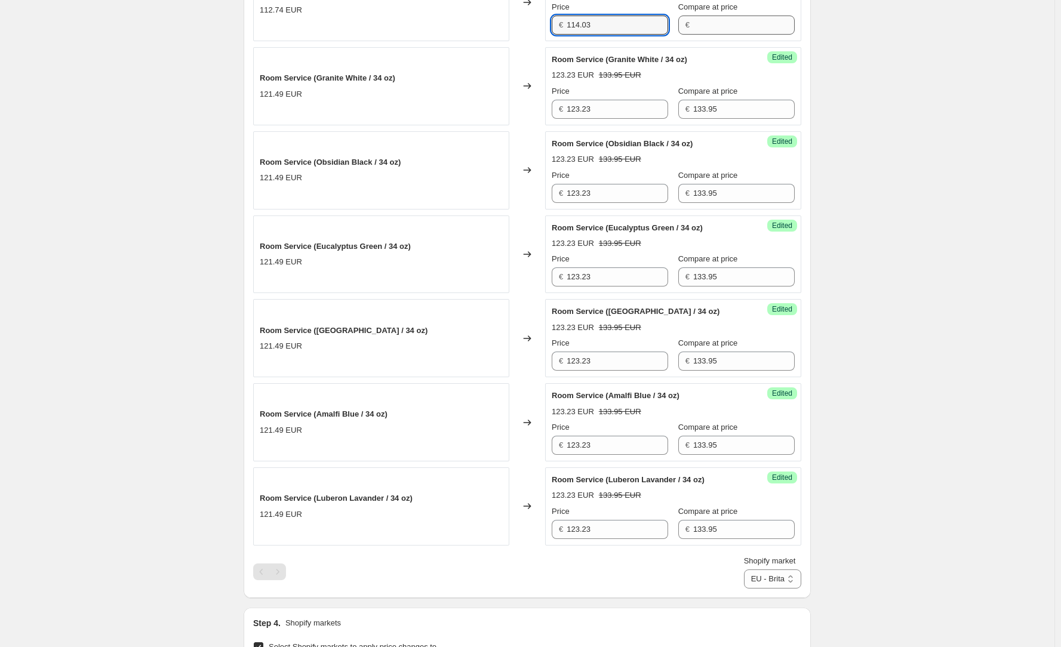
type input "114.03"
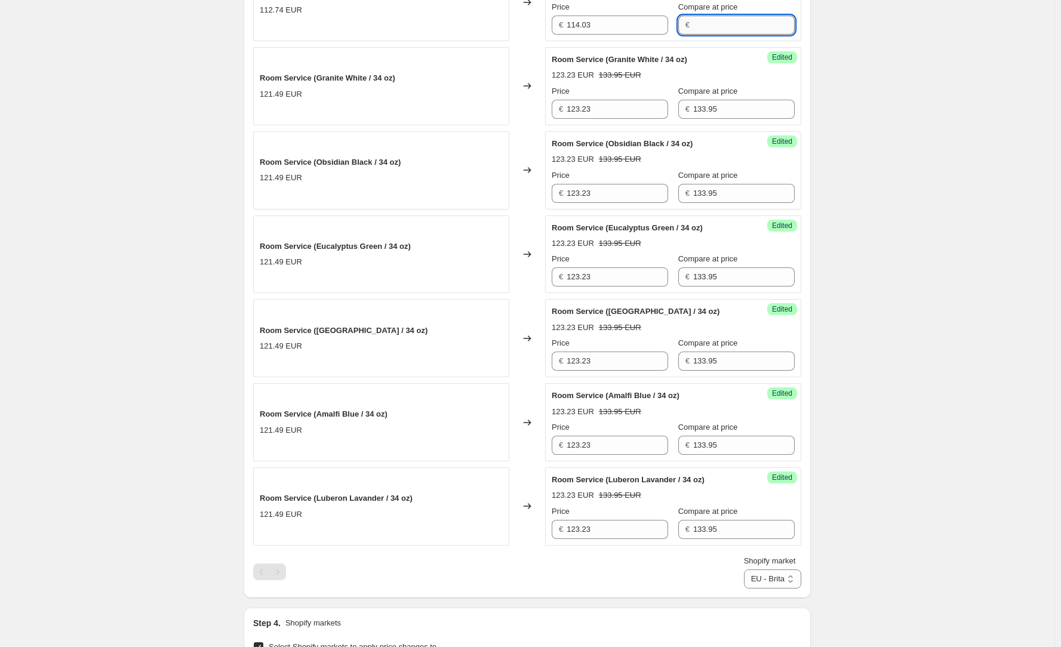
click at [733, 29] on input "Compare at price" at bounding box center [743, 25] width 101 height 19
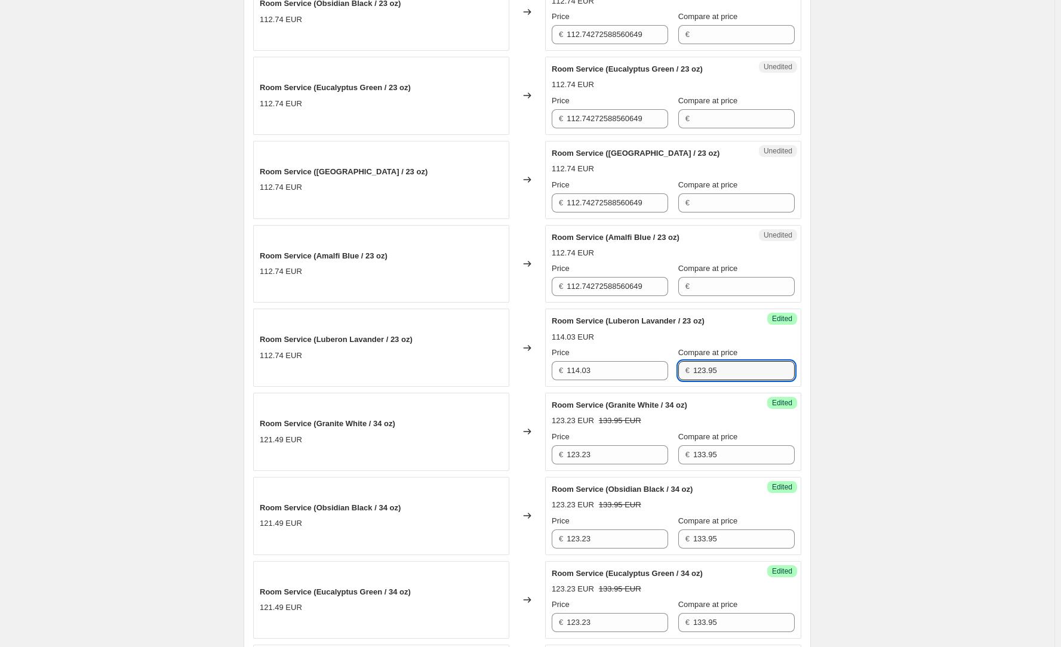
scroll to position [537, 0]
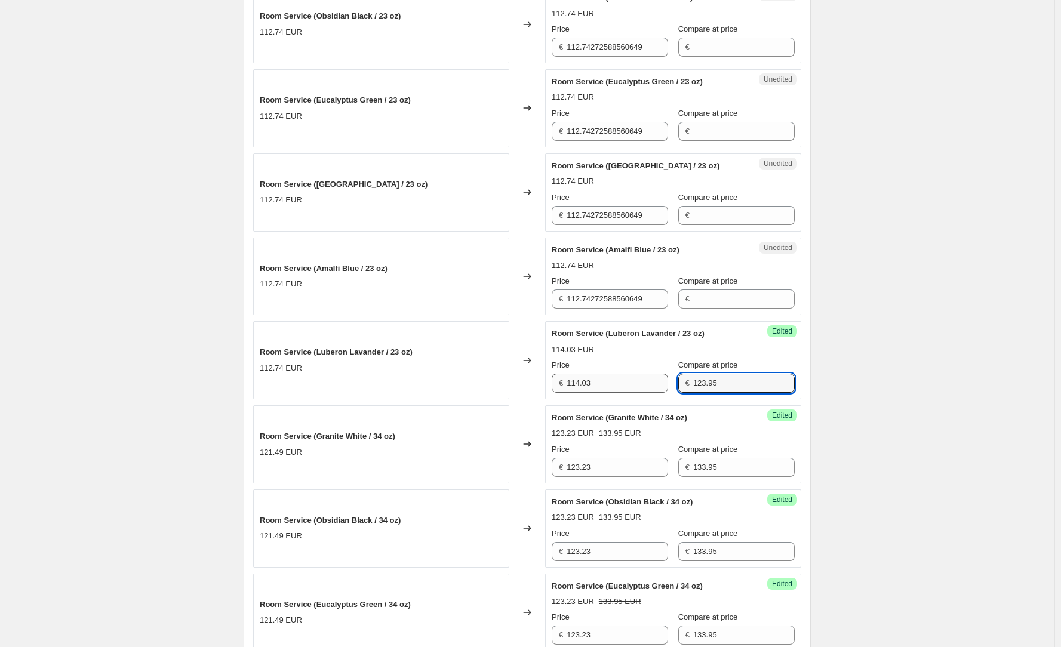
type input "123.95"
click at [630, 386] on input "114.03" at bounding box center [616, 383] width 101 height 19
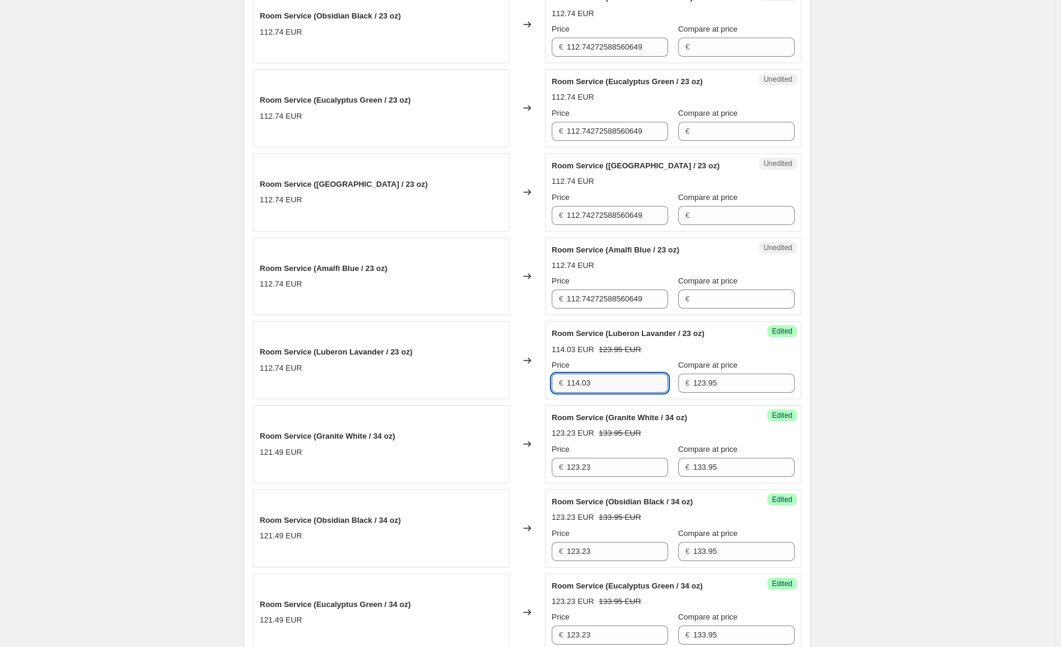
click at [630, 386] on input "114.03" at bounding box center [616, 383] width 101 height 19
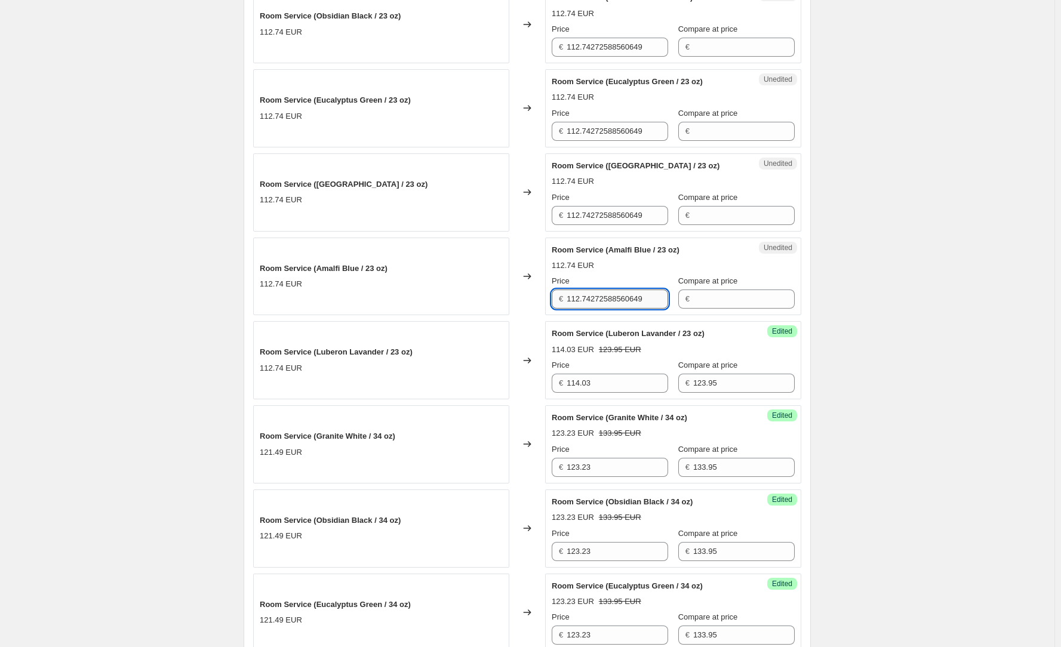
click at [634, 297] on input "112.74272588560649" at bounding box center [616, 299] width 101 height 19
paste input "4.03"
type input "114.03"
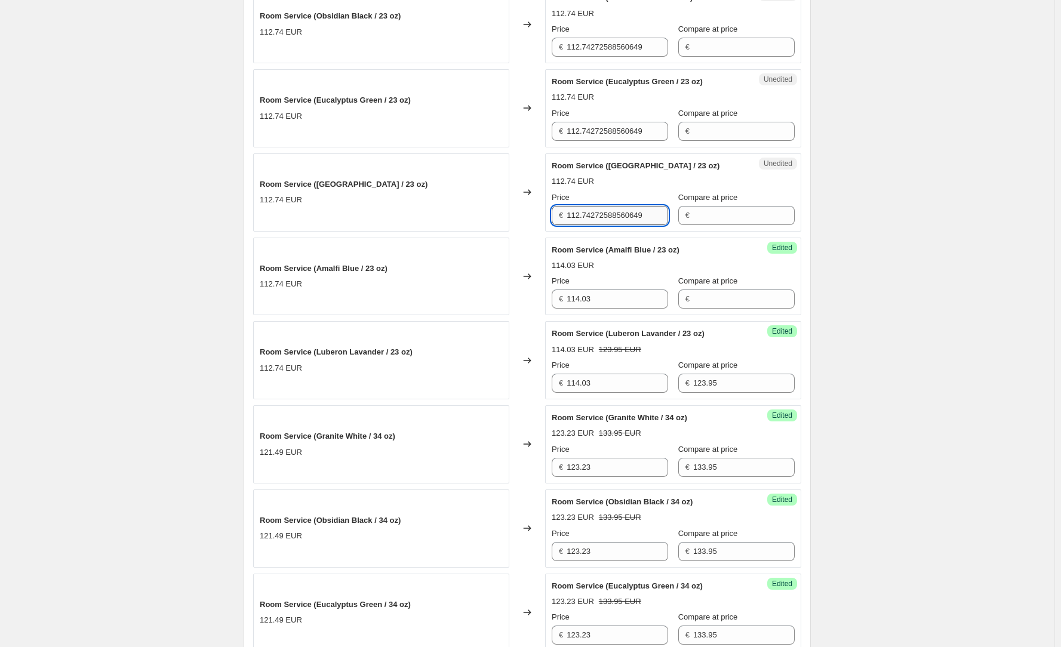
click at [615, 218] on input "112.74272588560649" at bounding box center [616, 215] width 101 height 19
paste input "4.03"
type input "114.03"
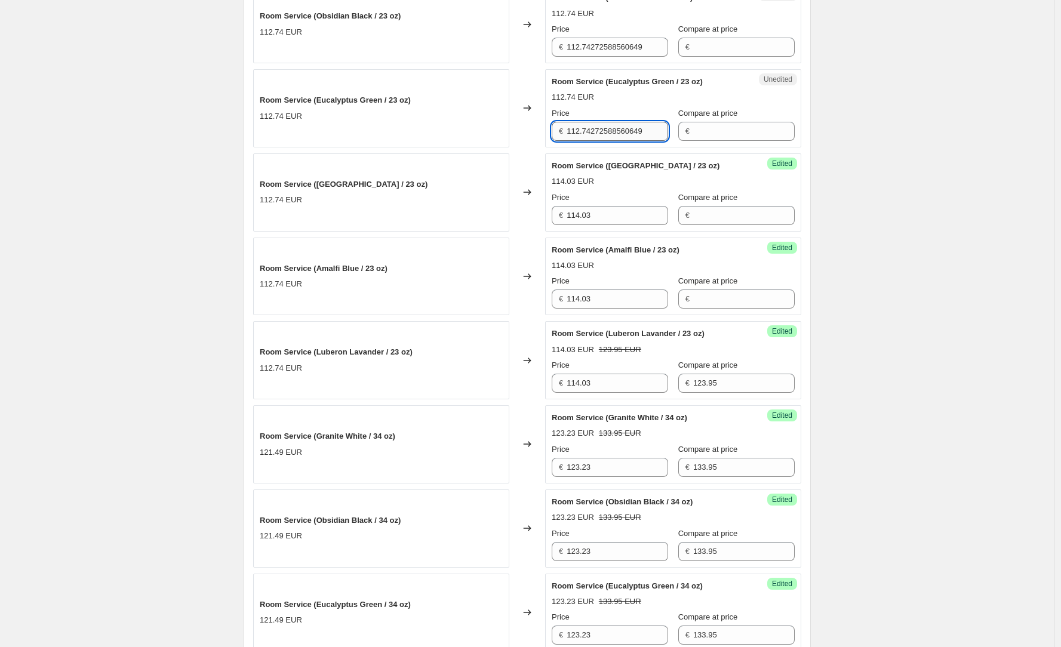
click at [605, 133] on input "112.74272588560649" at bounding box center [616, 131] width 101 height 19
paste input "4.03"
type input "114.03"
click at [614, 47] on input "112.74272588560649" at bounding box center [616, 47] width 101 height 19
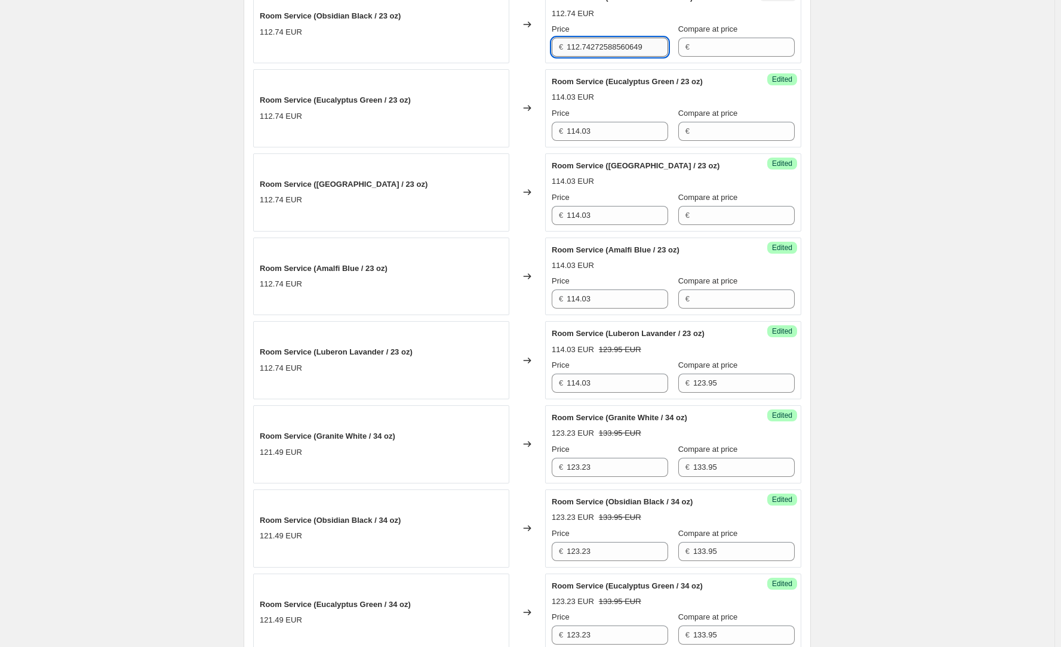
click at [614, 47] on input "112.74272588560649" at bounding box center [616, 47] width 101 height 19
paste input "4.03"
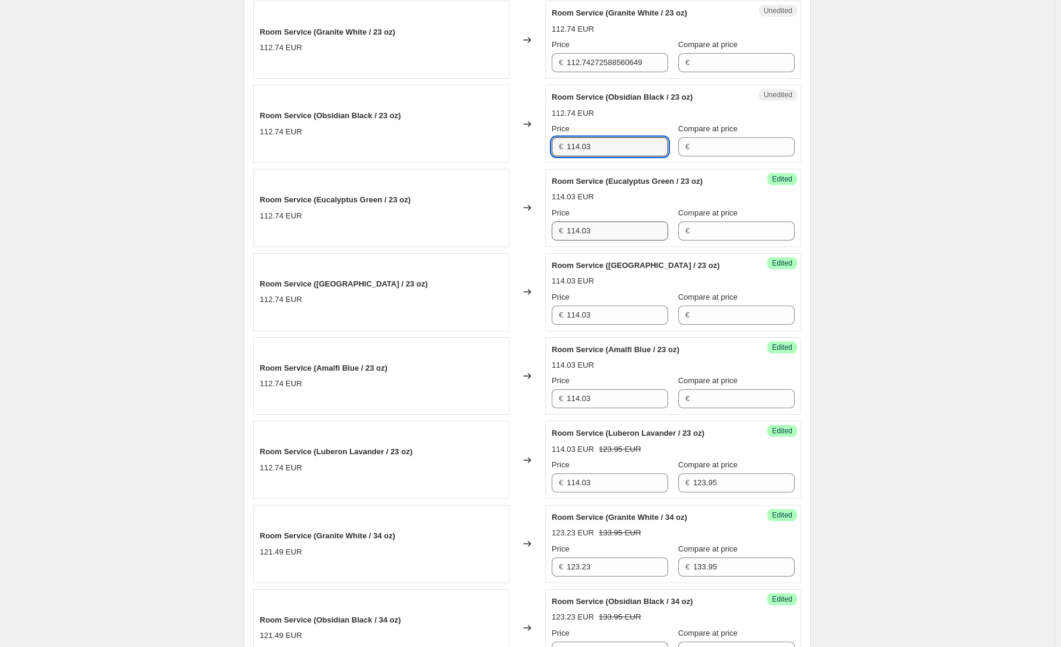
scroll to position [358, 0]
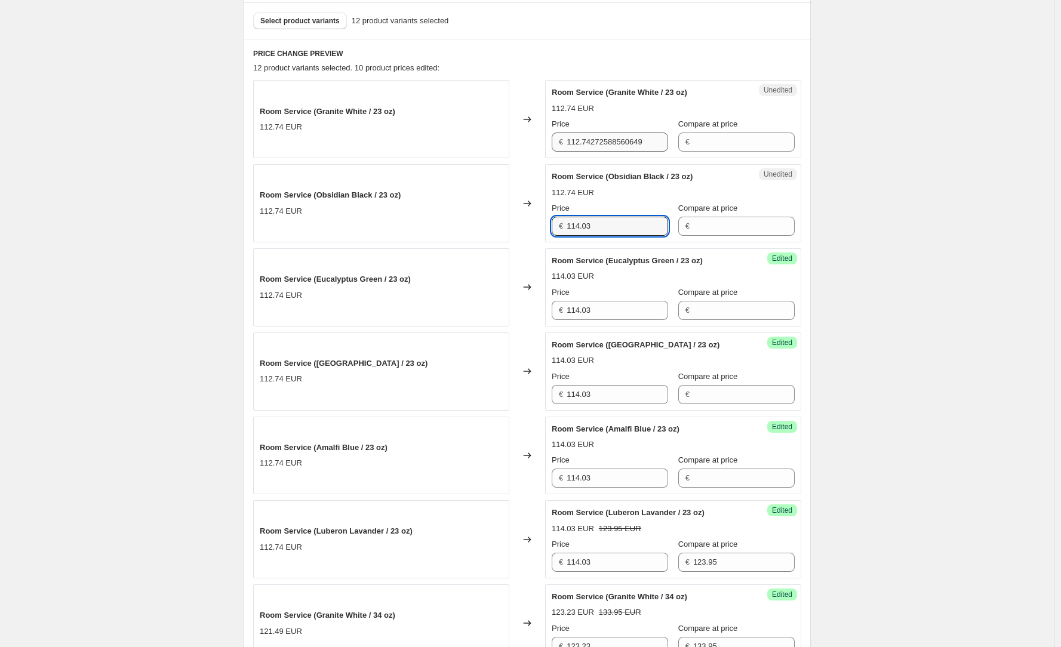
type input "114.03"
click at [619, 141] on input "112.74272588560649" at bounding box center [616, 142] width 101 height 19
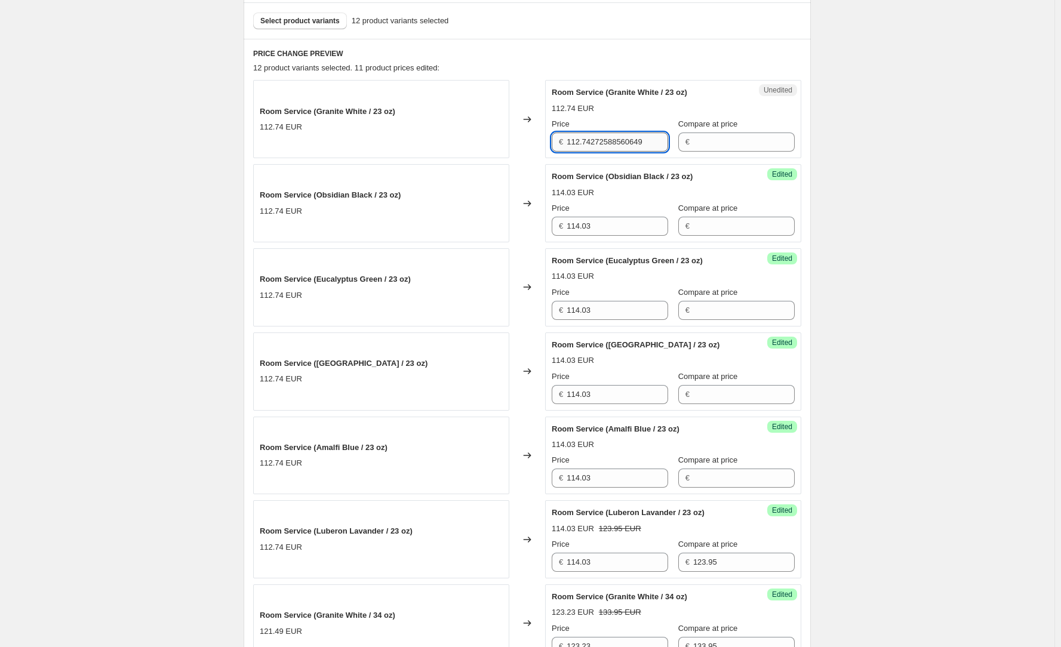
paste input "4.03"
type input "114.03"
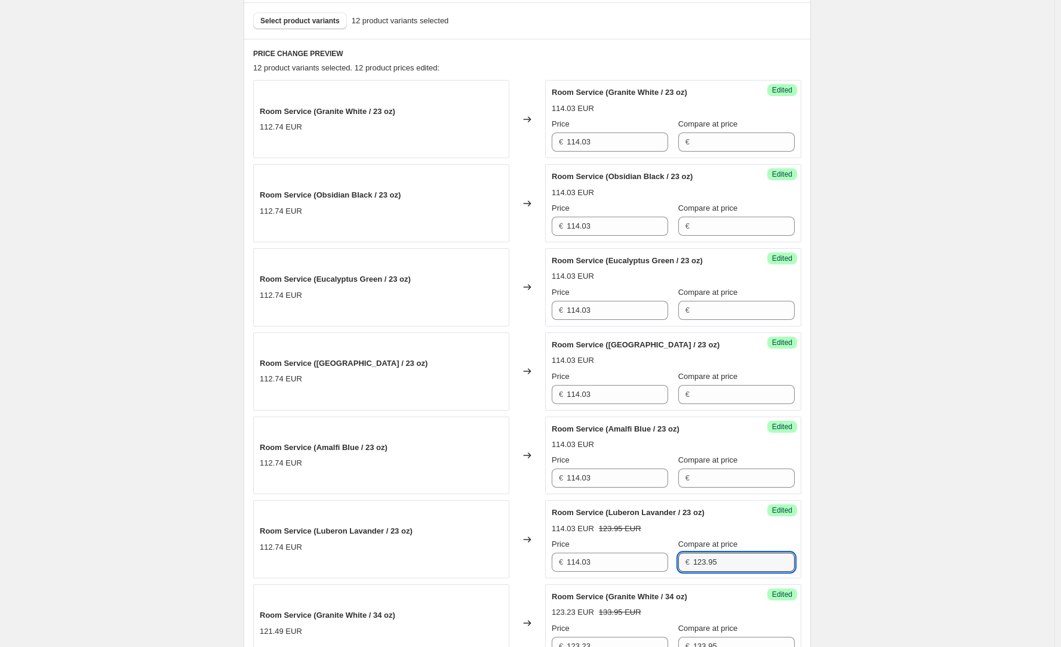
drag, startPoint x: 716, startPoint y: 561, endPoint x: 675, endPoint y: 562, distance: 41.2
click at [681, 561] on div "€ 123.95" at bounding box center [736, 562] width 116 height 19
click at [717, 488] on input "Compare at price" at bounding box center [743, 478] width 101 height 19
paste input "123.95"
type input "123.95"
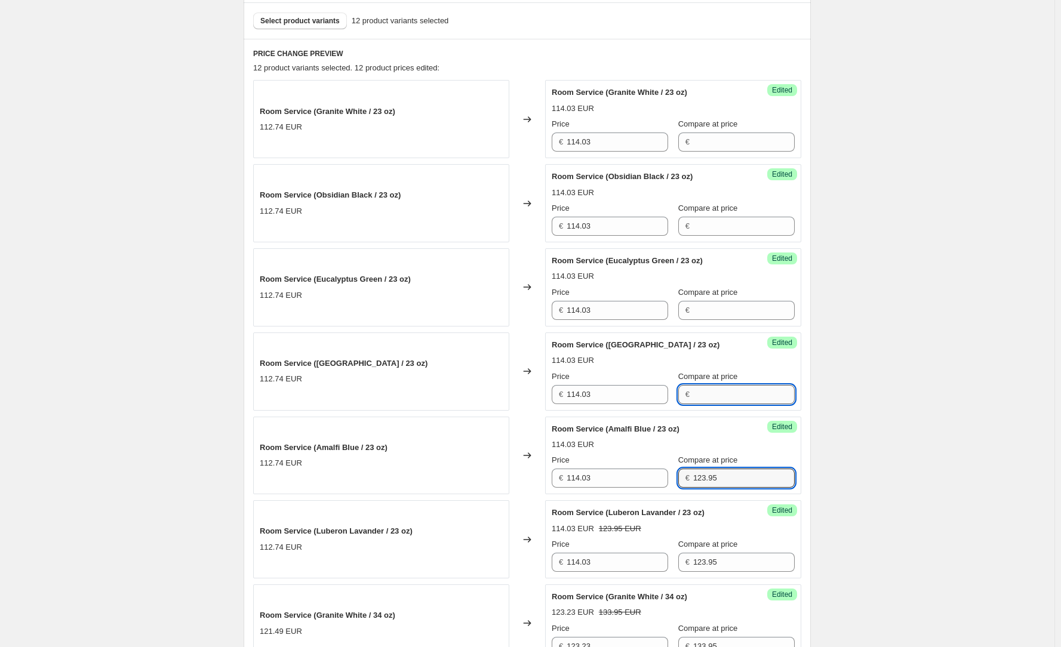
click at [715, 398] on input "Compare at price" at bounding box center [743, 394] width 101 height 19
paste input "123.95"
type input "123.95"
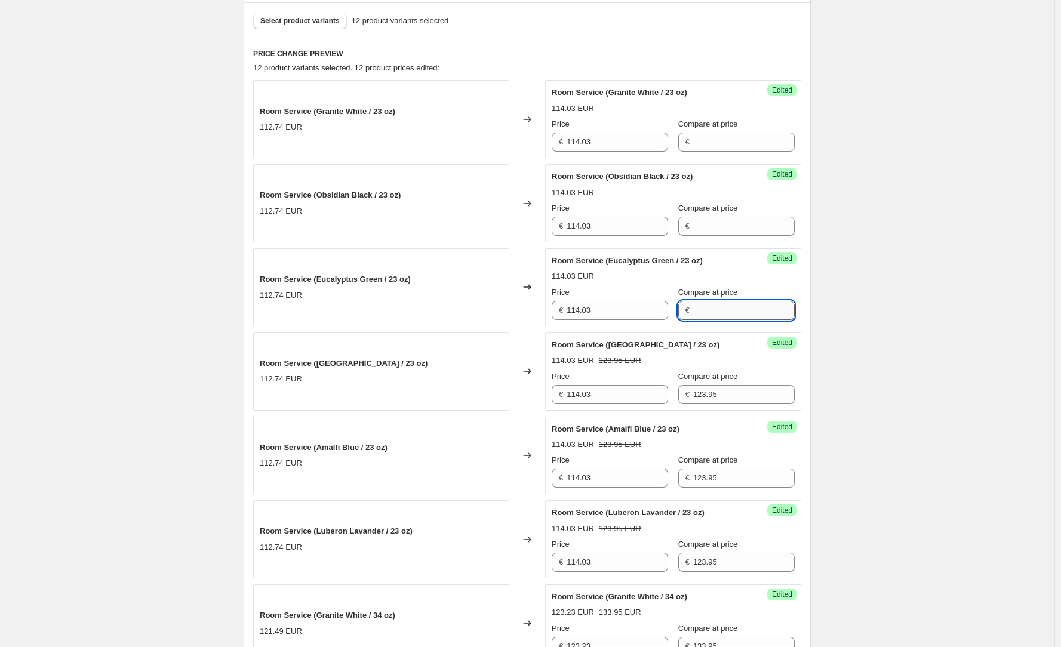
click at [702, 306] on input "Compare at price" at bounding box center [743, 310] width 101 height 19
paste input "123.95"
type input "123.95"
click at [712, 230] on input "Compare at price" at bounding box center [743, 226] width 101 height 19
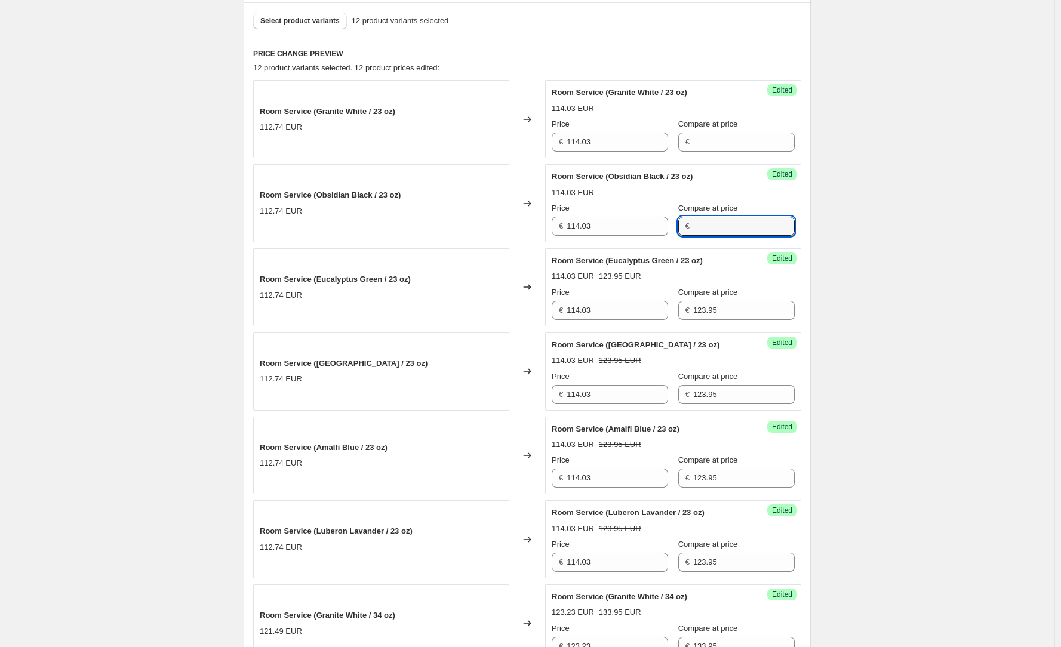
paste input "123.95"
type input "123.95"
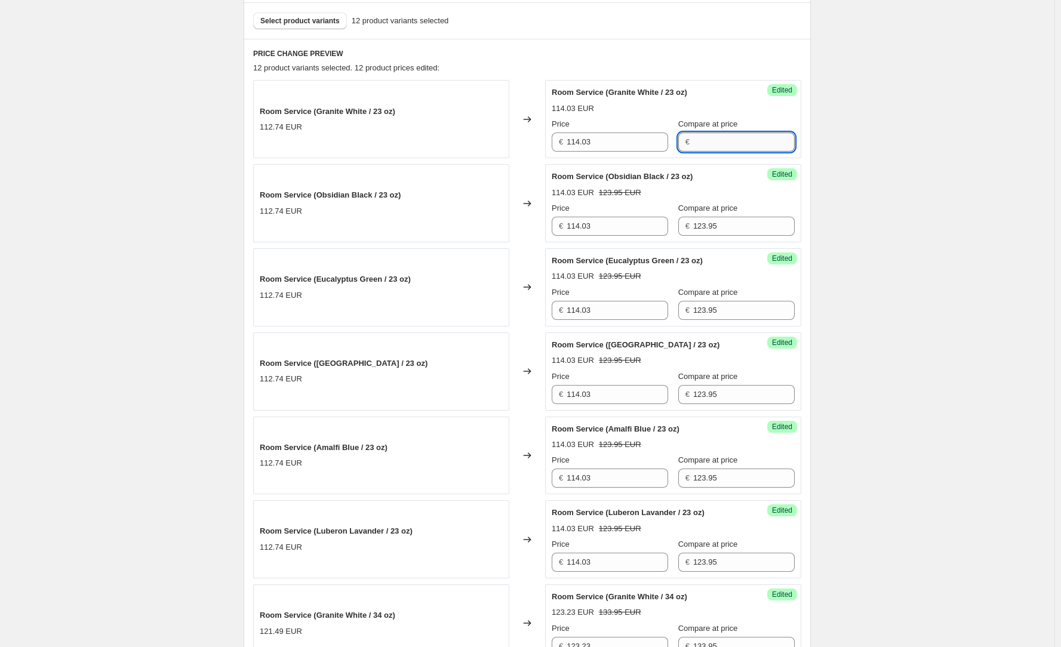
click at [705, 140] on input "Compare at price" at bounding box center [743, 142] width 101 height 19
paste input "123.95"
type input "123.95"
click at [829, 161] on div "Create new price [MEDICAL_DATA]. This page is ready Create new price [MEDICAL_D…" at bounding box center [527, 613] width 1054 height 1942
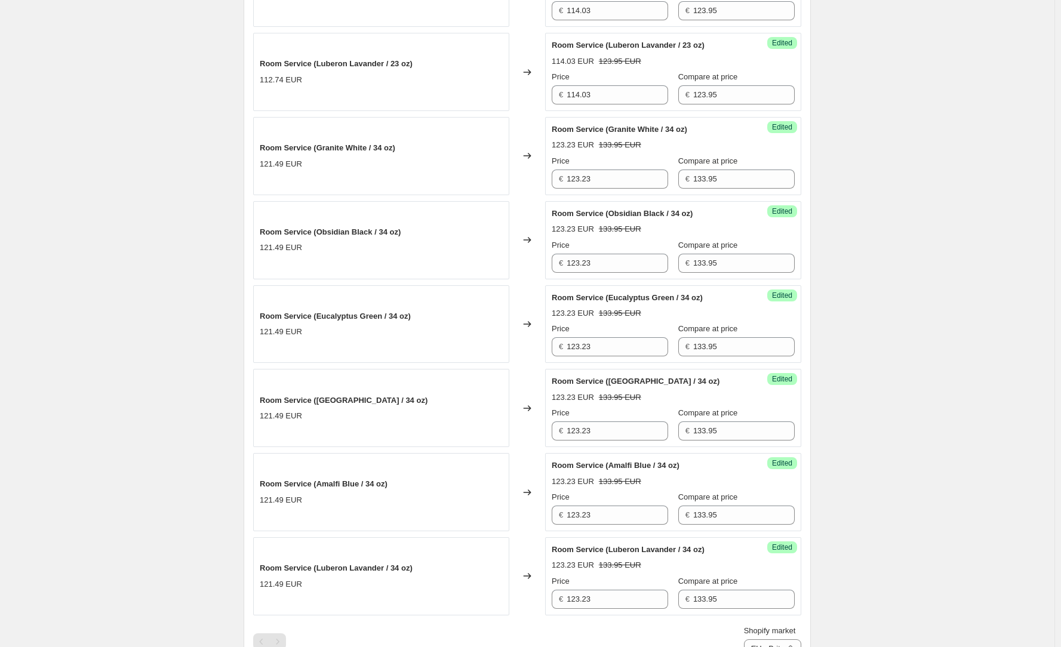
scroll to position [955, 0]
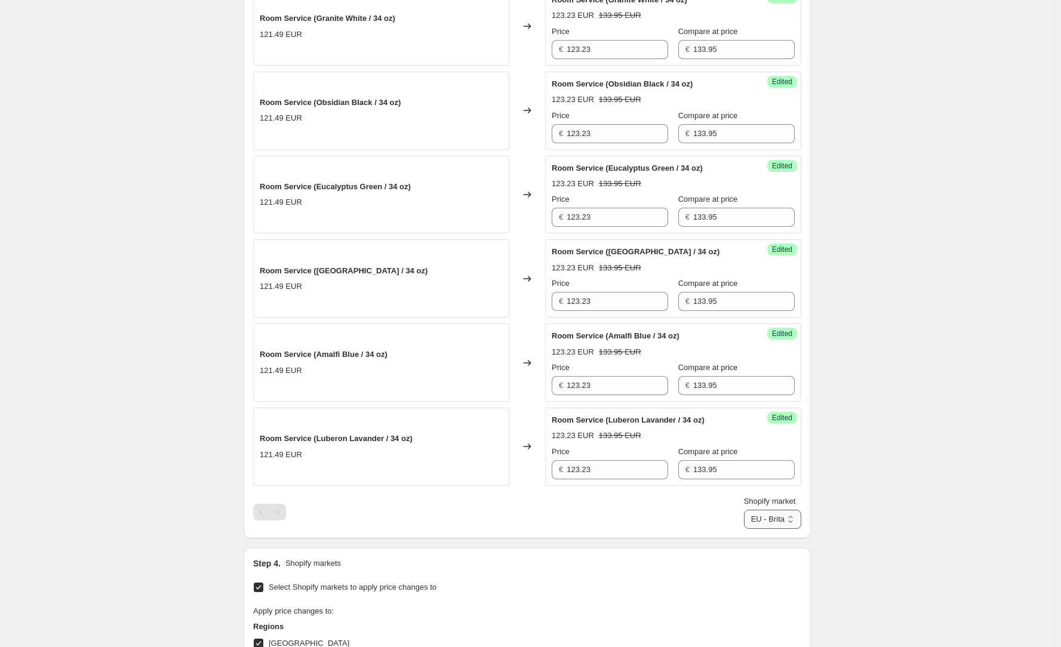
click at [767, 514] on select "Direct prices [GEOGRAPHIC_DATA] [GEOGRAPHIC_DATA] [GEOGRAPHIC_DATA] - Brita [GE…" at bounding box center [772, 519] width 57 height 19
click at [790, 516] on select "Direct prices [GEOGRAPHIC_DATA] [GEOGRAPHIC_DATA] [GEOGRAPHIC_DATA] - Brita [GE…" at bounding box center [772, 519] width 57 height 19
select select "49780523174"
click at [752, 529] on select "Direct prices [GEOGRAPHIC_DATA] [GEOGRAPHIC_DATA] [GEOGRAPHIC_DATA] - Brita [GE…" at bounding box center [772, 519] width 57 height 19
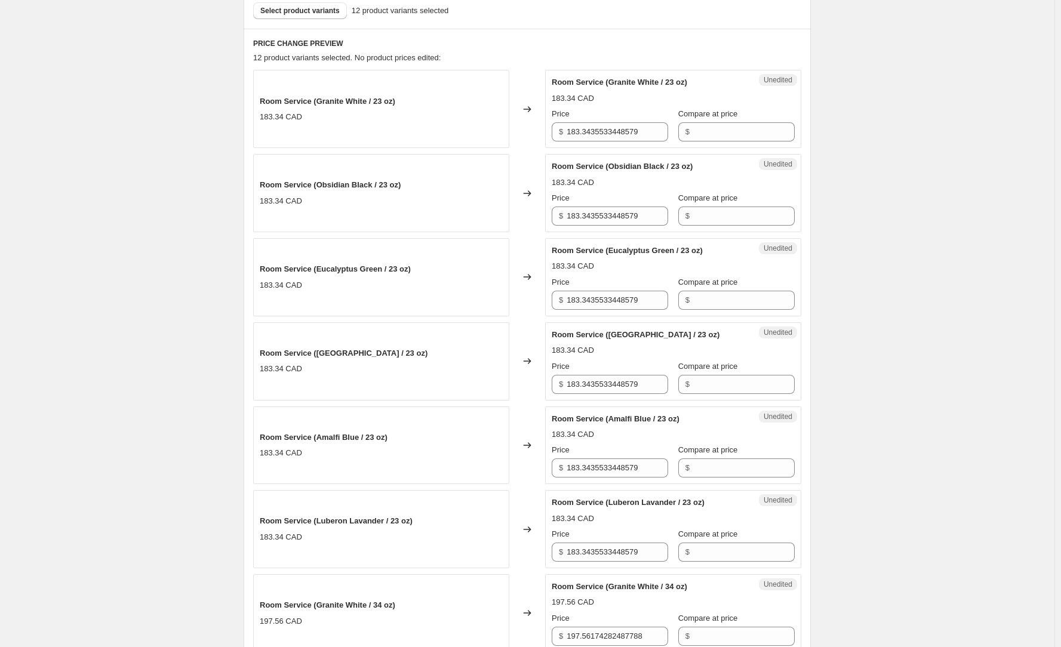
scroll to position [358, 0]
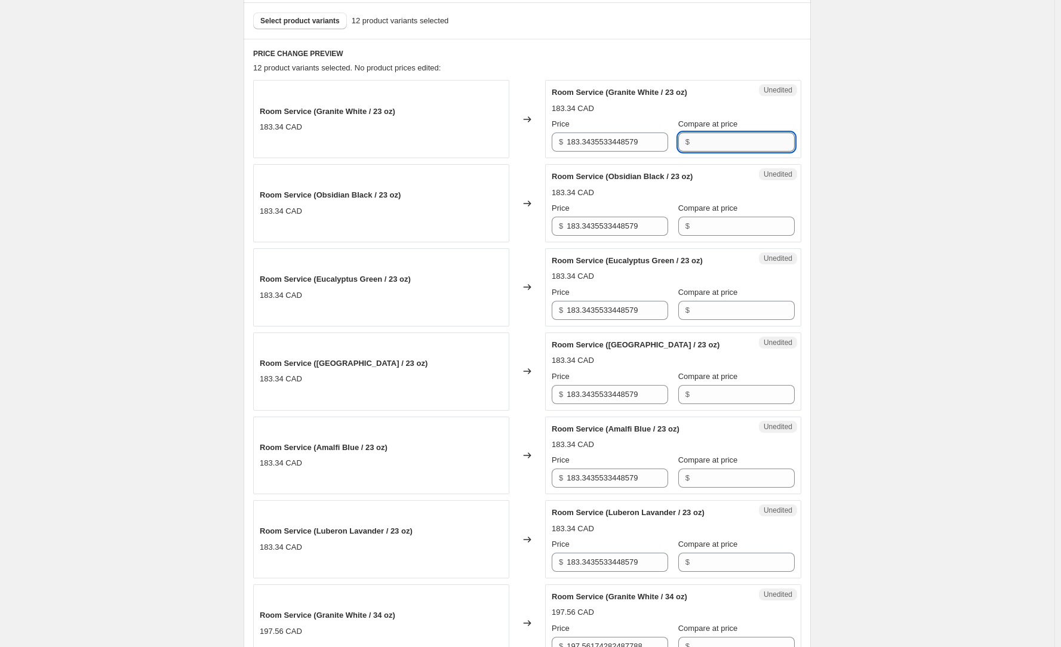
click at [732, 139] on input "Compare at price" at bounding box center [743, 142] width 101 height 19
type input "148.95"
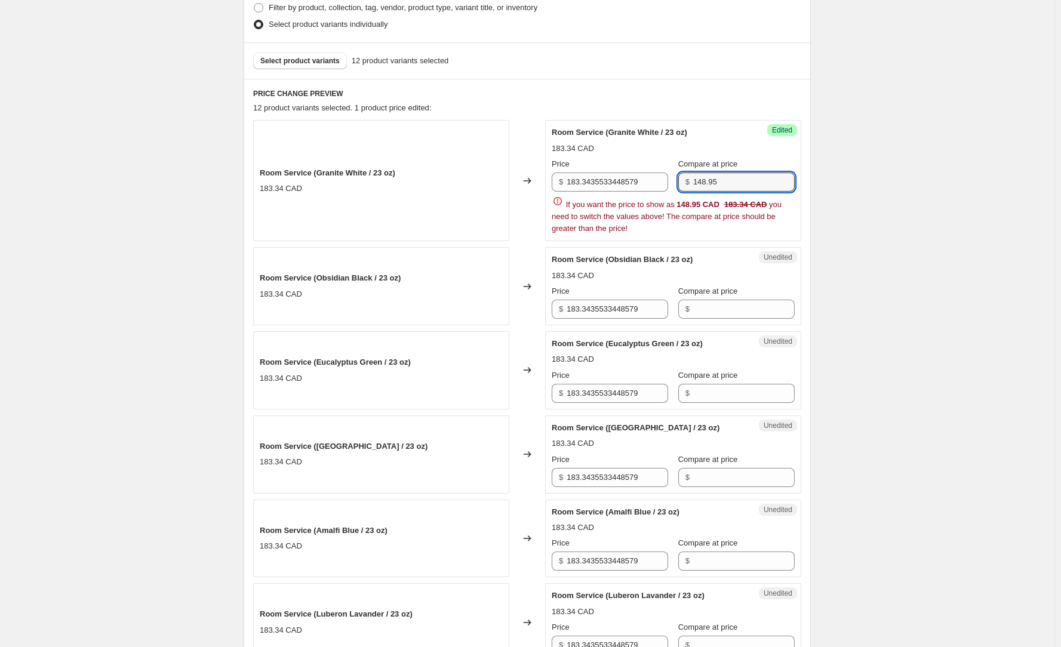
scroll to position [478, 0]
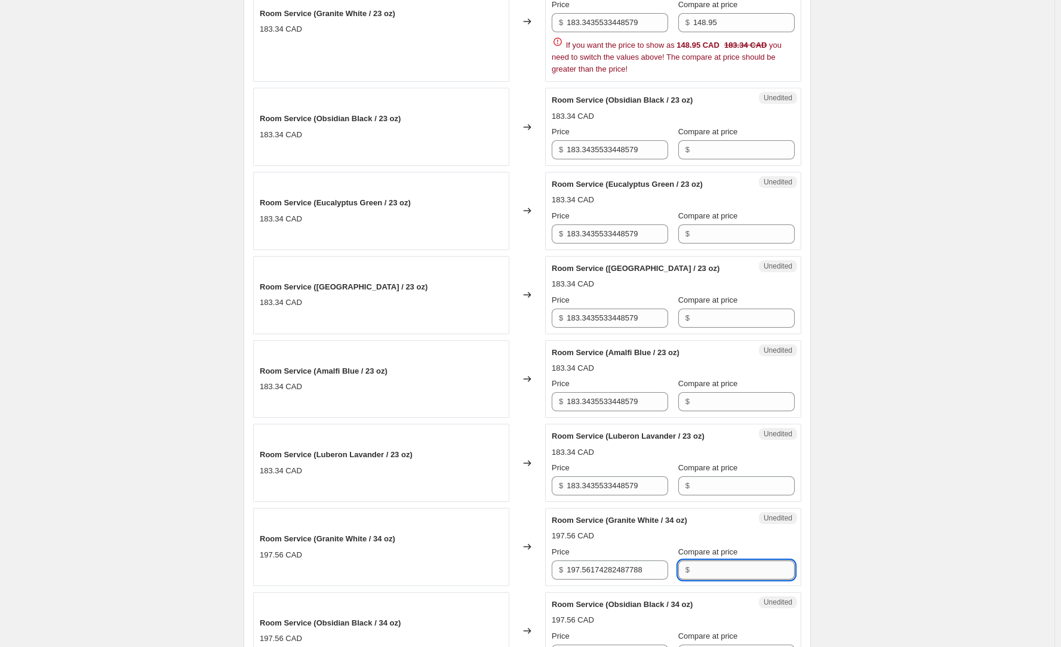
click at [724, 563] on input "Compare at price" at bounding box center [743, 570] width 101 height 19
type input "163.95"
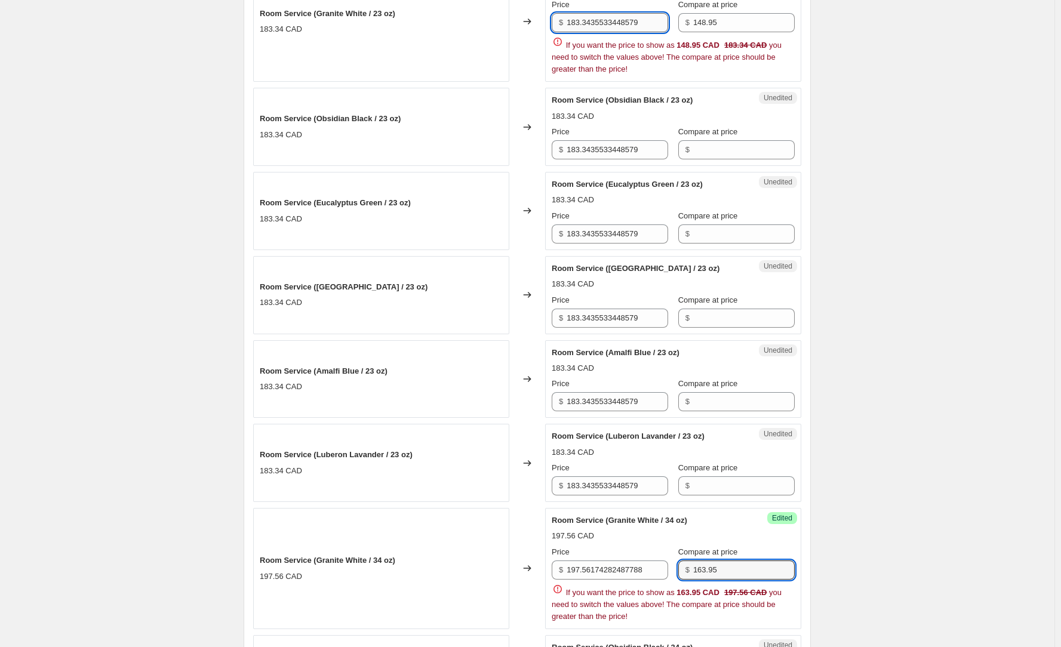
click at [630, 25] on input "183.3435533448579" at bounding box center [616, 22] width 101 height 19
type input "137.03"
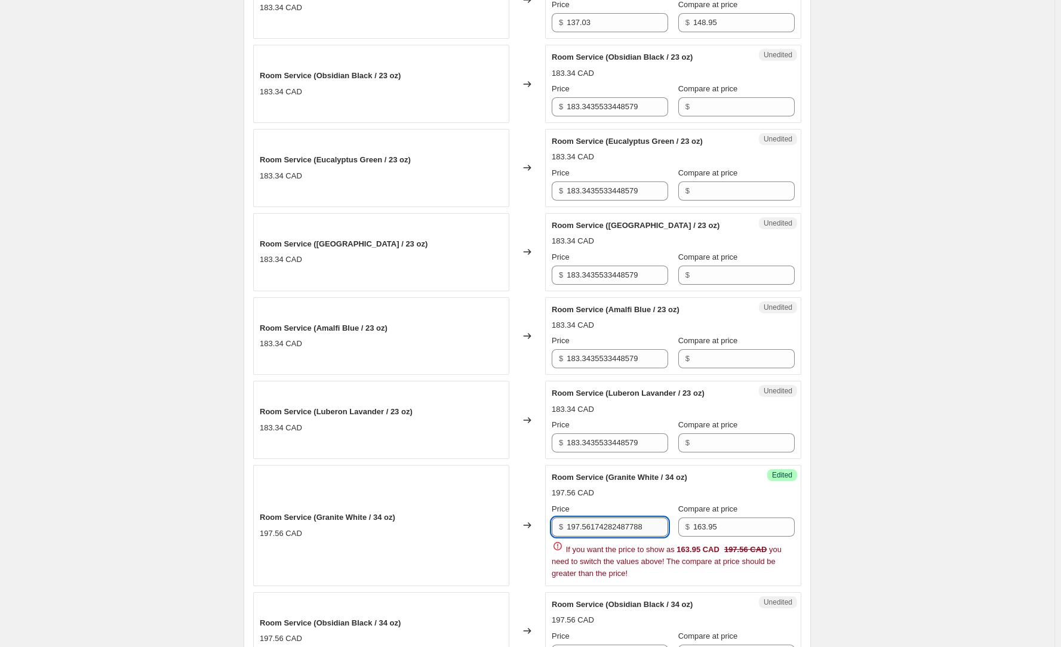
click at [619, 524] on input "197.56174282487788" at bounding box center [616, 527] width 101 height 19
drag, startPoint x: 605, startPoint y: 526, endPoint x: 544, endPoint y: 519, distance: 60.8
click at [547, 519] on div "Room Service (Granite White / 34 oz) 197.56 CAD Changed to Success Edited Room …" at bounding box center [527, 525] width 548 height 121
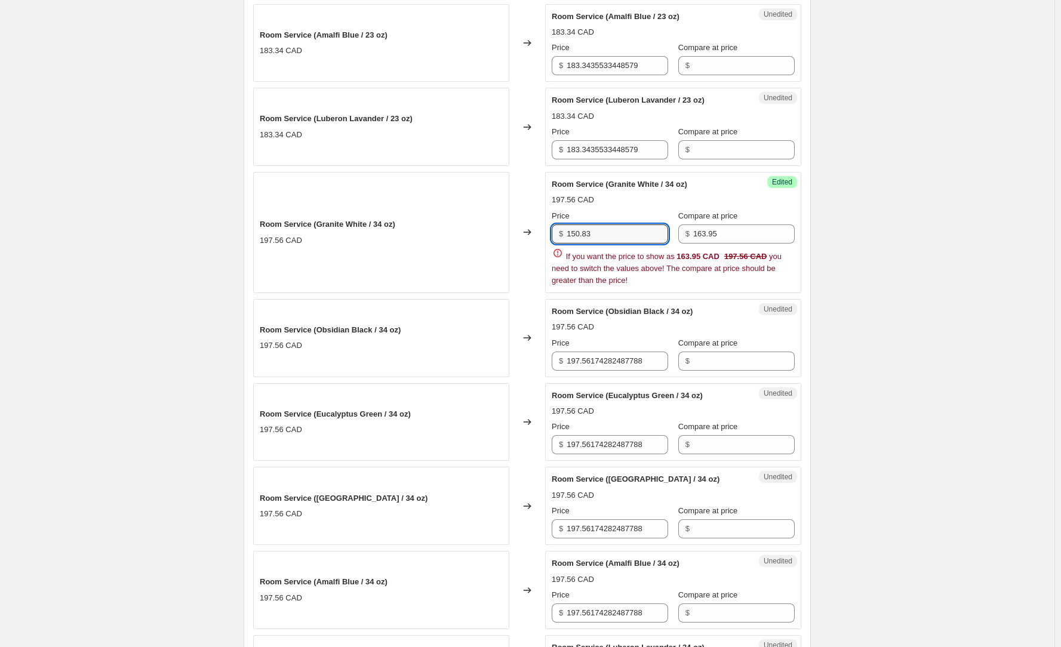
scroll to position [776, 0]
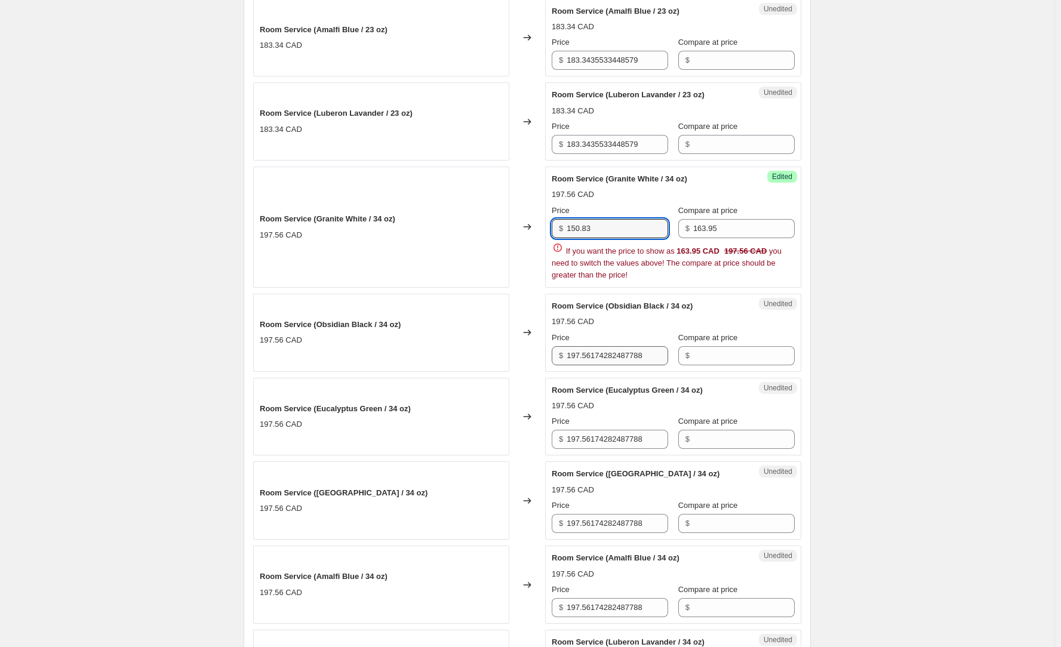
type input "150.83"
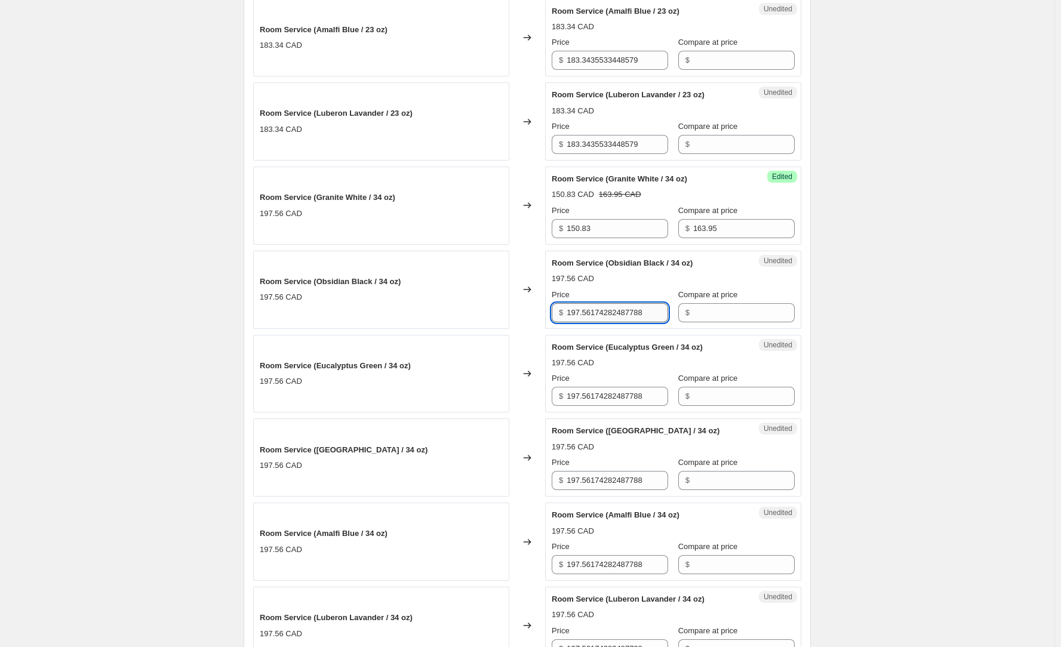
click at [618, 360] on div "Room Service (Granite White / 23 oz) 183.34 CAD Changed to Success Edited Room …" at bounding box center [527, 163] width 548 height 1002
click at [618, 360] on div "197.56 CAD" at bounding box center [673, 363] width 243 height 12
click at [605, 311] on input "197.56174282487788" at bounding box center [616, 312] width 101 height 19
paste input "50.83"
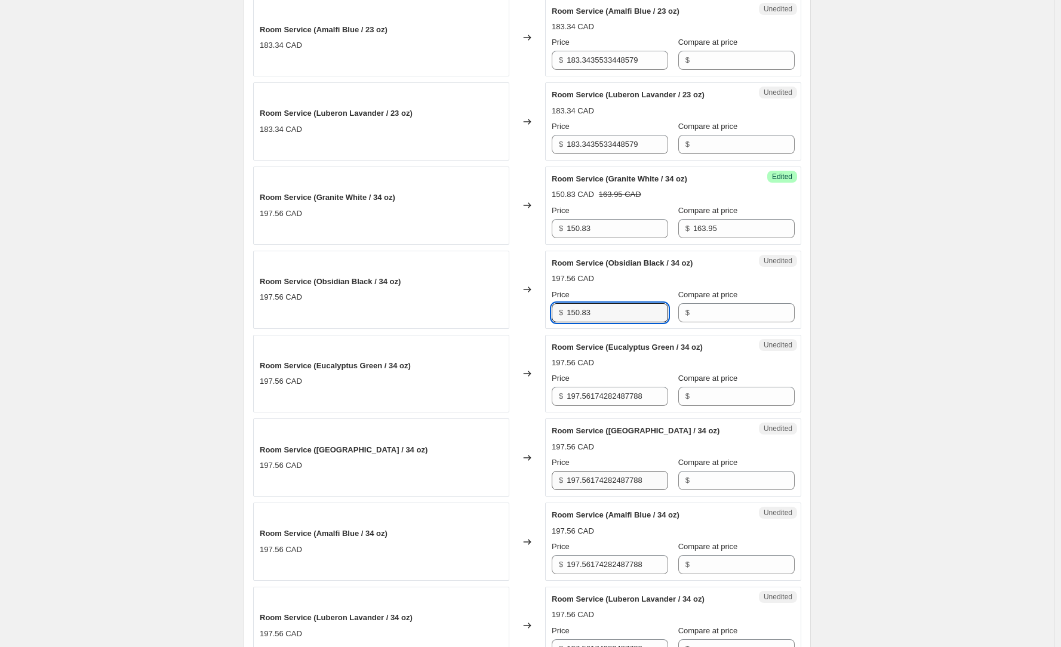
type input "150.83"
click at [627, 487] on input "197.56174282487788" at bounding box center [616, 480] width 101 height 19
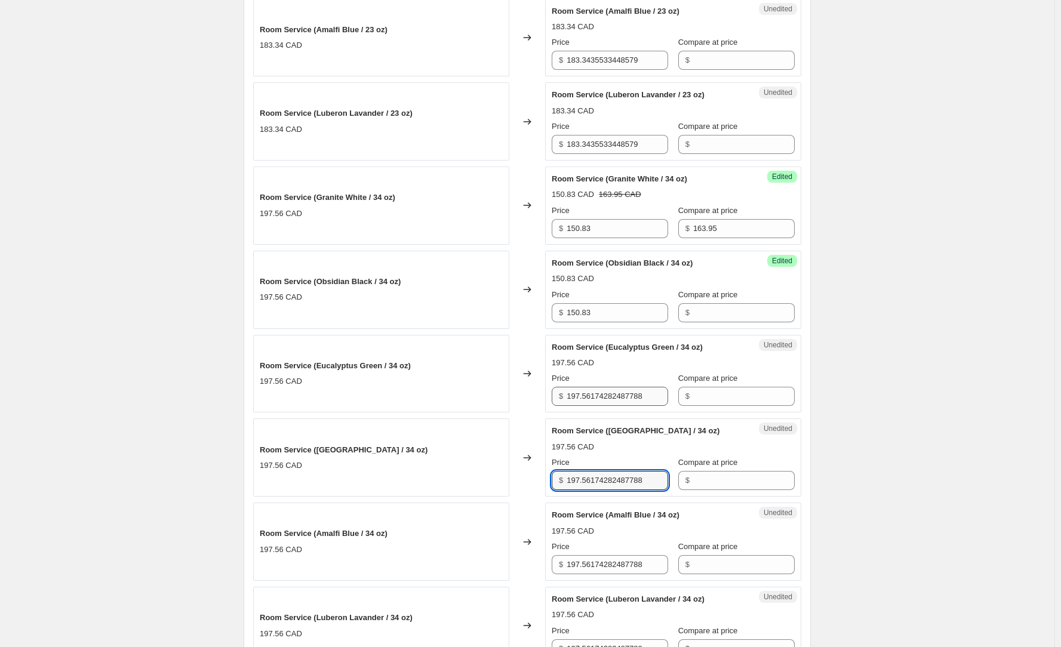
paste input "50.83"
type input "150.83"
click at [622, 397] on input "197.56174282487788" at bounding box center [616, 396] width 101 height 19
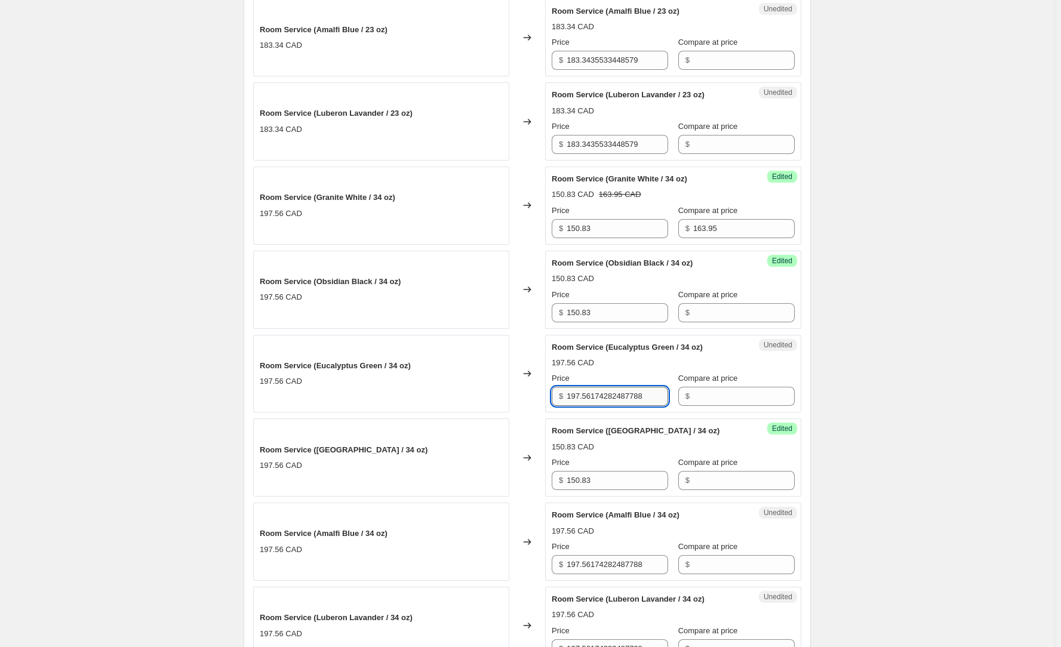
click at [622, 397] on input "197.56174282487788" at bounding box center [616, 396] width 101 height 19
paste input "50.83"
type input "150.83"
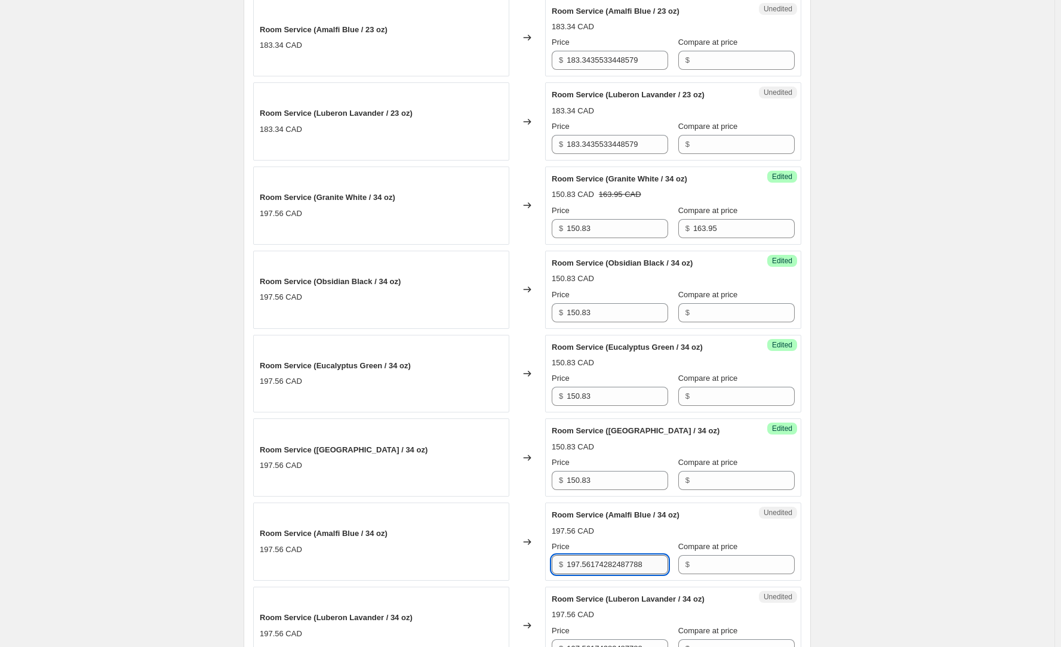
click at [617, 561] on input "197.56174282487788" at bounding box center [616, 564] width 101 height 19
paste input "50.83"
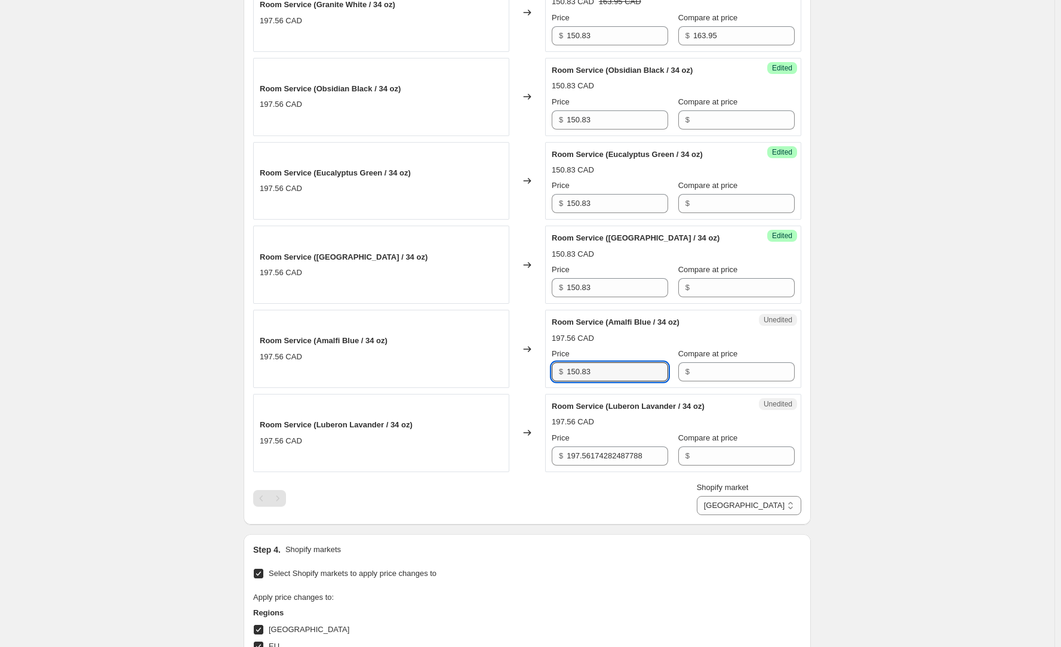
scroll to position [1015, 0]
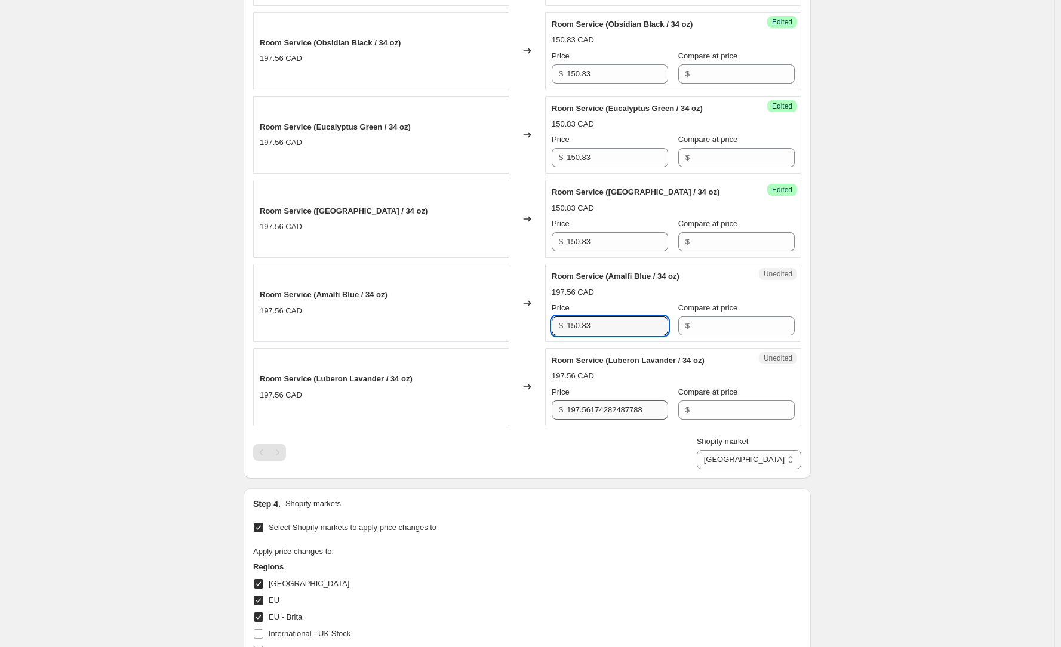
type input "150.83"
click at [621, 418] on input "197.56174282487788" at bounding box center [616, 410] width 101 height 19
paste input "50.83"
type input "150.83"
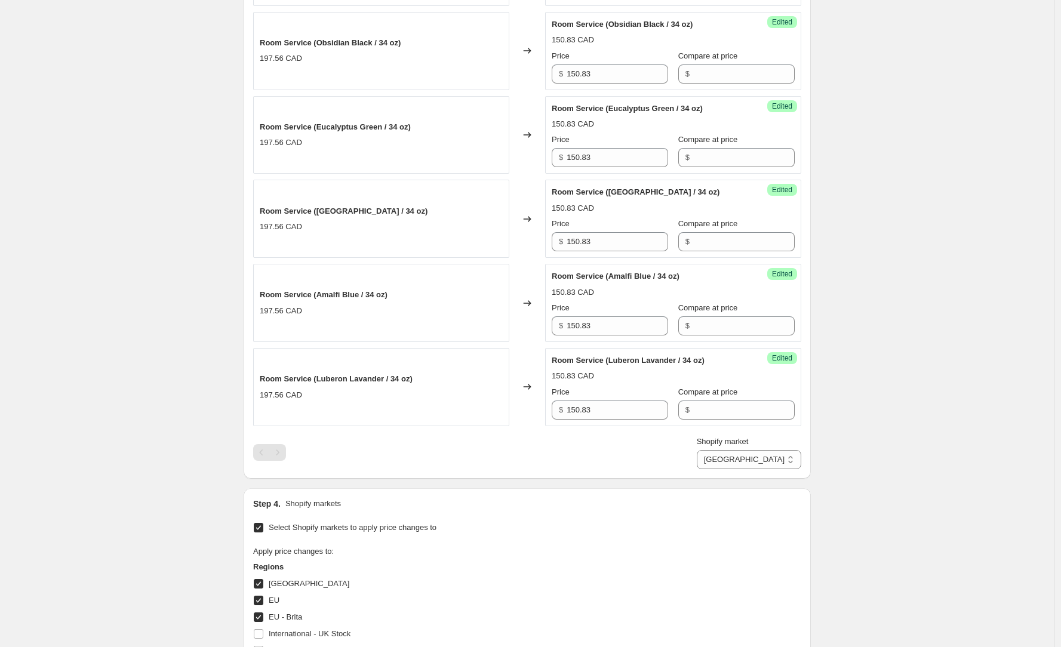
click at [745, 540] on div "Select Shopify markets to apply price changes to Apply price changes to: Region…" at bounding box center [527, 626] width 548 height 214
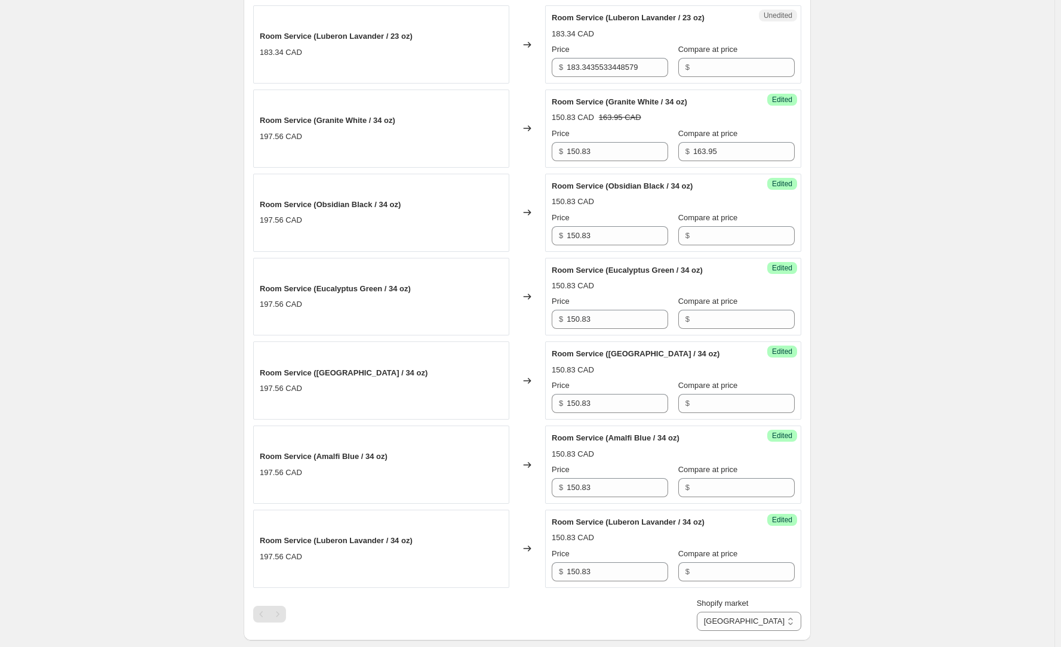
scroll to position [836, 0]
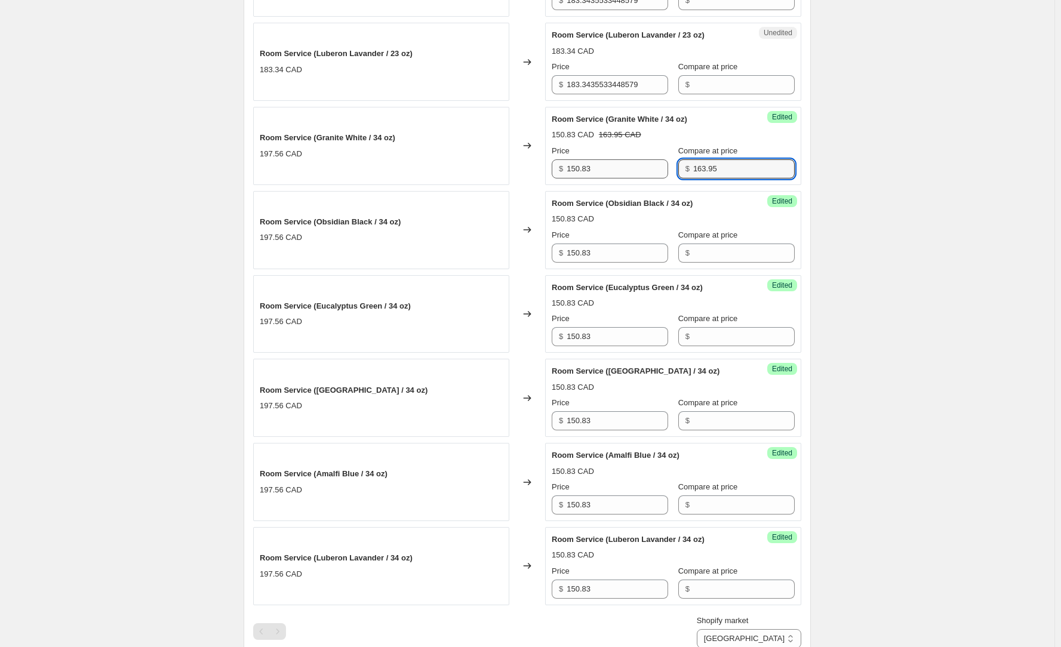
drag, startPoint x: 716, startPoint y: 167, endPoint x: 656, endPoint y: 164, distance: 60.4
click at [654, 163] on div "Price $ 150.83 Compare at price $ 163.95" at bounding box center [673, 161] width 243 height 33
click at [725, 251] on input "Compare at price" at bounding box center [743, 253] width 101 height 19
paste input "163.95"
type input "163.95"
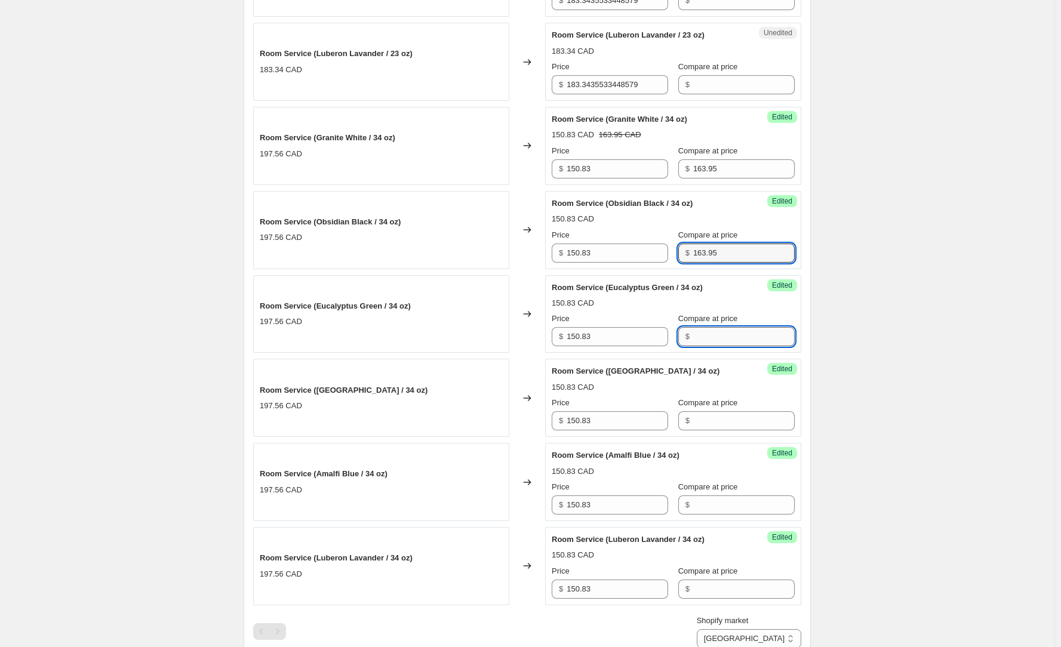
click at [715, 337] on input "Compare at price" at bounding box center [743, 336] width 101 height 19
paste input "163.95"
type input "163.95"
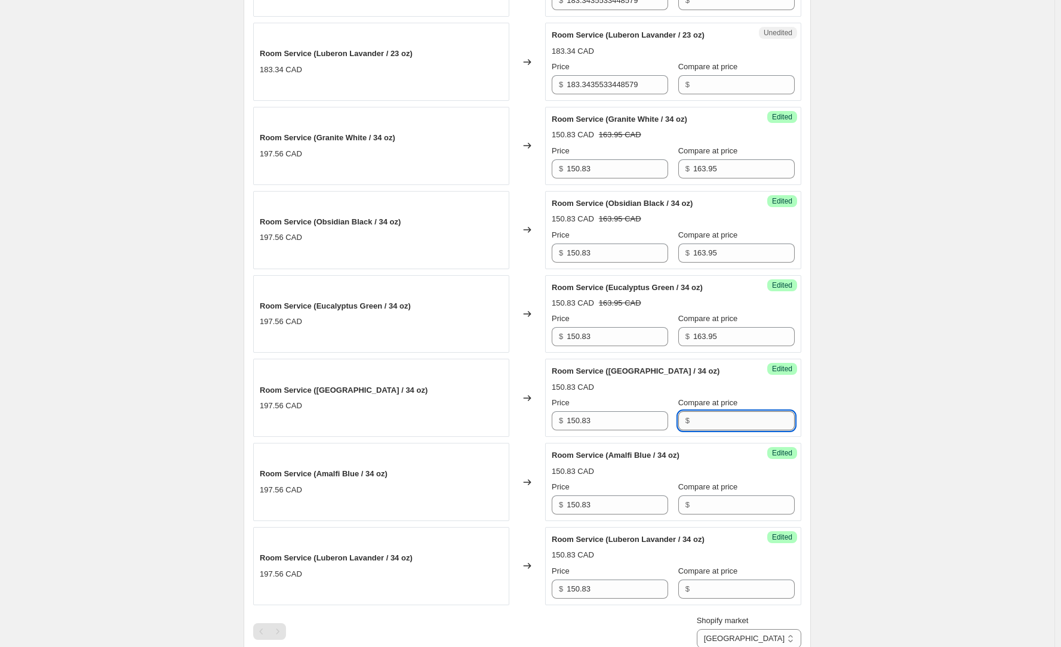
click at [716, 412] on input "Compare at price" at bounding box center [743, 420] width 101 height 19
paste input "163.95"
type input "163.95"
click at [703, 510] on input "Compare at price" at bounding box center [743, 504] width 101 height 19
paste input "163.95"
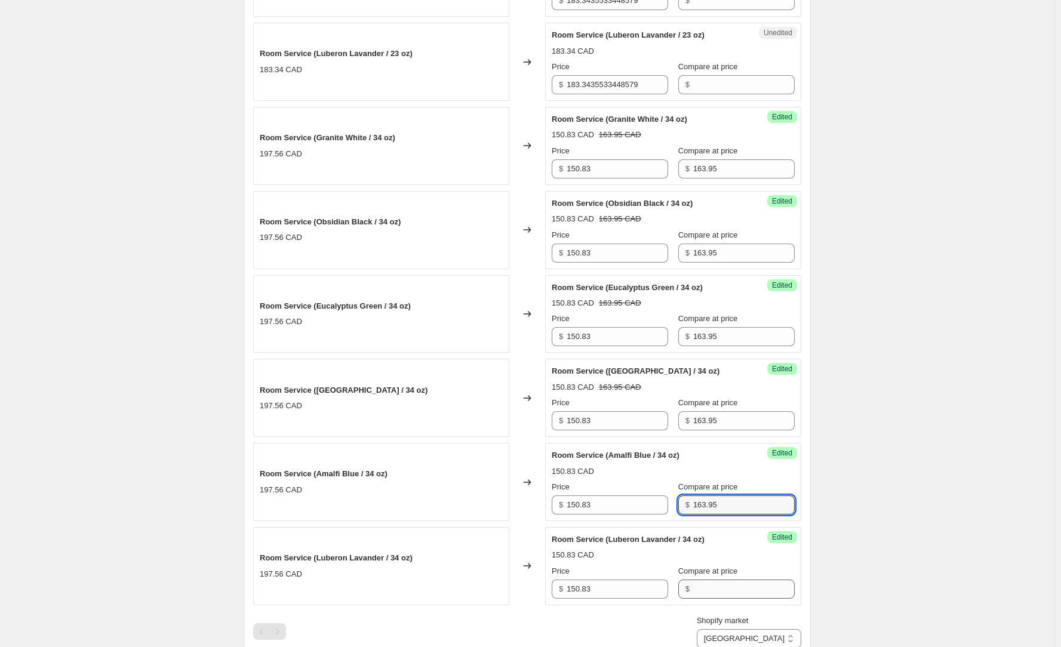
type input "163.95"
click at [707, 586] on input "Compare at price" at bounding box center [743, 589] width 101 height 19
paste input "163.95"
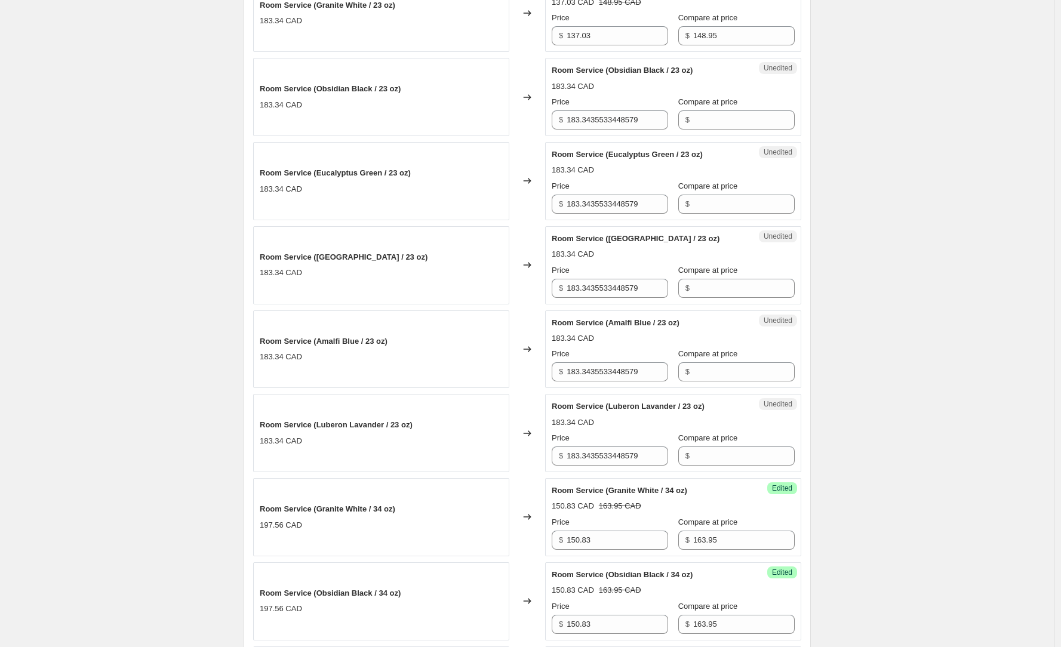
scroll to position [418, 0]
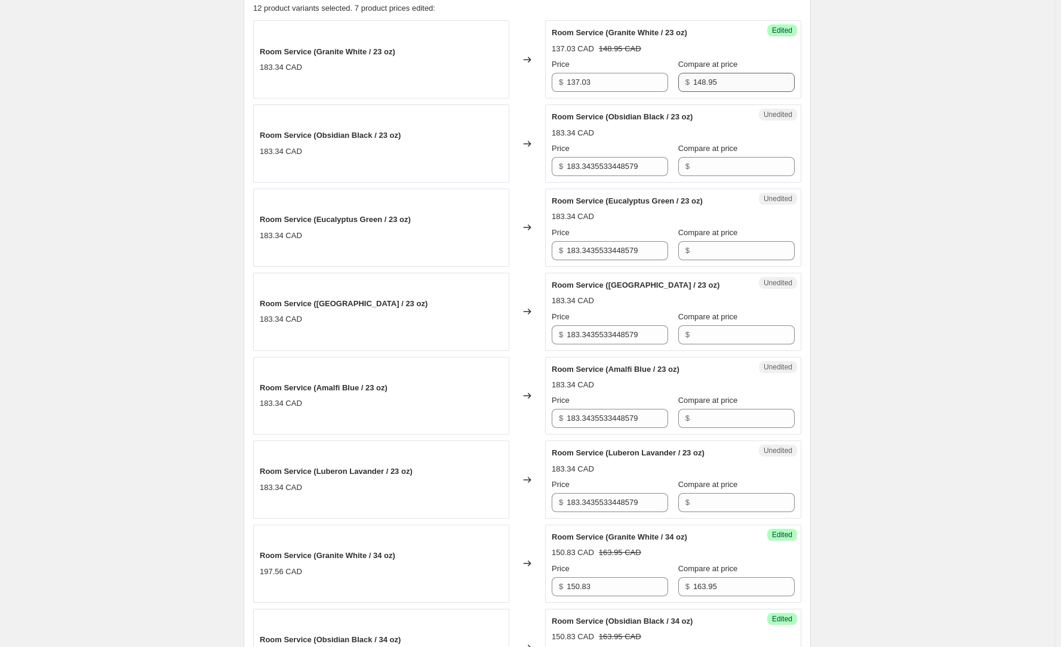
type input "163.95"
click at [721, 88] on input "148.95" at bounding box center [743, 82] width 101 height 19
click at [599, 84] on input "137.03" at bounding box center [616, 82] width 101 height 19
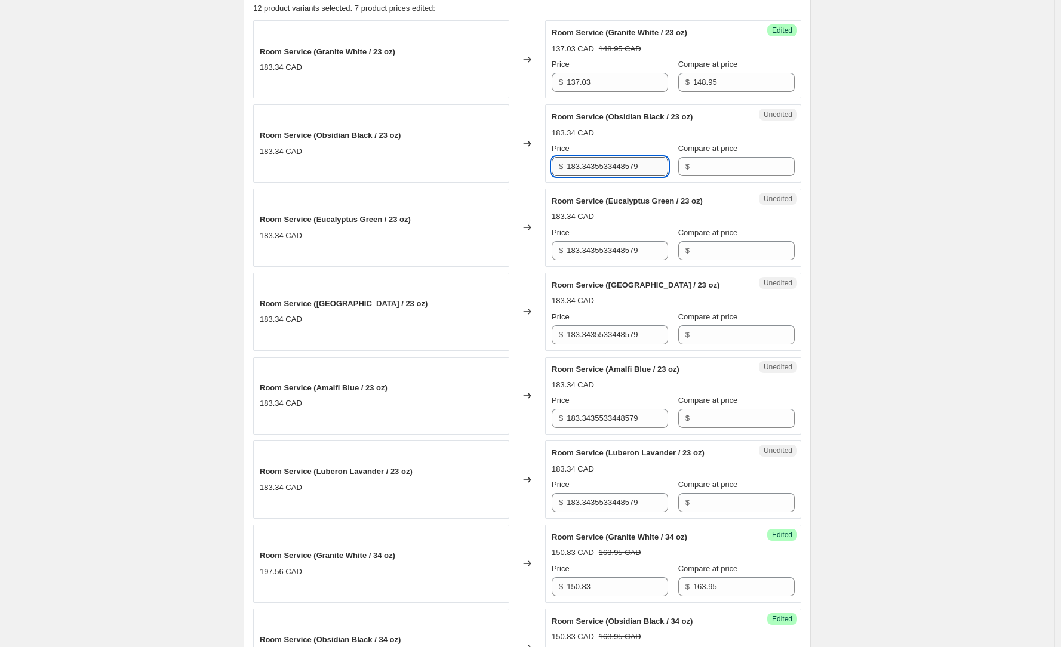
click at [614, 162] on input "183.3435533448579" at bounding box center [616, 166] width 101 height 19
paste input "37.03"
type input "137.03"
click at [603, 250] on input "183.3435533448579" at bounding box center [616, 250] width 101 height 19
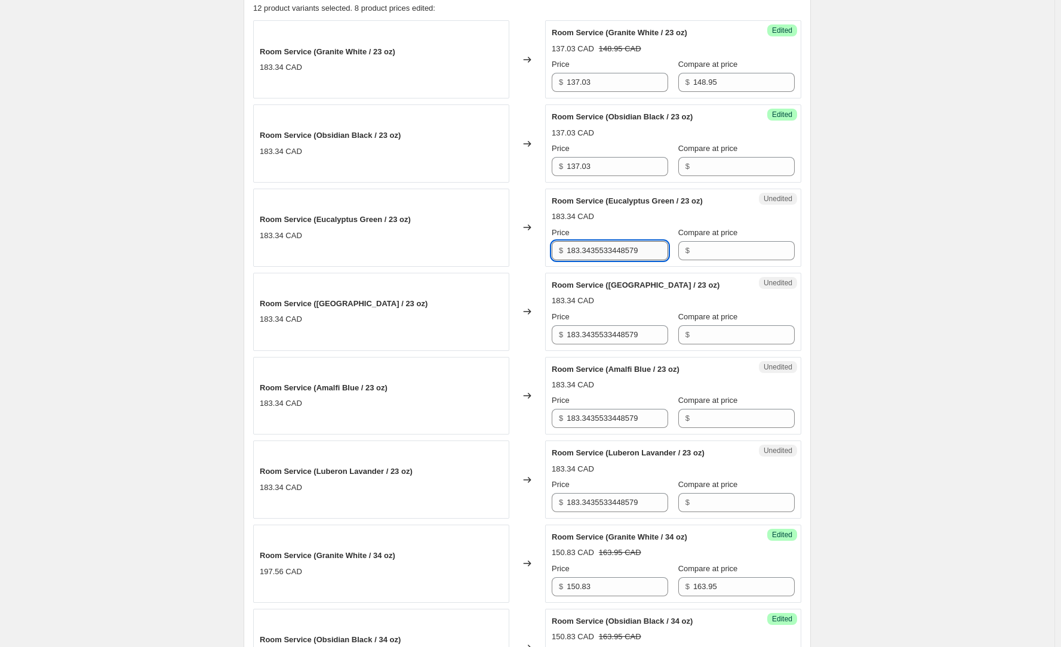
click at [603, 250] on input "183.3435533448579" at bounding box center [616, 250] width 101 height 19
paste input "37.03"
type input "137.03"
click at [626, 337] on input "183.3435533448579" at bounding box center [616, 334] width 101 height 19
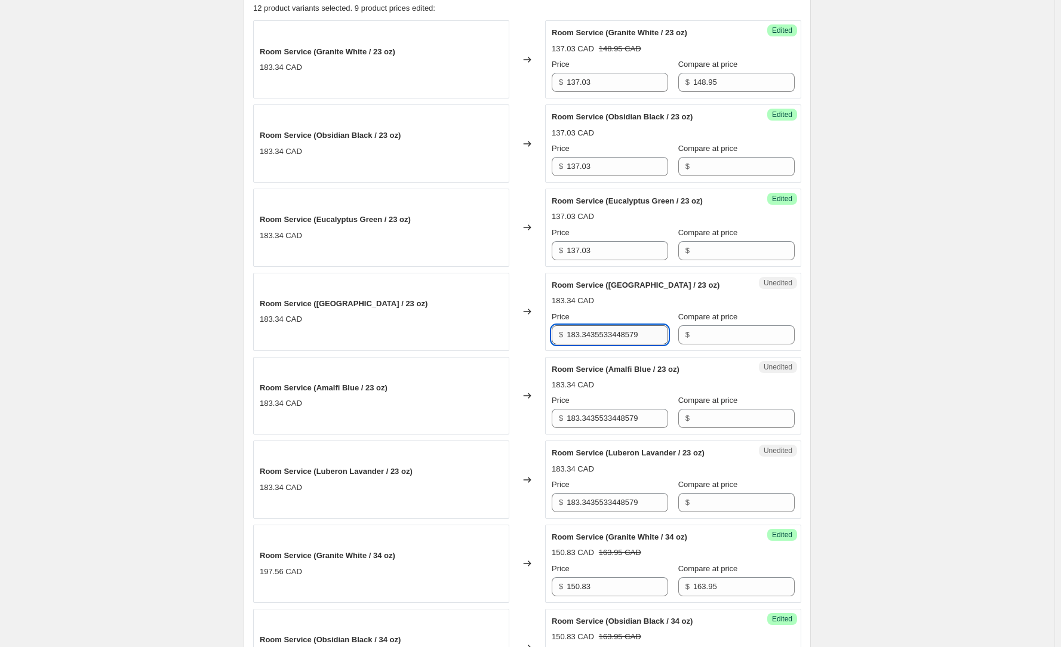
paste input "37.03"
type input "137.03"
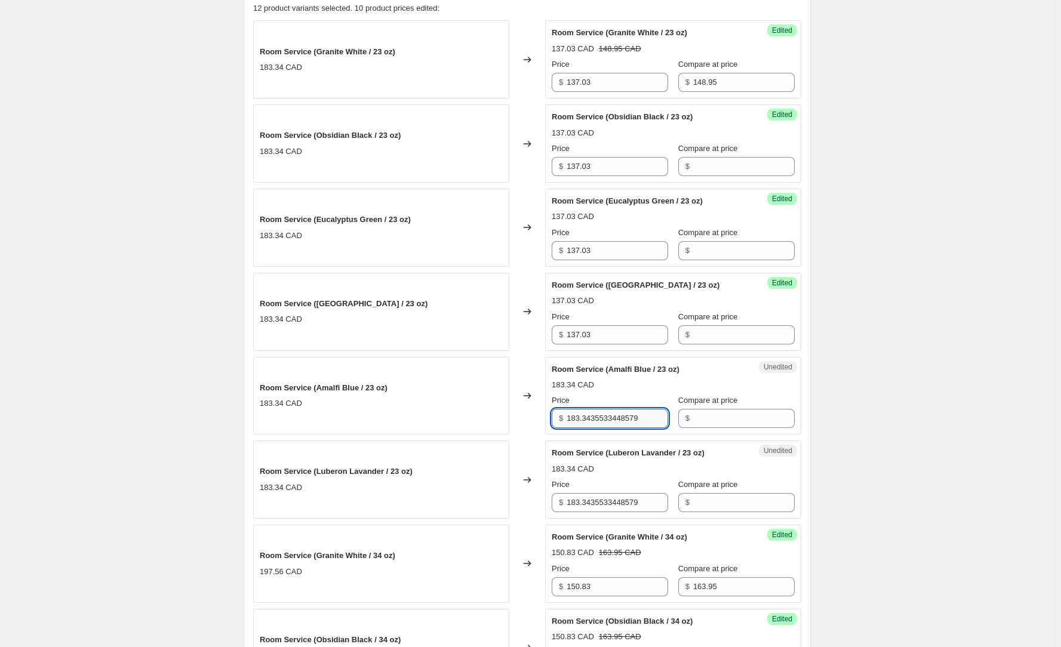
click at [609, 423] on input "183.3435533448579" at bounding box center [616, 418] width 101 height 19
paste input "37.03"
type input "137.03"
click at [603, 501] on input "183.3435533448579" at bounding box center [616, 502] width 101 height 19
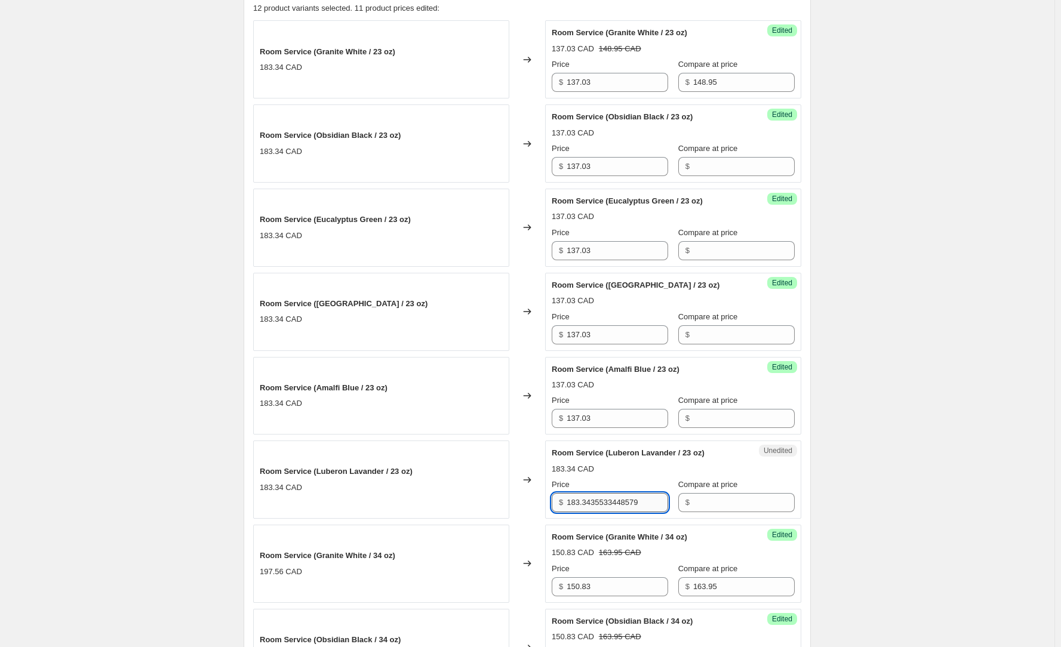
click at [603, 501] on input "183.3435533448579" at bounding box center [616, 502] width 101 height 19
paste input "37.03"
type input "137.03"
drag, startPoint x: 721, startPoint y: 87, endPoint x: 660, endPoint y: 86, distance: 60.9
click at [678, 86] on div "$ 148.95" at bounding box center [736, 82] width 116 height 19
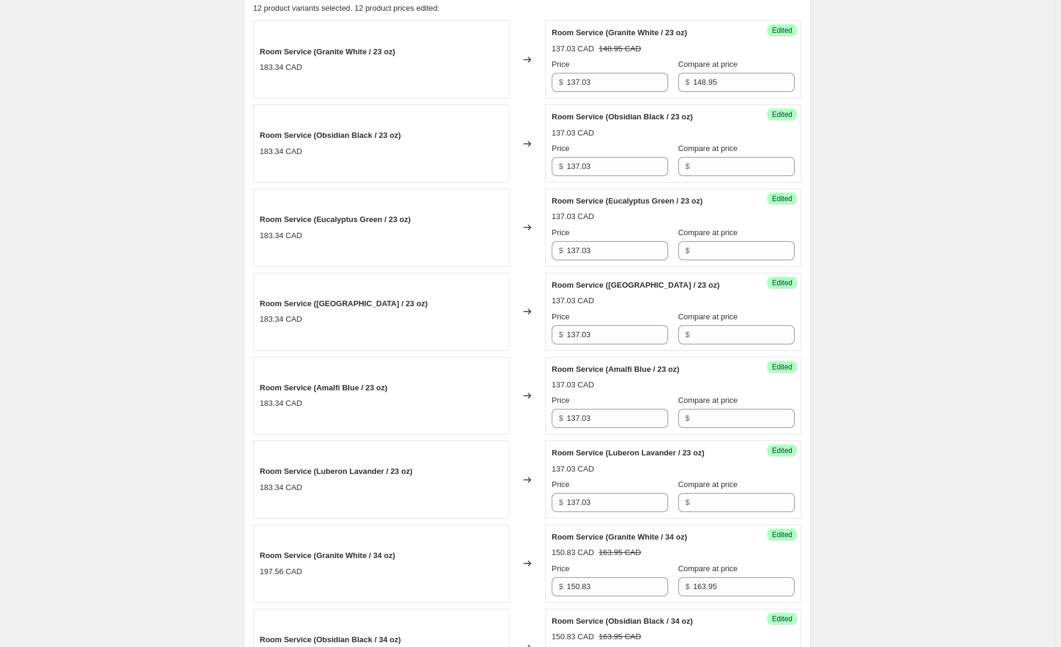
click at [657, 86] on div "Price $ 137.03 Compare at price $ 148.95" at bounding box center [673, 74] width 243 height 33
click at [728, 75] on input "148.95" at bounding box center [743, 82] width 101 height 19
drag, startPoint x: 719, startPoint y: 81, endPoint x: 681, endPoint y: 81, distance: 38.2
click at [681, 81] on div "$ 148.95" at bounding box center [736, 82] width 116 height 19
click at [713, 168] on input "Compare at price" at bounding box center [743, 166] width 101 height 19
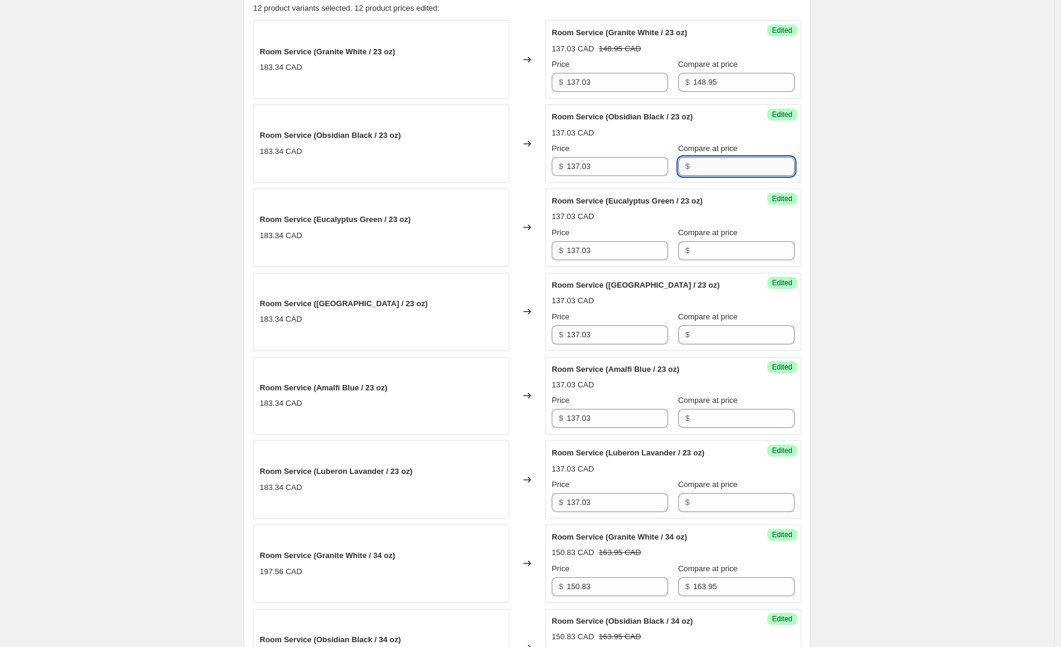
paste input "148.95"
type input "148.95"
click at [713, 246] on input "Compare at price" at bounding box center [743, 250] width 101 height 19
paste input "148.95"
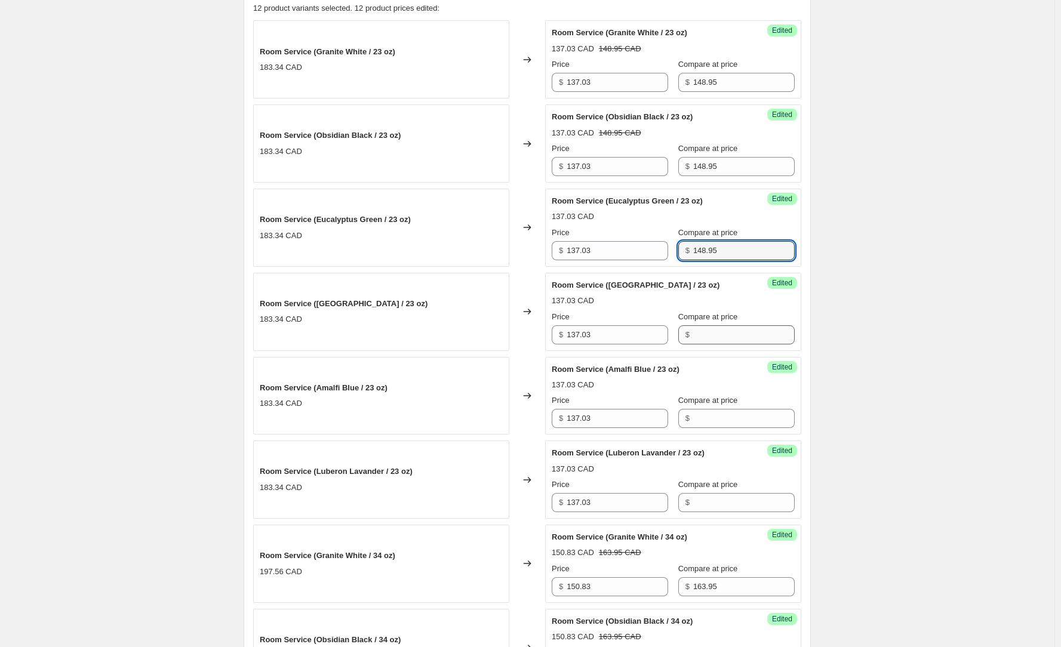
type input "148.95"
click at [718, 331] on input "Compare at price" at bounding box center [743, 334] width 101 height 19
paste input "148.95"
type input "148.95"
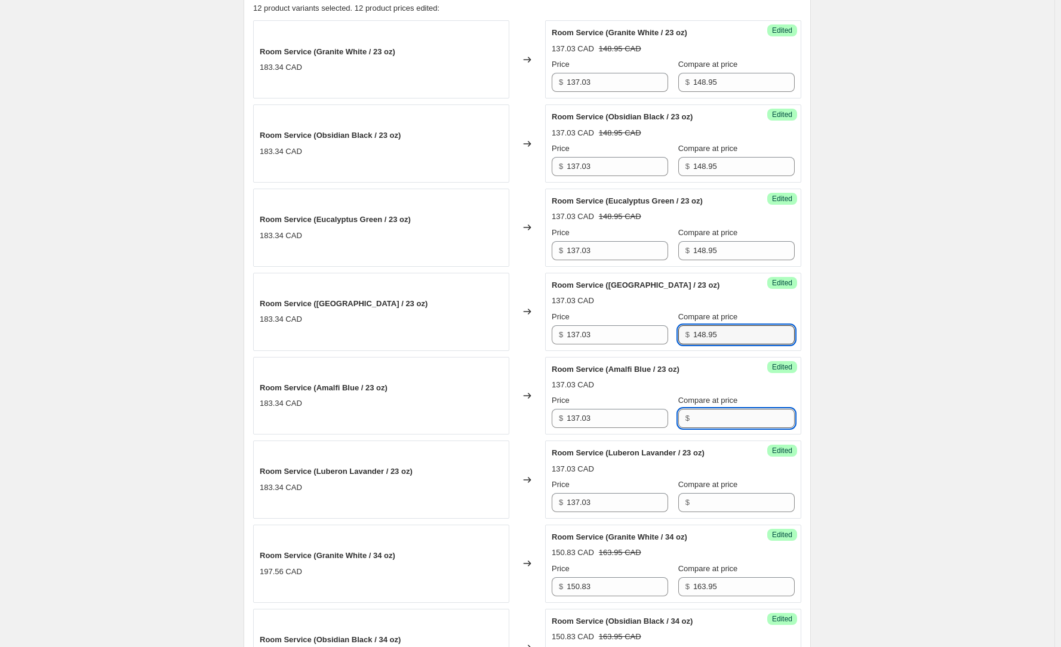
click at [723, 423] on input "Compare at price" at bounding box center [743, 418] width 101 height 19
paste input "148.95"
type input "148.95"
click at [717, 506] on input "Compare at price" at bounding box center [743, 502] width 101 height 19
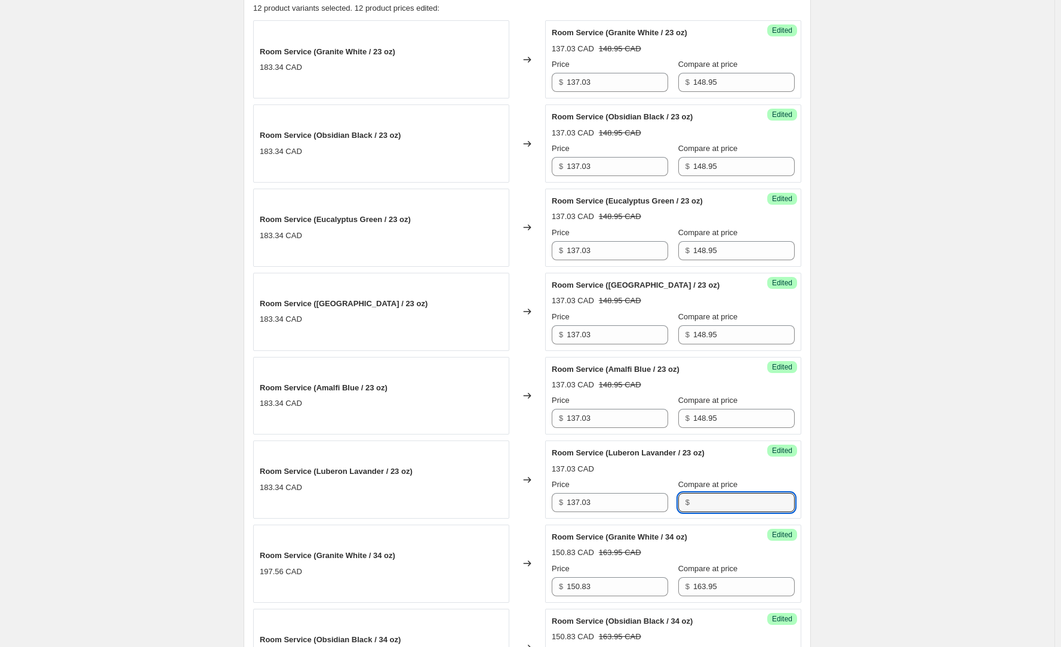
paste input "148.95"
type input "148.95"
click at [823, 467] on div "Create new price [MEDICAL_DATA]. This page is ready Create new price [MEDICAL_D…" at bounding box center [527, 553] width 596 height 1942
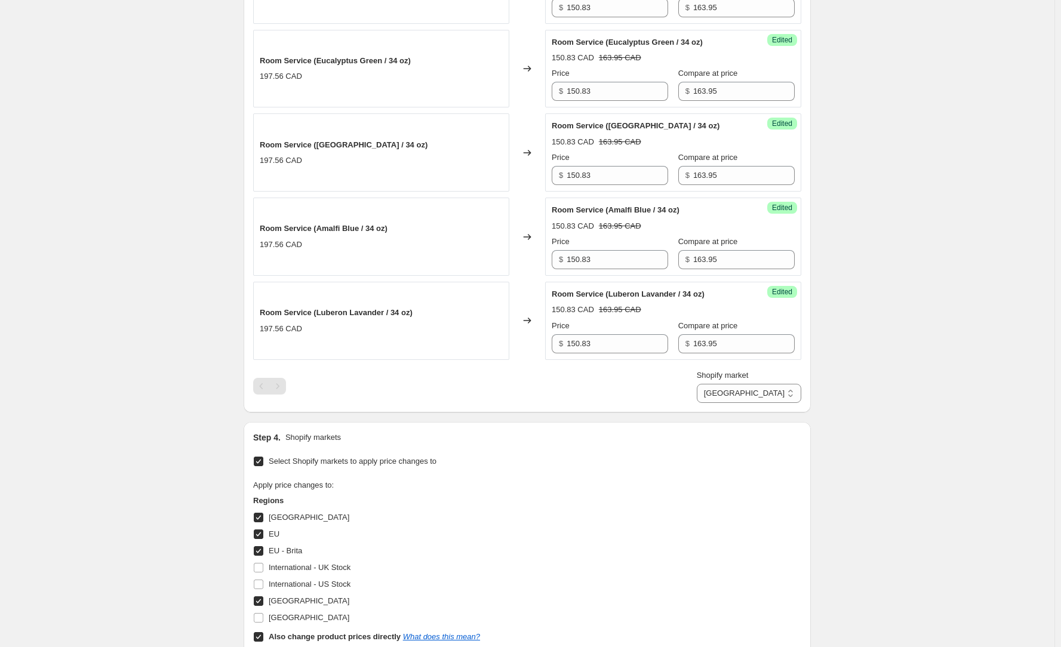
scroll to position [1134, 0]
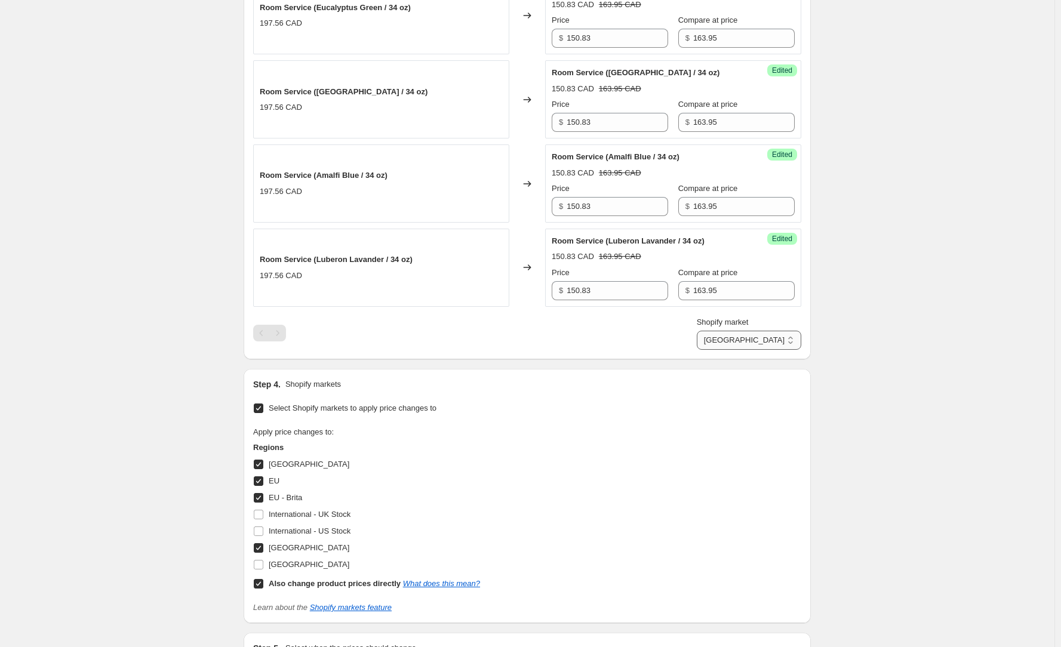
click at [781, 333] on select "Direct prices [GEOGRAPHIC_DATA] [GEOGRAPHIC_DATA] [GEOGRAPHIC_DATA] - Brita [GE…" at bounding box center [749, 340] width 104 height 19
select select "49780687014"
click at [723, 350] on select "Direct prices [GEOGRAPHIC_DATA] [GEOGRAPHIC_DATA] [GEOGRAPHIC_DATA] - Brita [GE…" at bounding box center [749, 340] width 104 height 19
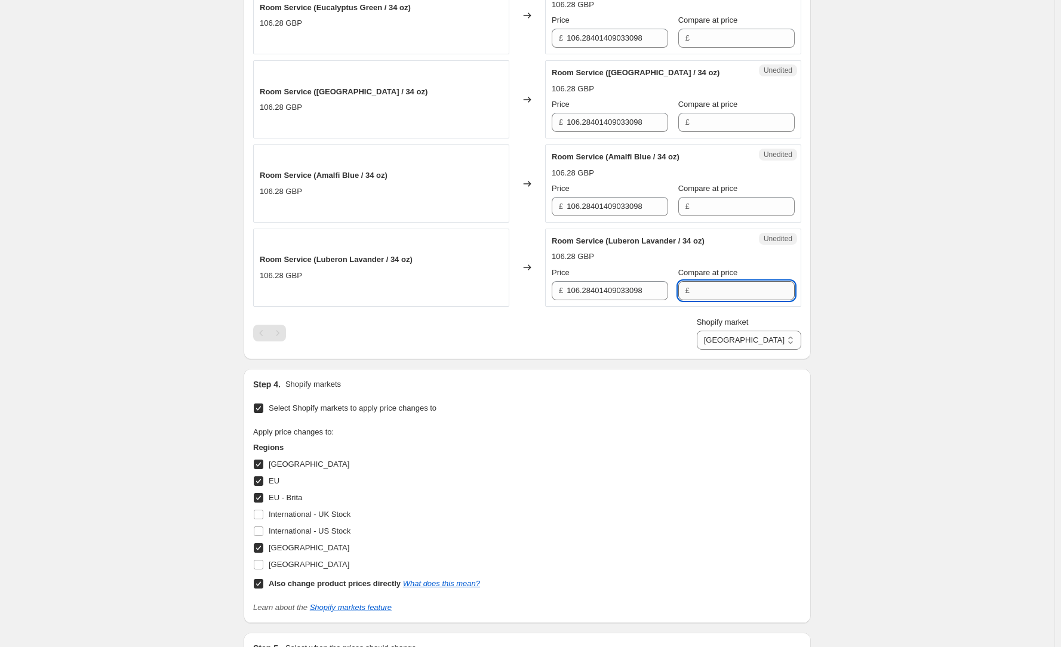
click at [722, 285] on input "Compare at price" at bounding box center [743, 290] width 101 height 19
type input "138."
click at [703, 284] on input "Compare at price" at bounding box center [743, 290] width 101 height 19
type input "138.95"
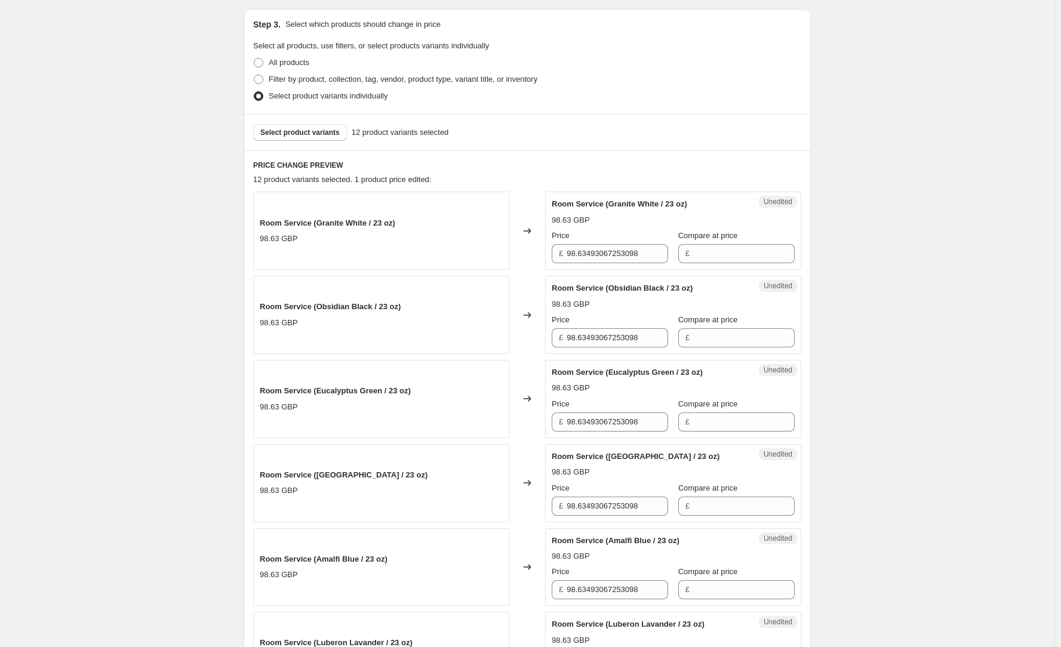
scroll to position [239, 0]
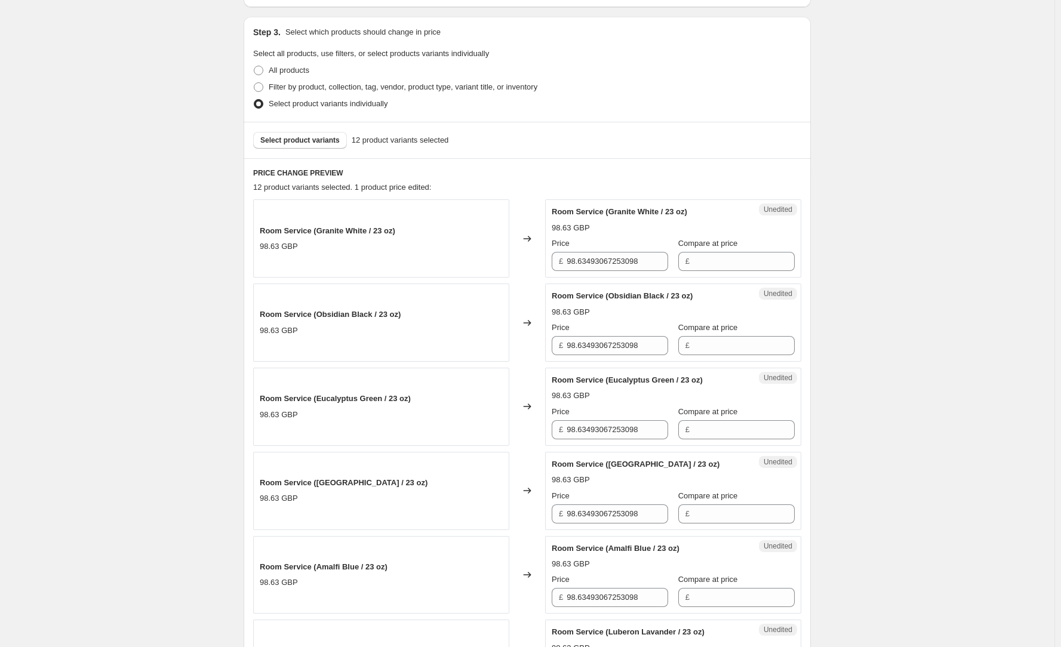
click at [724, 250] on label "Compare at price" at bounding box center [708, 244] width 60 height 12
click at [724, 252] on input "Compare at price" at bounding box center [743, 261] width 101 height 19
type input "128.95"
click at [604, 264] on input "98.63493067253098" at bounding box center [616, 261] width 101 height 19
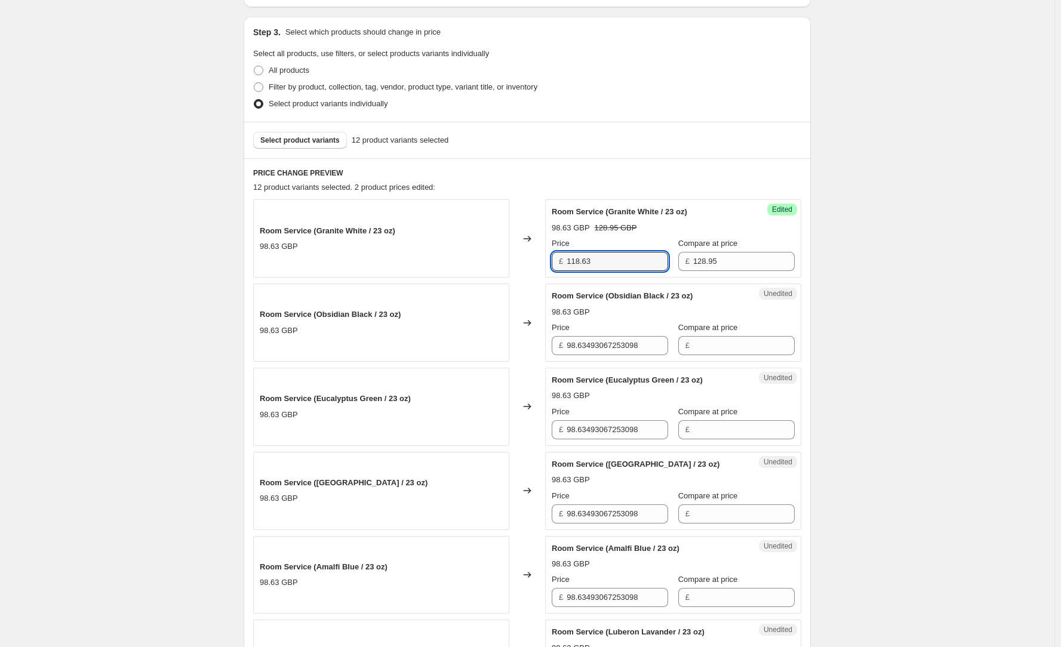
type input "118.63"
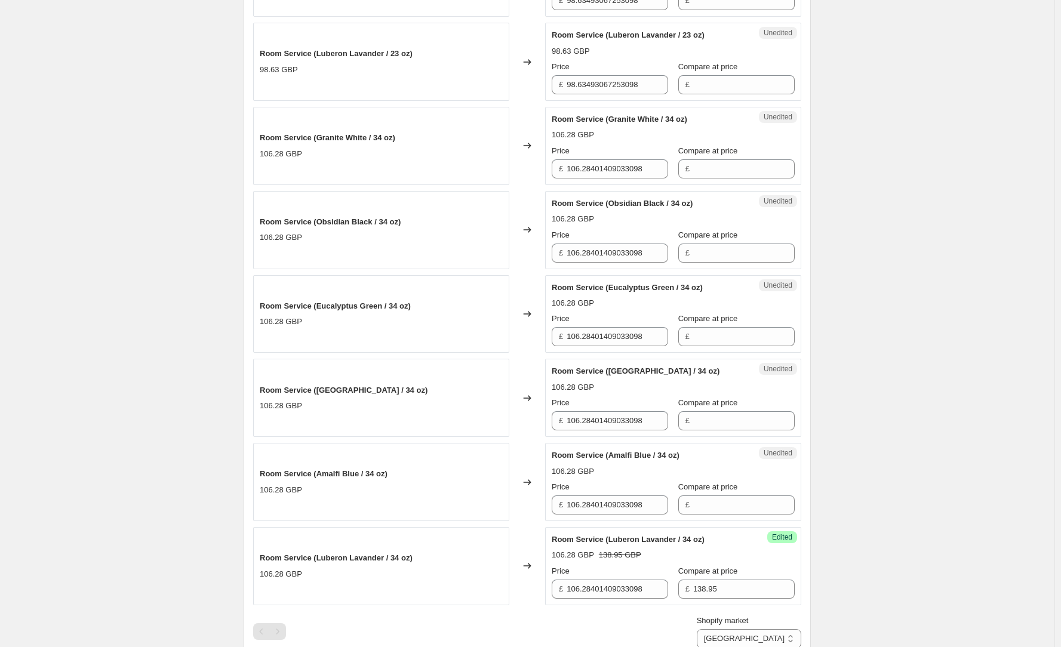
scroll to position [1194, 0]
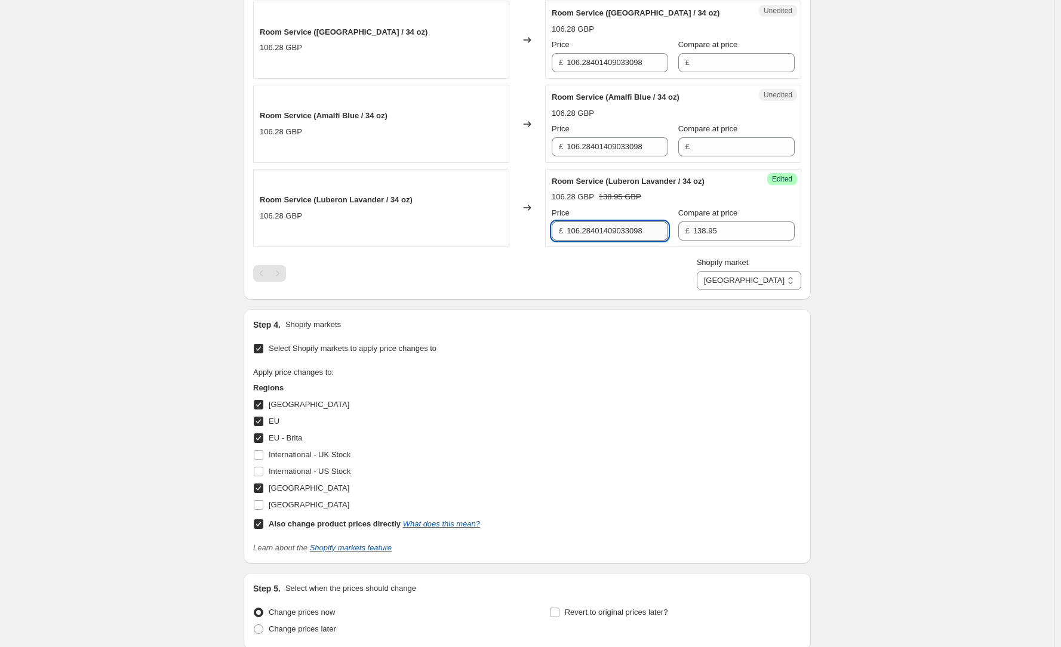
click at [609, 231] on input "106.28401409033098" at bounding box center [616, 230] width 101 height 19
drag, startPoint x: 609, startPoint y: 231, endPoint x: 537, endPoint y: 227, distance: 71.7
click at [537, 227] on div "Room Service (Luberon Lavander / 34 oz) 106.28 GBP Changed to Success Edited Ro…" at bounding box center [527, 208] width 548 height 78
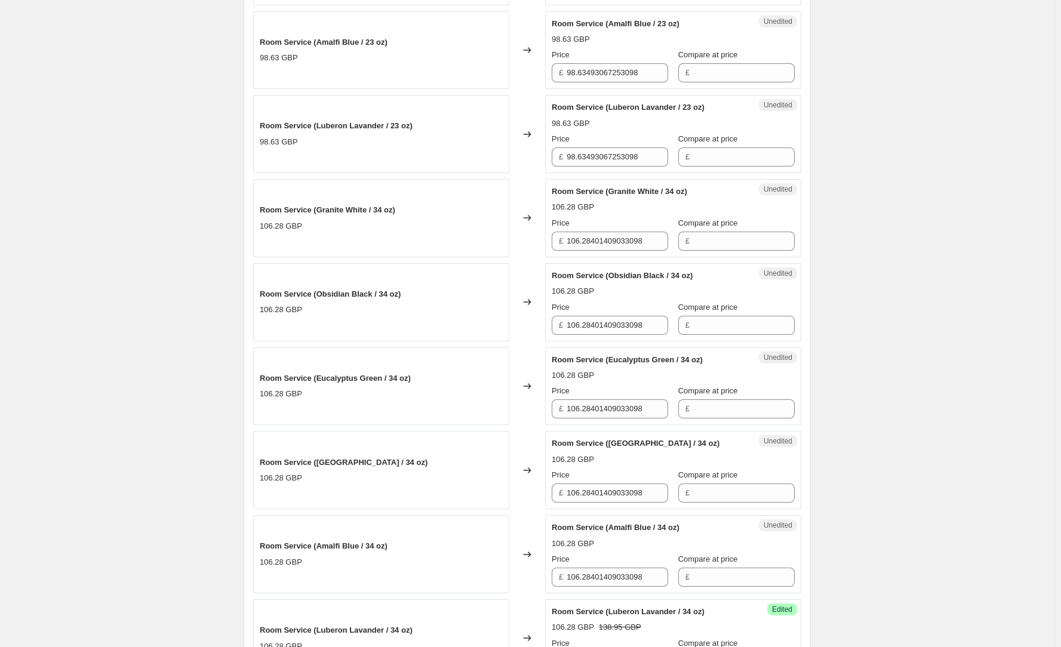
scroll to position [758, 0]
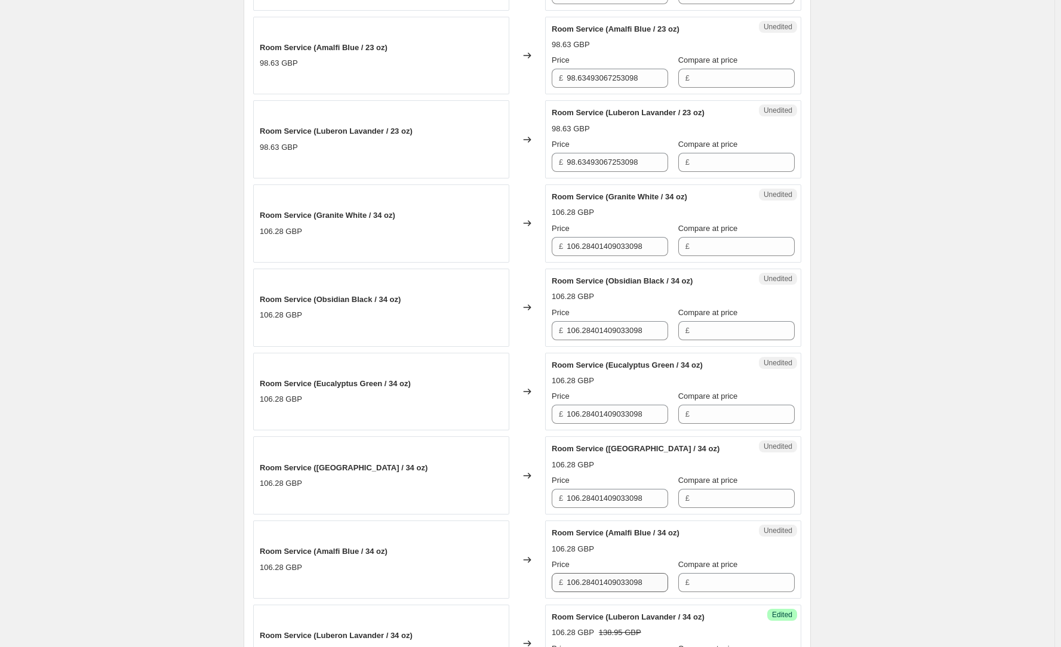
type input "127.83"
click at [638, 573] on input "106.28401409033098" at bounding box center [616, 582] width 101 height 19
click at [638, 574] on input "106.28401409033098" at bounding box center [616, 582] width 101 height 19
paste input "27.83"
type input "127.83"
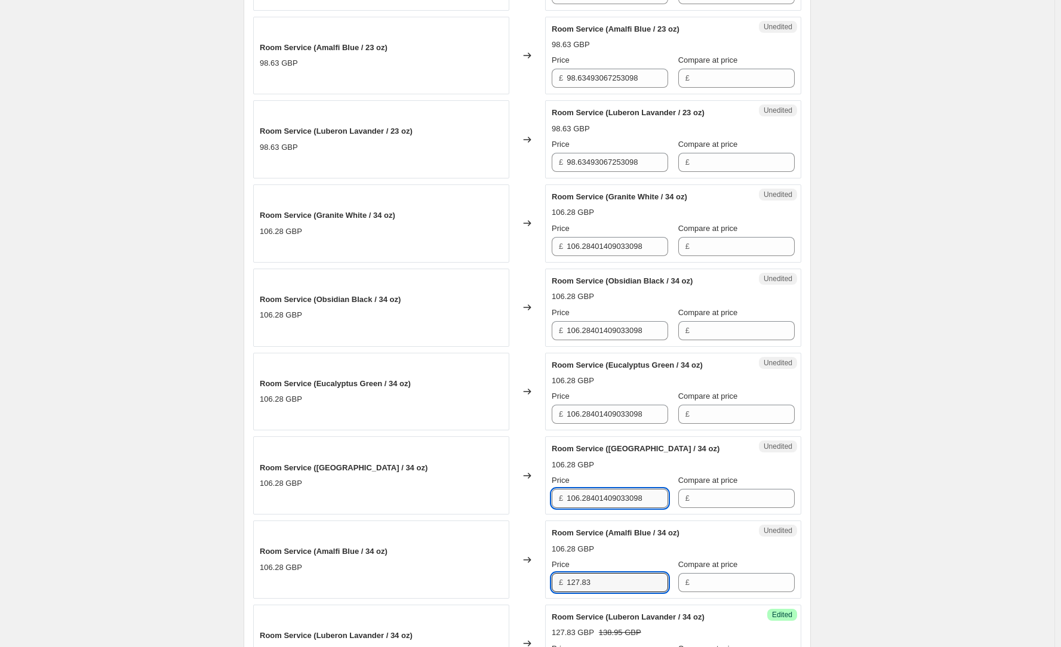
click at [629, 500] on input "106.28401409033098" at bounding box center [616, 498] width 101 height 19
paste input "27.83"
type input "127.83"
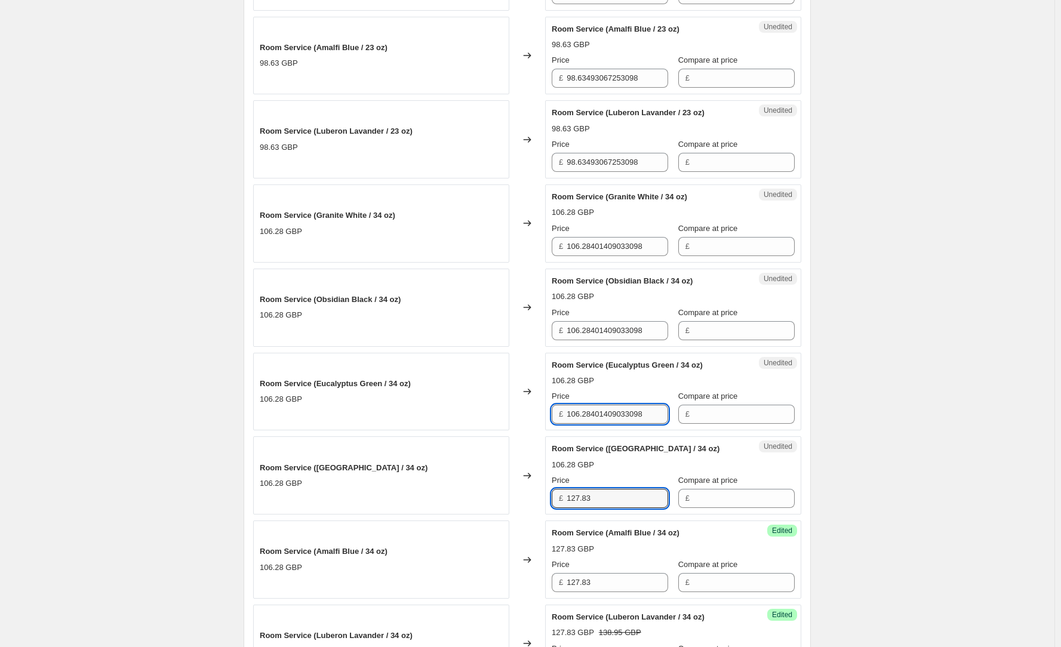
click at [615, 418] on input "106.28401409033098" at bounding box center [616, 414] width 101 height 19
paste input "27.83"
type input "127.83"
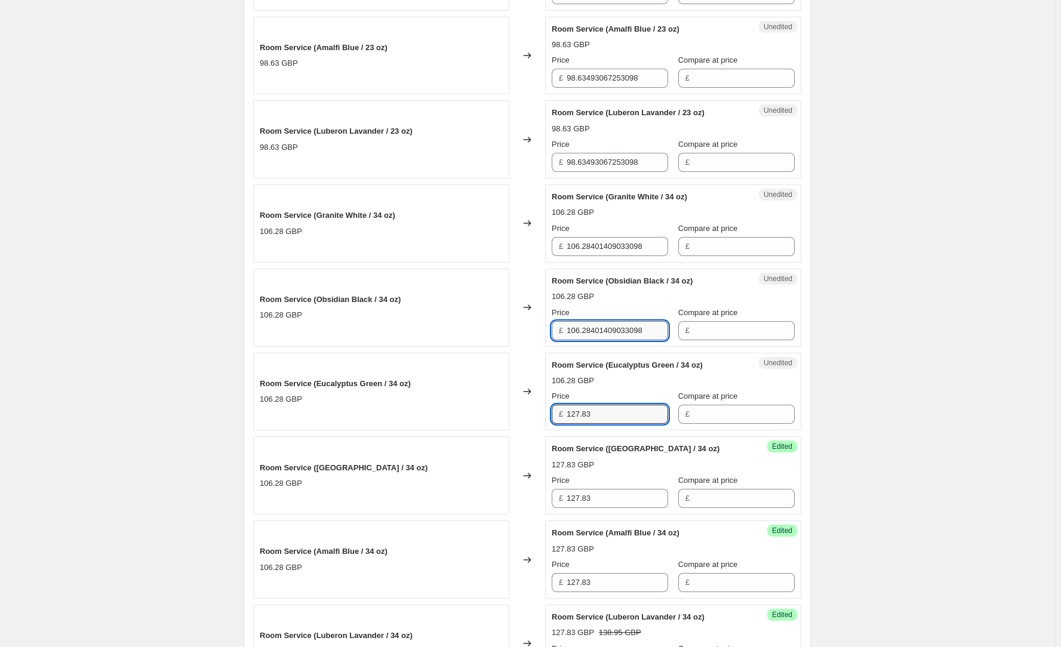
click at [612, 340] on input "106.28401409033098" at bounding box center [616, 330] width 101 height 19
click at [612, 337] on input "106.28401409033098" at bounding box center [616, 330] width 101 height 19
paste input "27.83"
type input "127.83"
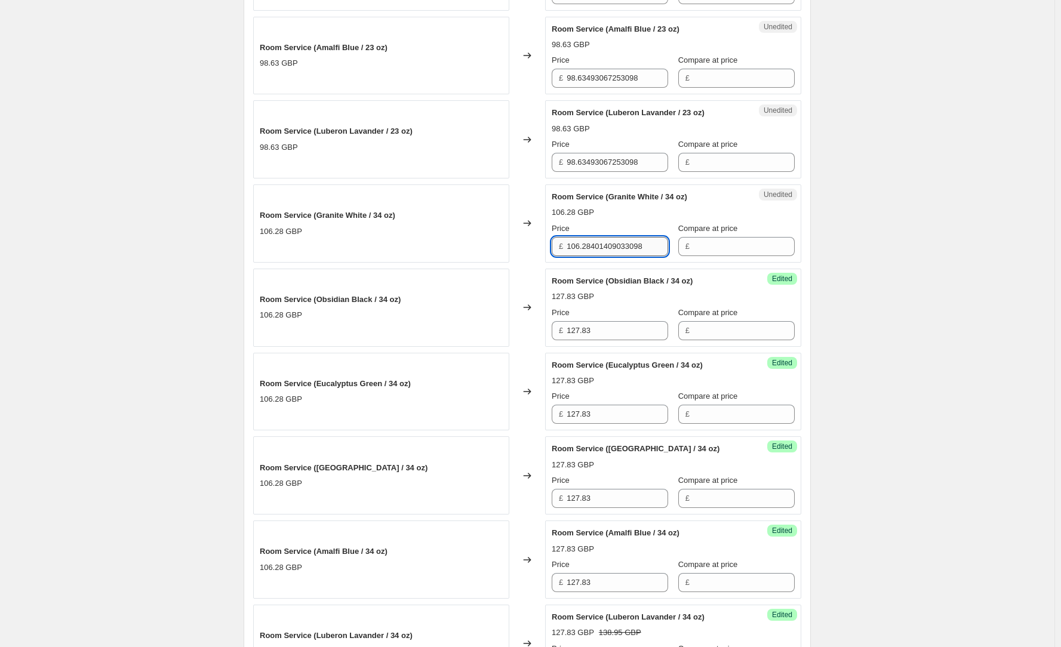
click at [604, 250] on input "106.28401409033098" at bounding box center [616, 246] width 101 height 19
paste input "27.83"
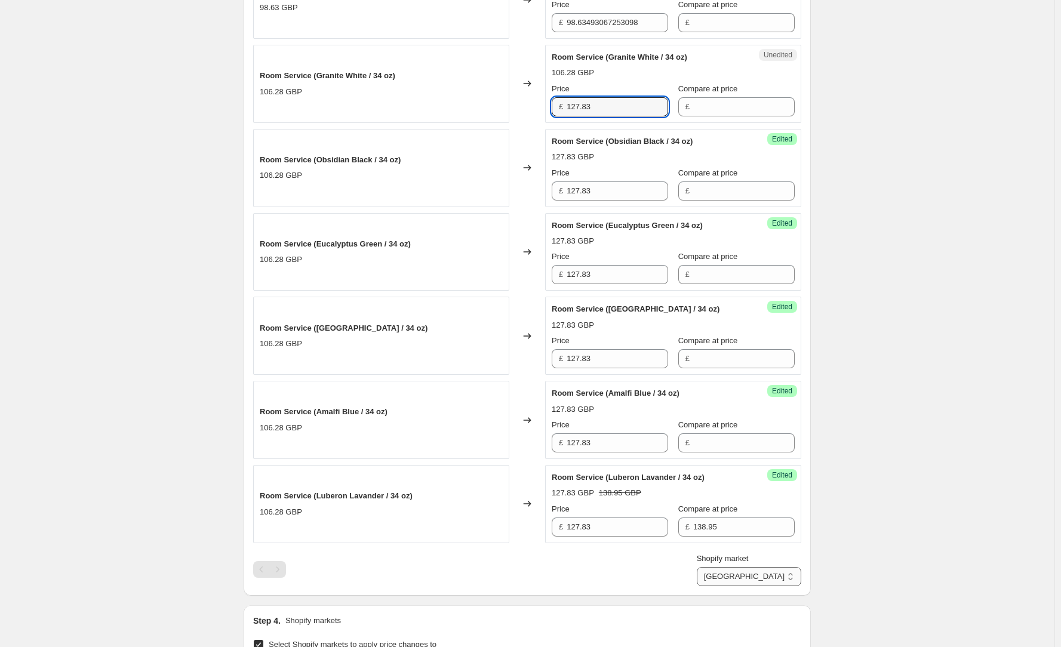
scroll to position [997, 0]
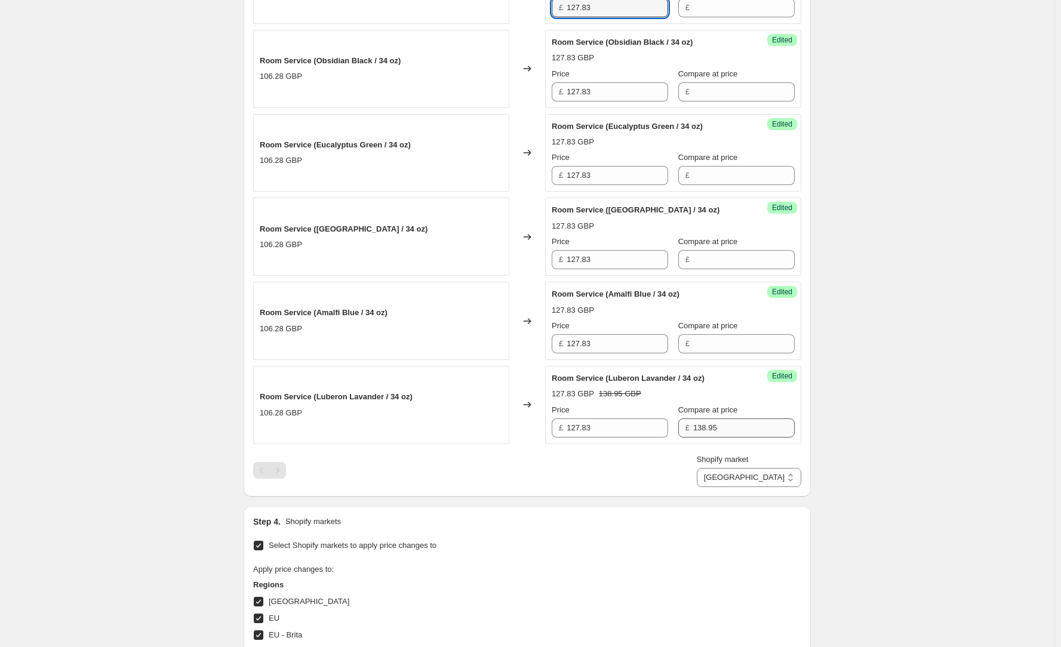
type input "127.83"
drag, startPoint x: 723, startPoint y: 432, endPoint x: 657, endPoint y: 424, distance: 67.2
click at [657, 424] on div "Price £ 127.83 Compare at price £ 138.95" at bounding box center [673, 420] width 243 height 33
paste input "27.83"
type input "138.95"
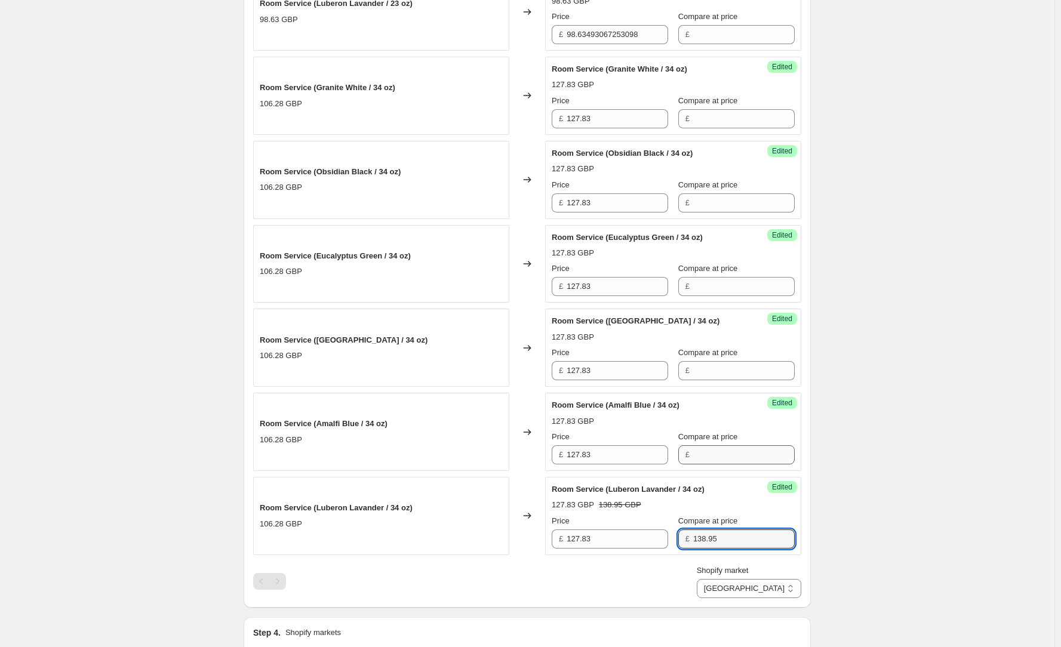
scroll to position [877, 0]
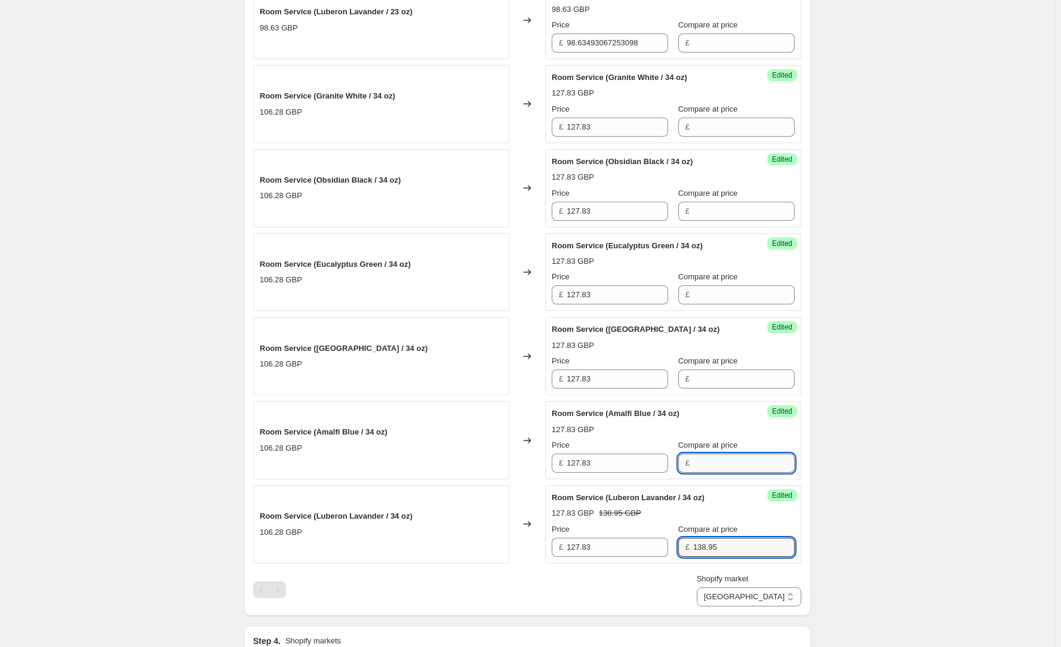
click at [704, 457] on input "Compare at price" at bounding box center [743, 463] width 101 height 19
paste input "138.95"
type input "138.95"
click at [707, 379] on input "Compare at price" at bounding box center [743, 379] width 101 height 19
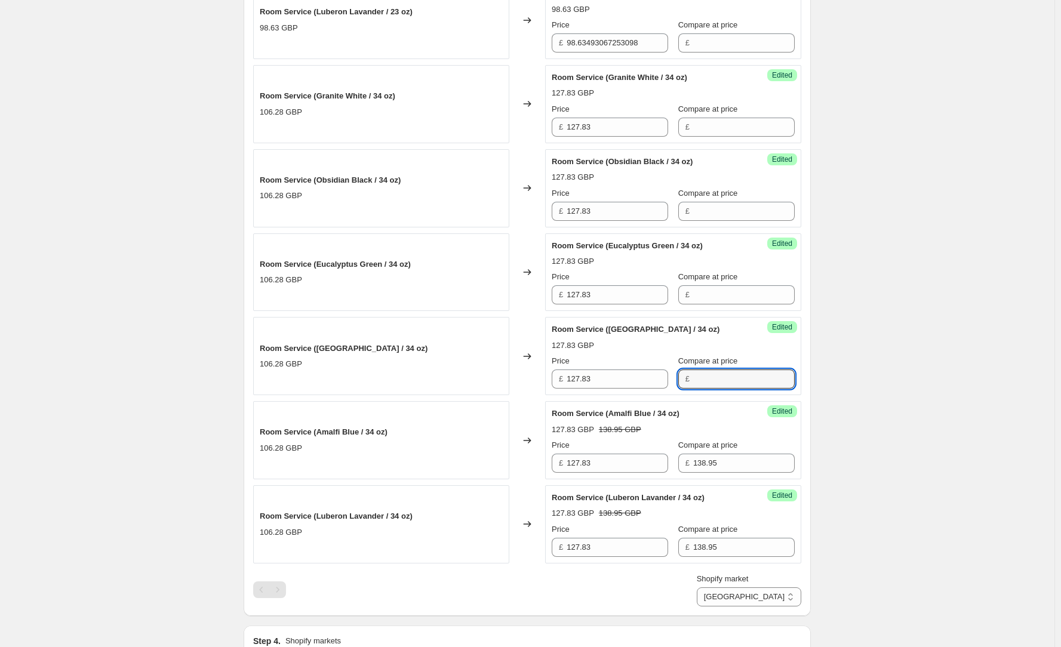
paste input "138.95"
type input "138.95"
click at [707, 290] on input "Compare at price" at bounding box center [743, 294] width 101 height 19
paste input "138.95"
type input "138.95"
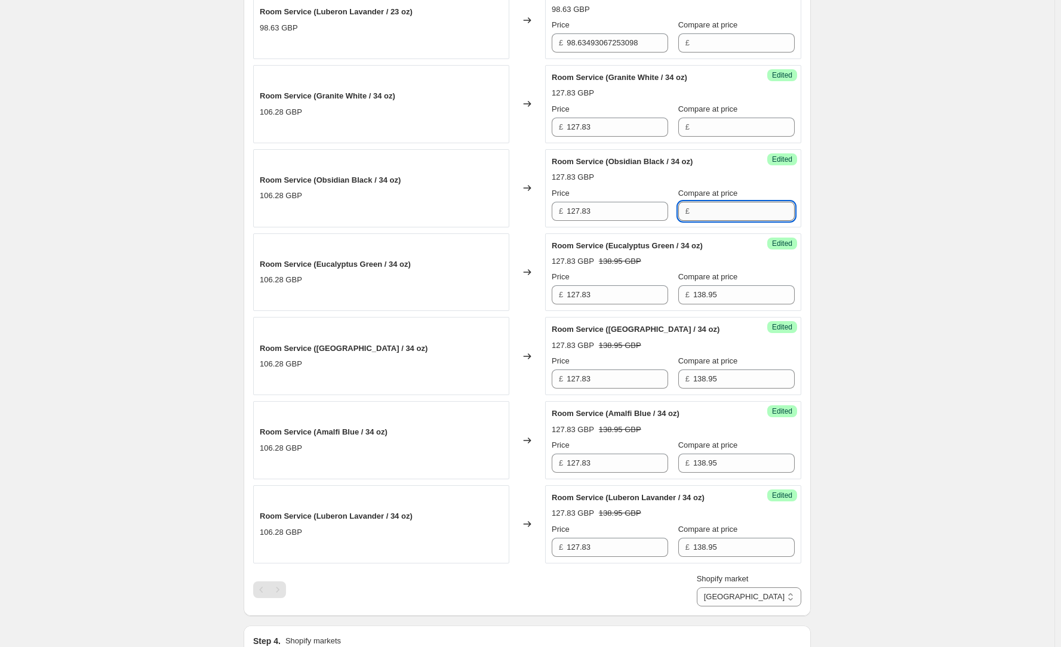
click at [706, 215] on input "Compare at price" at bounding box center [743, 211] width 101 height 19
paste input "138.95"
type input "138.95"
click at [707, 128] on input "Compare at price" at bounding box center [743, 127] width 101 height 19
paste input "138.95"
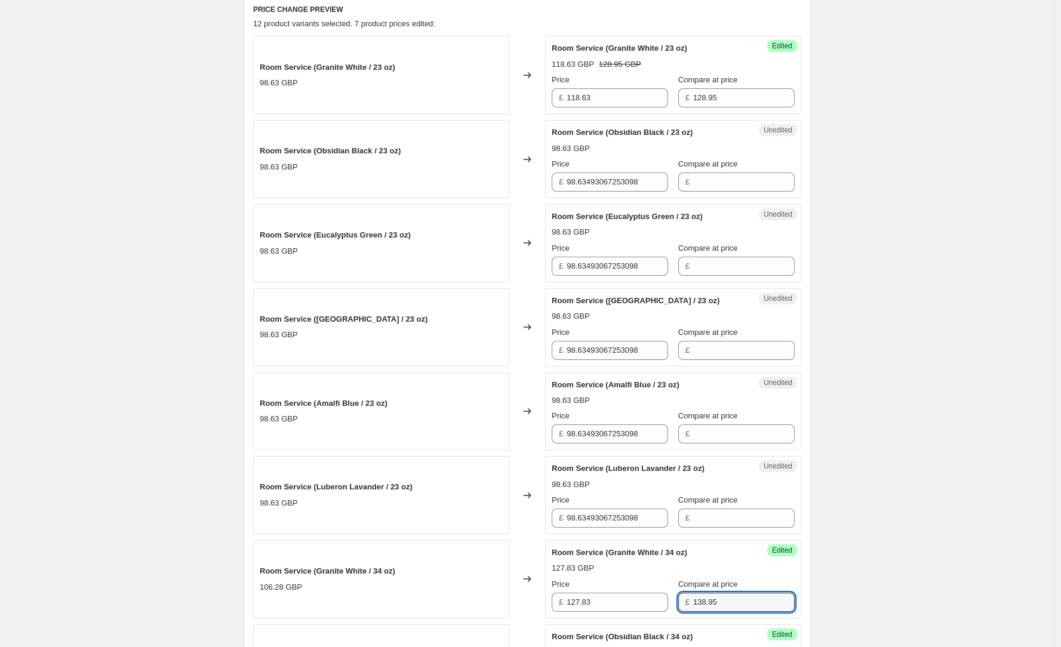
scroll to position [400, 0]
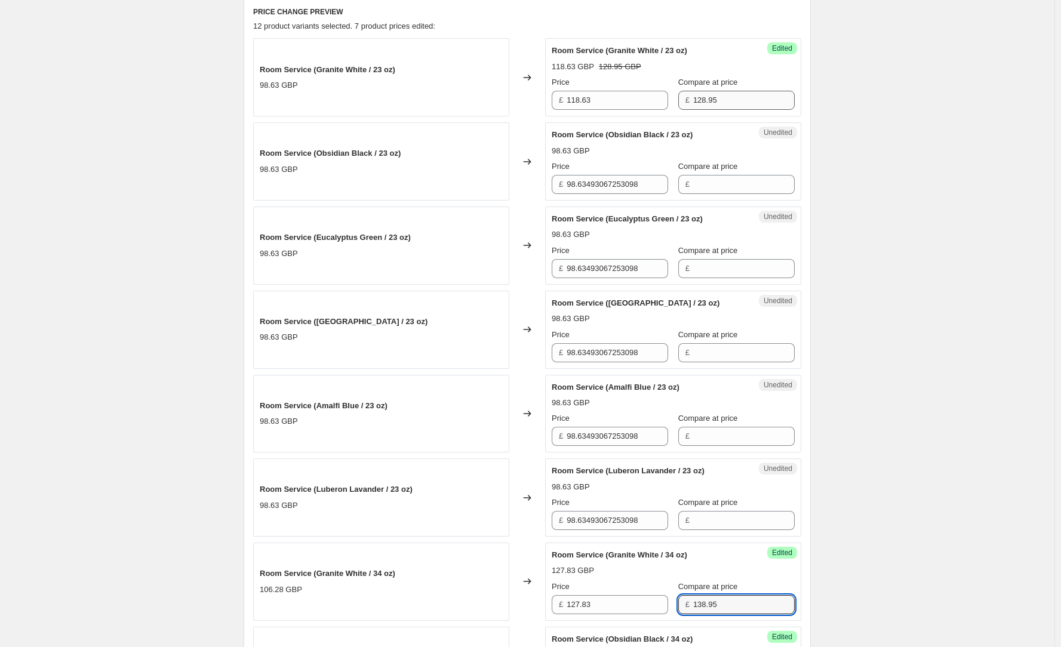
type input "138.95"
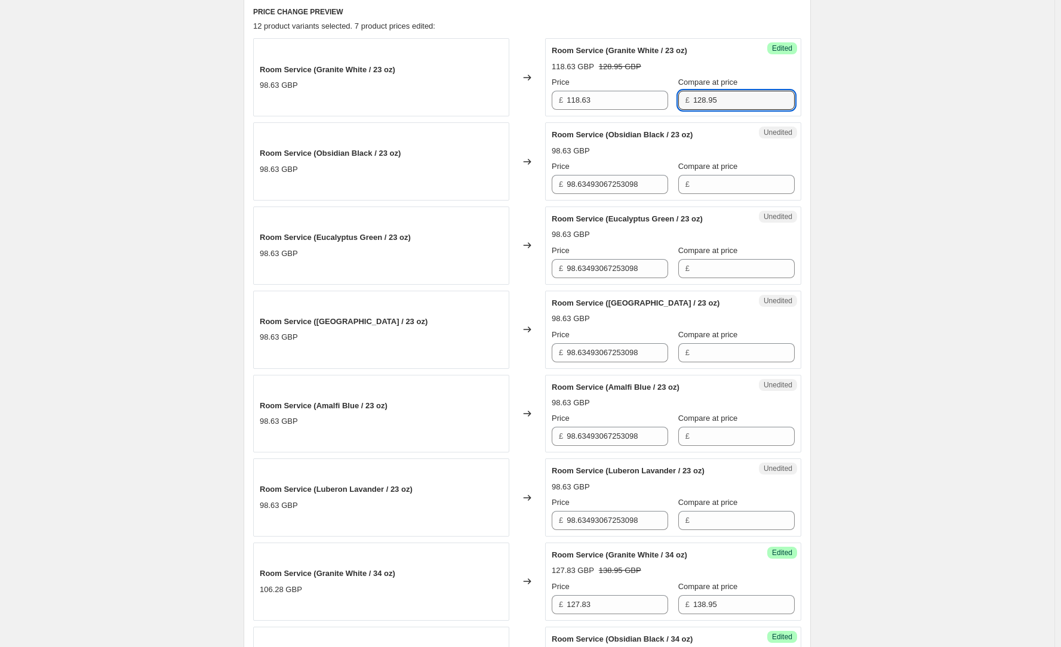
drag, startPoint x: 694, startPoint y: 103, endPoint x: 663, endPoint y: 102, distance: 31.6
click at [663, 102] on div "Price £ 118.63 Compare at price £ 128.95" at bounding box center [673, 92] width 243 height 33
click at [731, 513] on input "Compare at price" at bounding box center [743, 520] width 101 height 19
paste input "128.95"
type input "128.95"
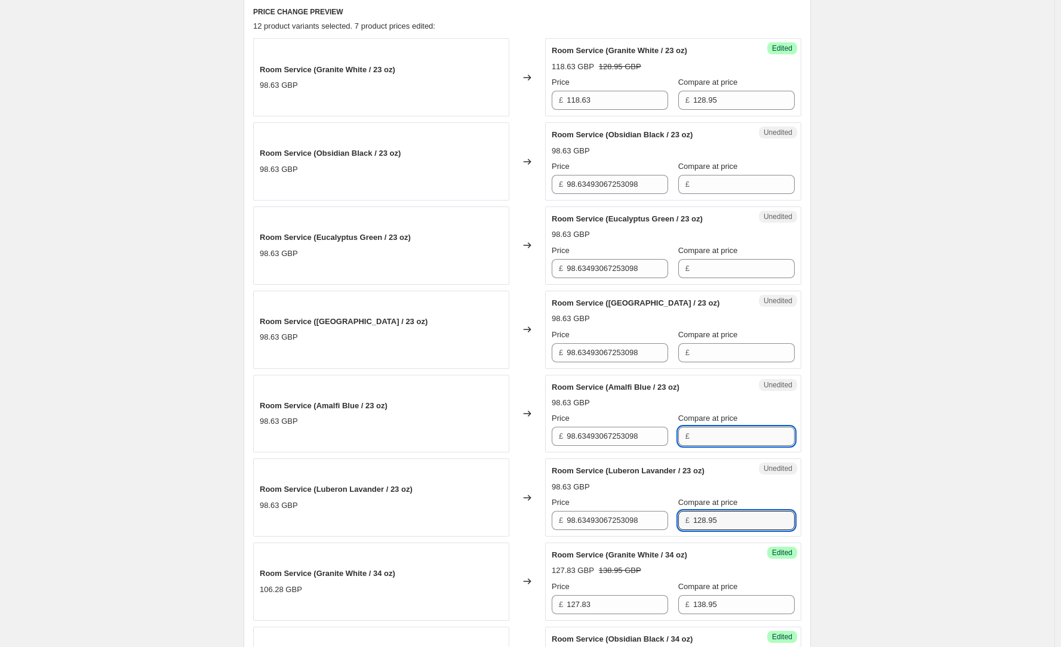
click at [722, 433] on input "Compare at price" at bounding box center [743, 436] width 101 height 19
paste input "128.95"
type input "128.95"
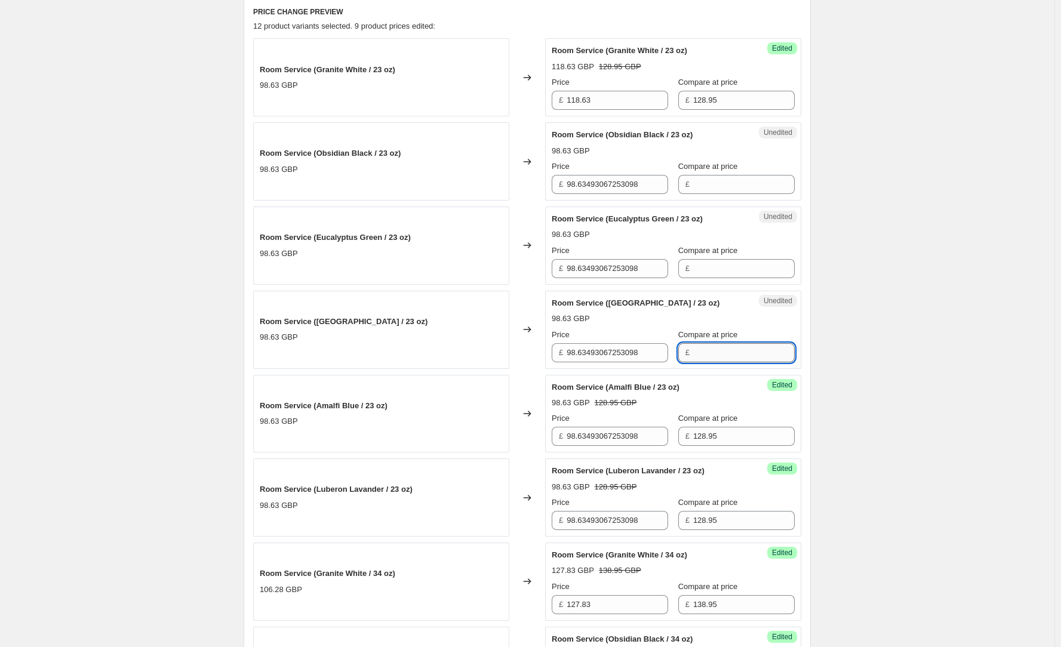
click at [715, 353] on input "Compare at price" at bounding box center [743, 352] width 101 height 19
paste input "128.95"
type input "128.95"
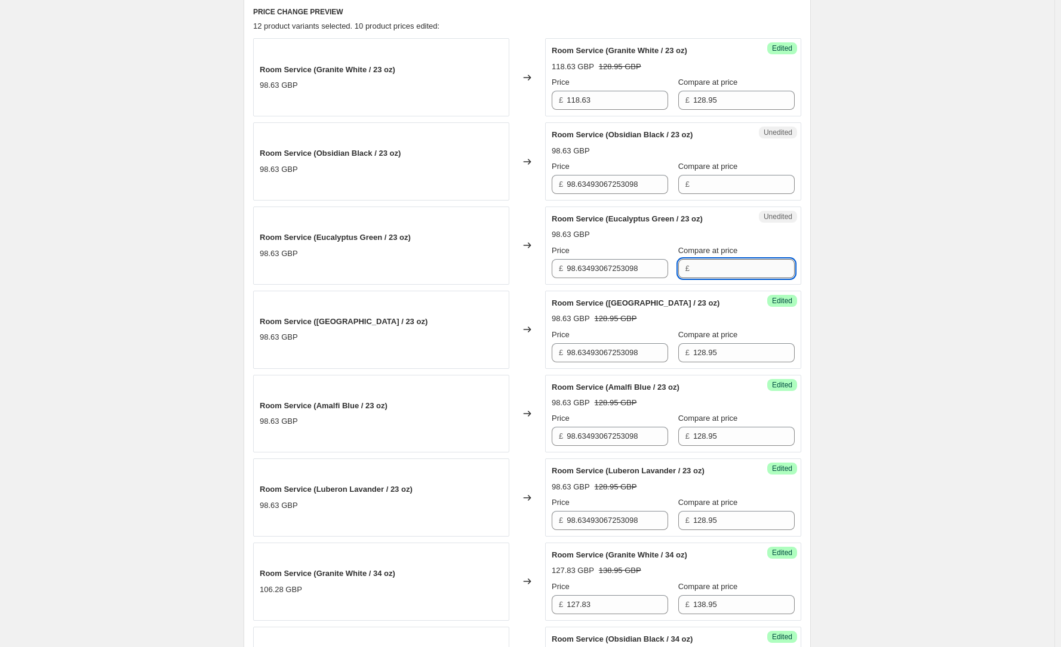
click at [714, 275] on input "Compare at price" at bounding box center [743, 268] width 101 height 19
paste
type input "128.95"
click at [713, 189] on input "Compare at price" at bounding box center [743, 184] width 101 height 19
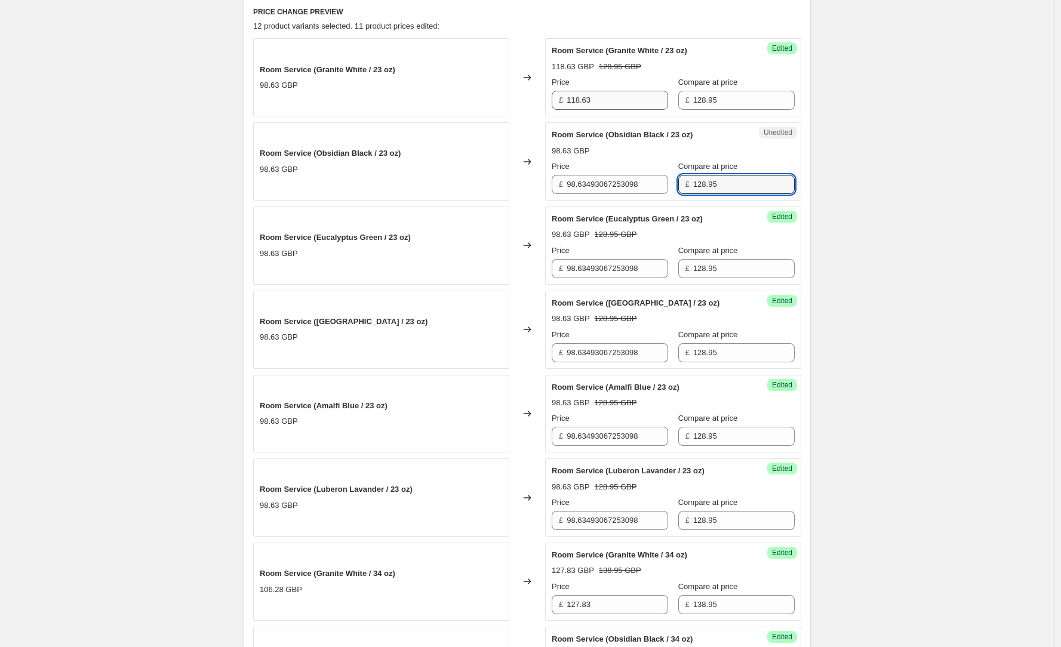
type input "128.95"
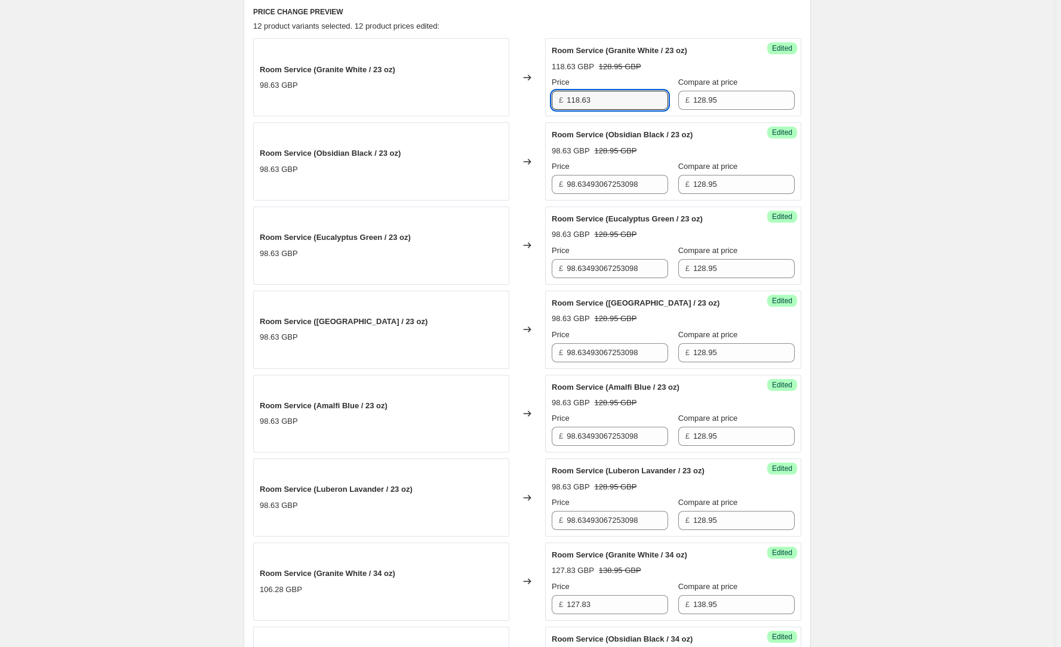
drag, startPoint x: 611, startPoint y: 102, endPoint x: 538, endPoint y: 98, distance: 72.9
click at [540, 98] on div "Room Service (Granite White / 23 oz) 98.63 GBP Changed to Success Edited Room S…" at bounding box center [527, 77] width 548 height 78
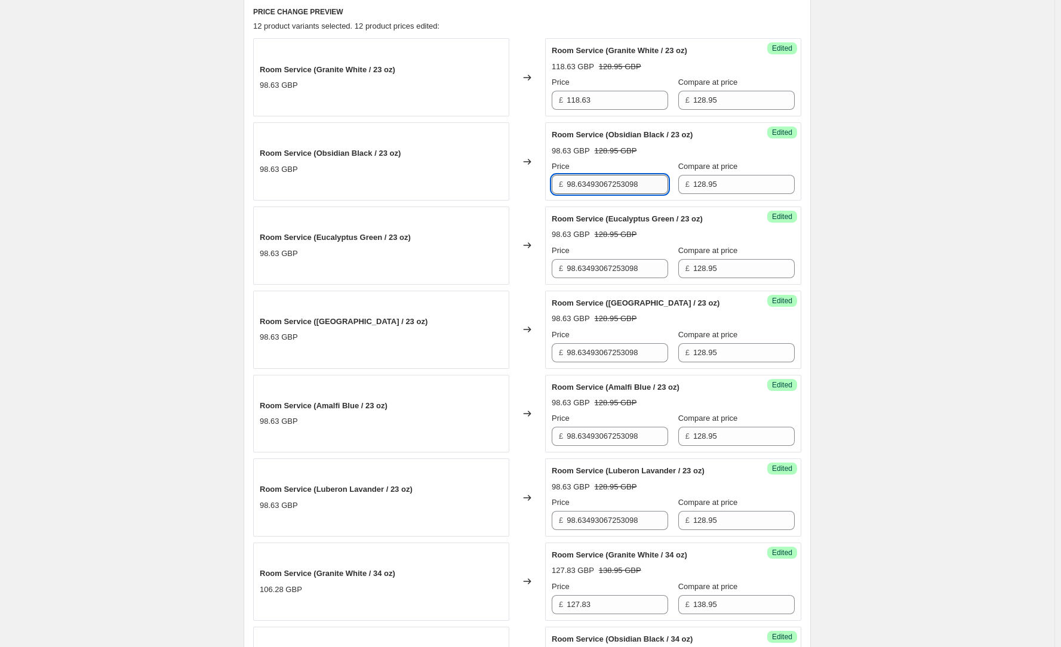
click at [623, 190] on input "98.63493067253098" at bounding box center [616, 184] width 101 height 19
type input "118.63"
click at [614, 266] on input "98.63493067253098" at bounding box center [616, 268] width 101 height 19
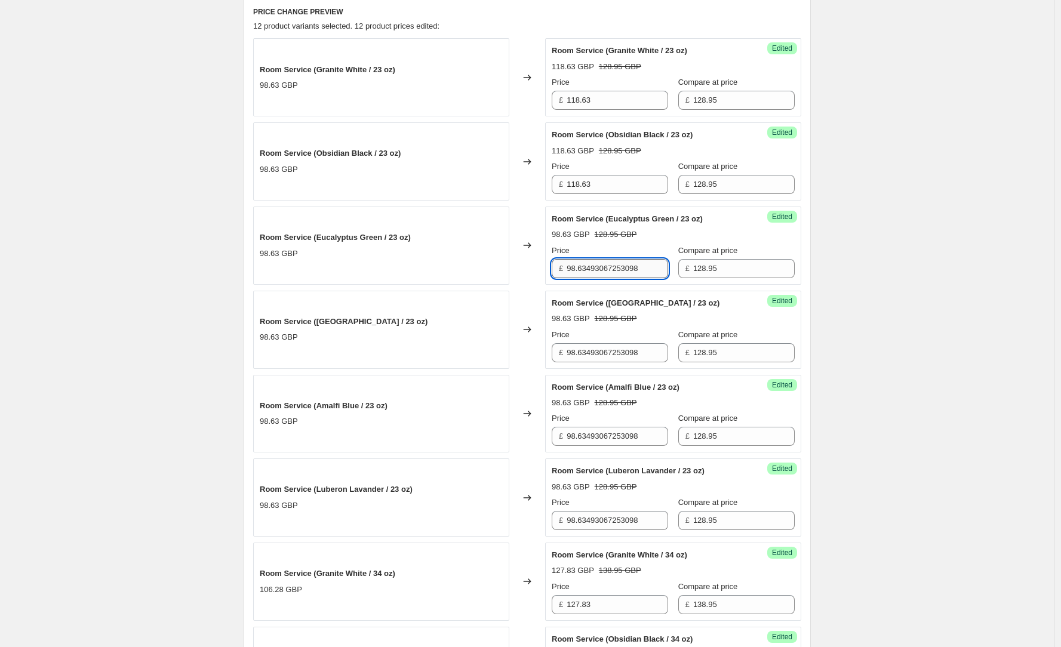
click at [614, 266] on input "98.63493067253098" at bounding box center [616, 268] width 101 height 19
type input "118.63"
click at [612, 355] on input "98.63493067253098" at bounding box center [616, 352] width 101 height 19
type input "118.63"
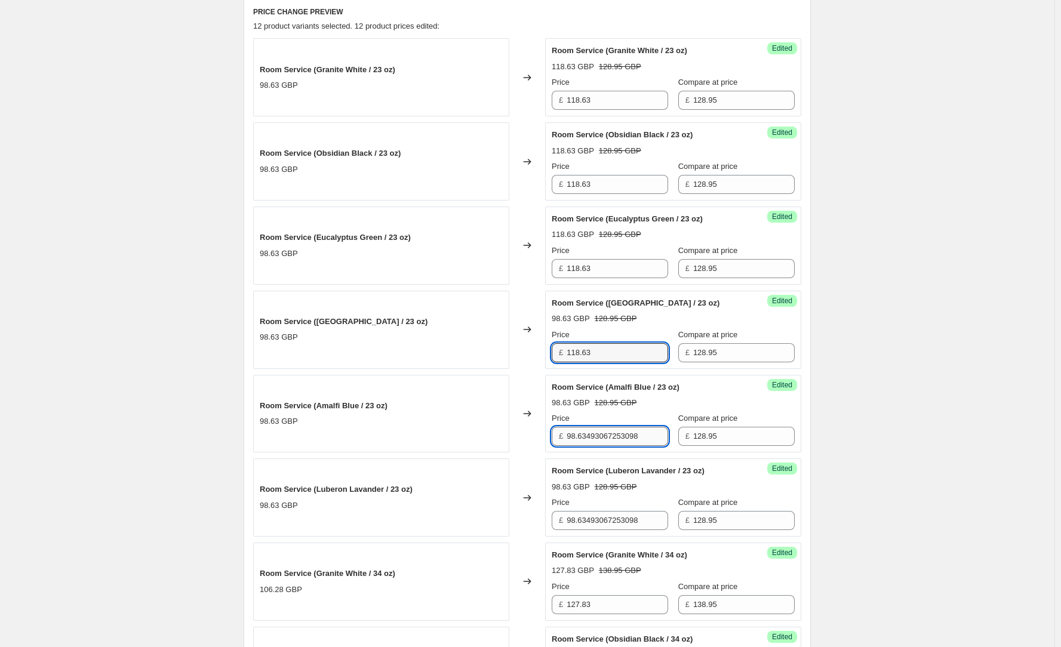
click at [605, 439] on input "98.63493067253098" at bounding box center [616, 436] width 101 height 19
type input "118.63"
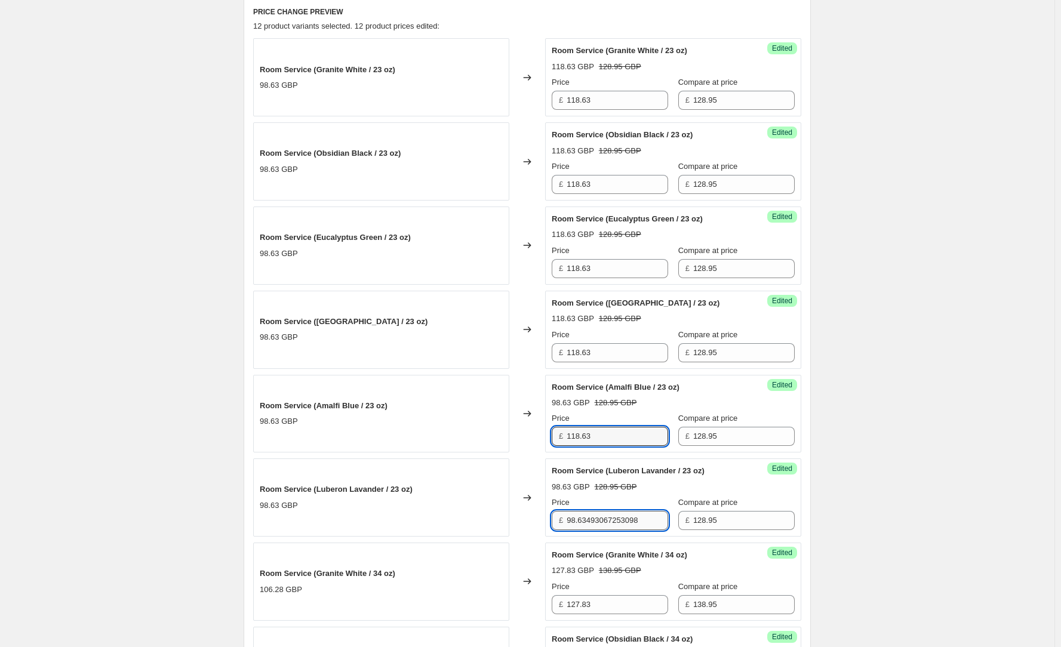
click at [601, 516] on input "98.63493067253098" at bounding box center [616, 520] width 101 height 19
type input "118.63"
click at [859, 441] on div "Create new price [MEDICAL_DATA]. This page is ready Create new price [MEDICAL_D…" at bounding box center [527, 571] width 1054 height 1942
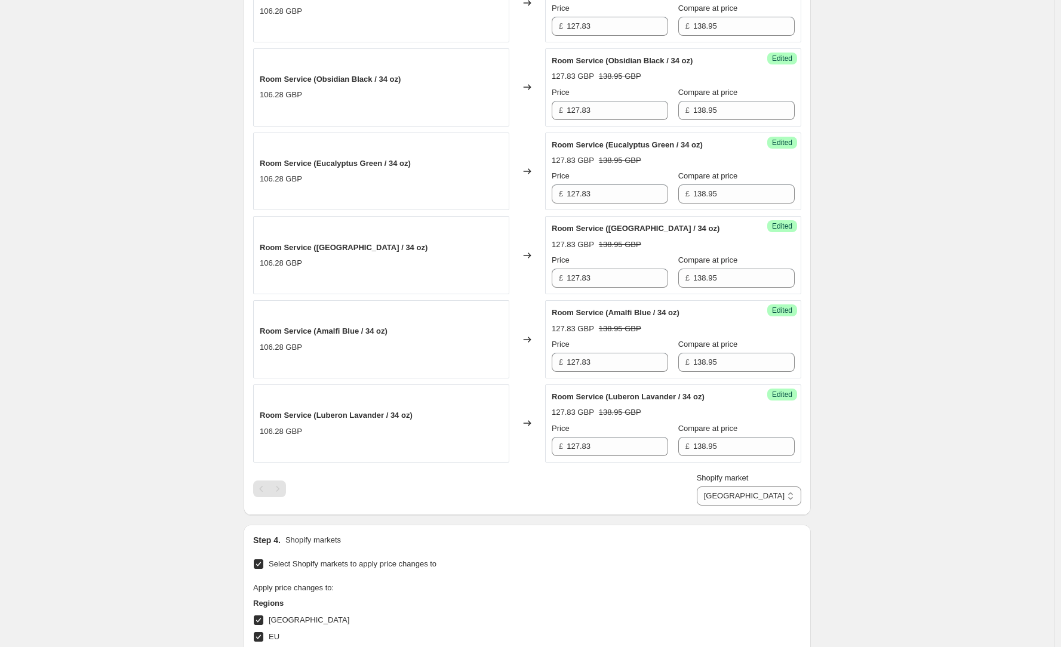
scroll to position [997, 0]
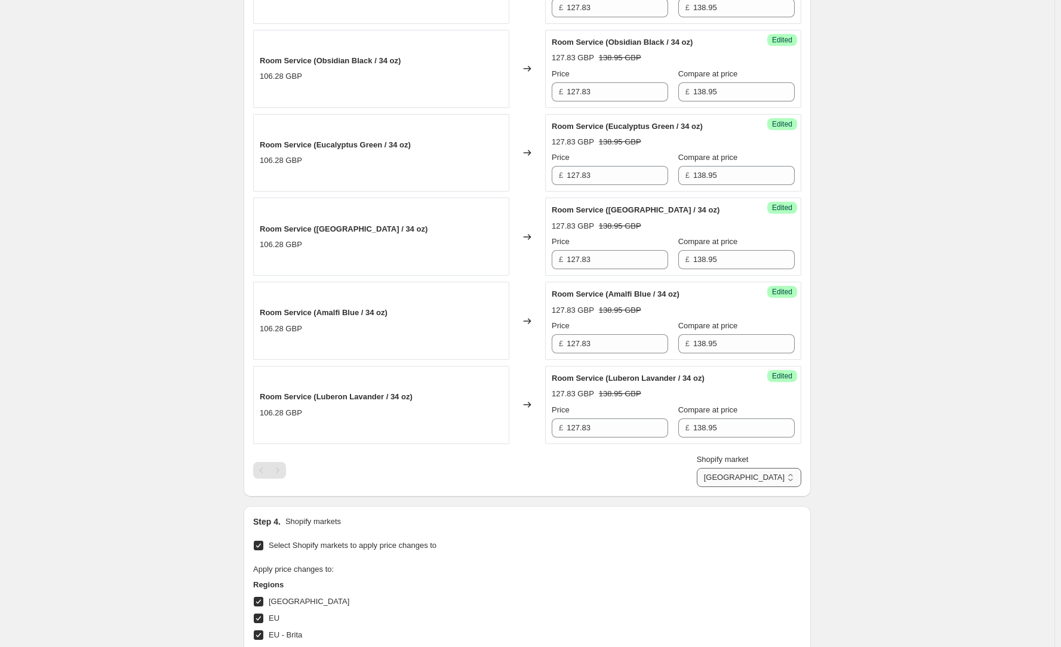
click at [765, 477] on select "Direct prices [GEOGRAPHIC_DATA] [GEOGRAPHIC_DATA] [GEOGRAPHIC_DATA] - Brita [GE…" at bounding box center [749, 477] width 104 height 19
click at [737, 487] on select "Direct prices [GEOGRAPHIC_DATA] [GEOGRAPHIC_DATA] [GEOGRAPHIC_DATA] - Brita [GE…" at bounding box center [749, 477] width 104 height 19
click at [786, 485] on select "Direct prices [GEOGRAPHIC_DATA] [GEOGRAPHIC_DATA] [GEOGRAPHIC_DATA] - Brita [GE…" at bounding box center [767, 477] width 67 height 19
click at [752, 487] on select "Direct prices [GEOGRAPHIC_DATA] [GEOGRAPHIC_DATA] [GEOGRAPHIC_DATA] - Brita [GE…" at bounding box center [767, 477] width 67 height 19
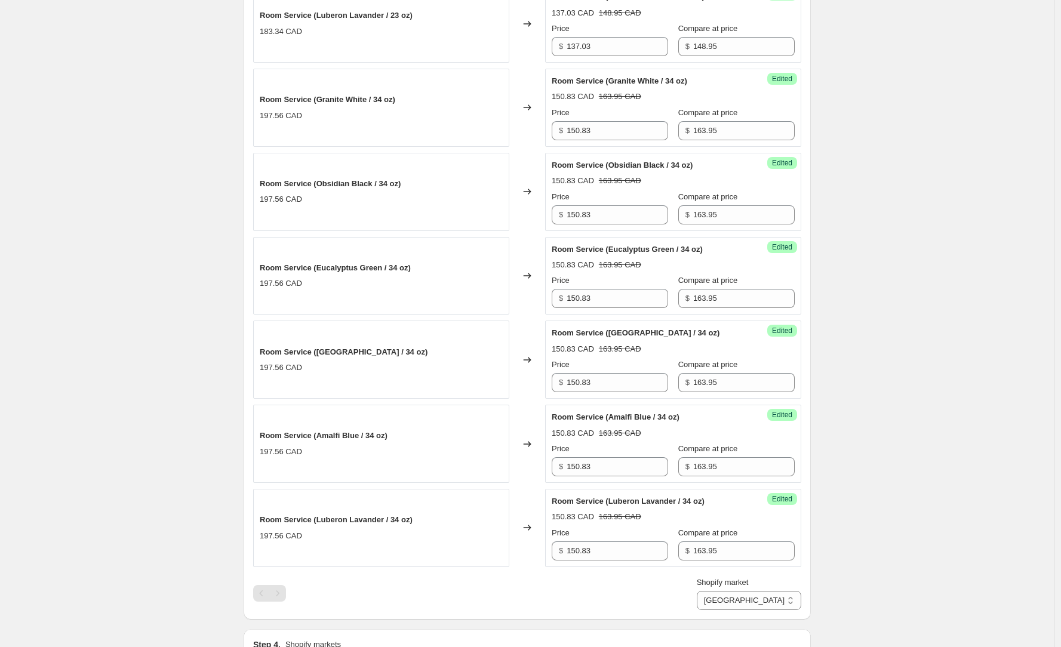
scroll to position [877, 0]
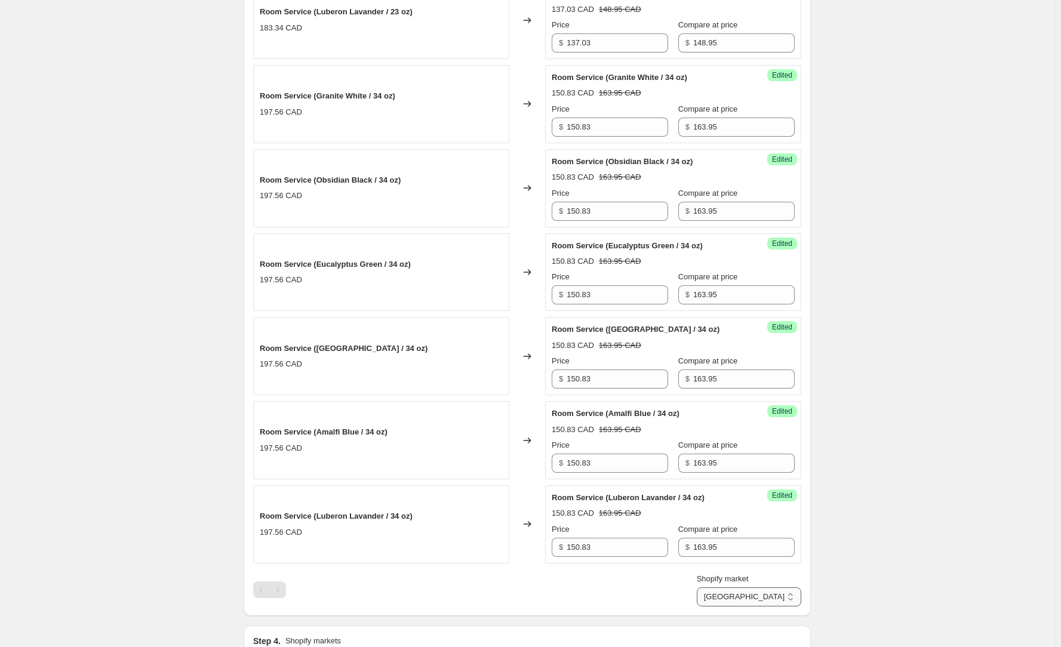
drag, startPoint x: 785, startPoint y: 591, endPoint x: 793, endPoint y: 596, distance: 9.4
click at [785, 591] on select "Direct prices [GEOGRAPHIC_DATA] [GEOGRAPHIC_DATA] [GEOGRAPHIC_DATA] - Brita [GE…" at bounding box center [749, 596] width 104 height 19
click at [752, 606] on select "Direct prices [GEOGRAPHIC_DATA] [GEOGRAPHIC_DATA] [GEOGRAPHIC_DATA] - Brita [GE…" at bounding box center [749, 596] width 104 height 19
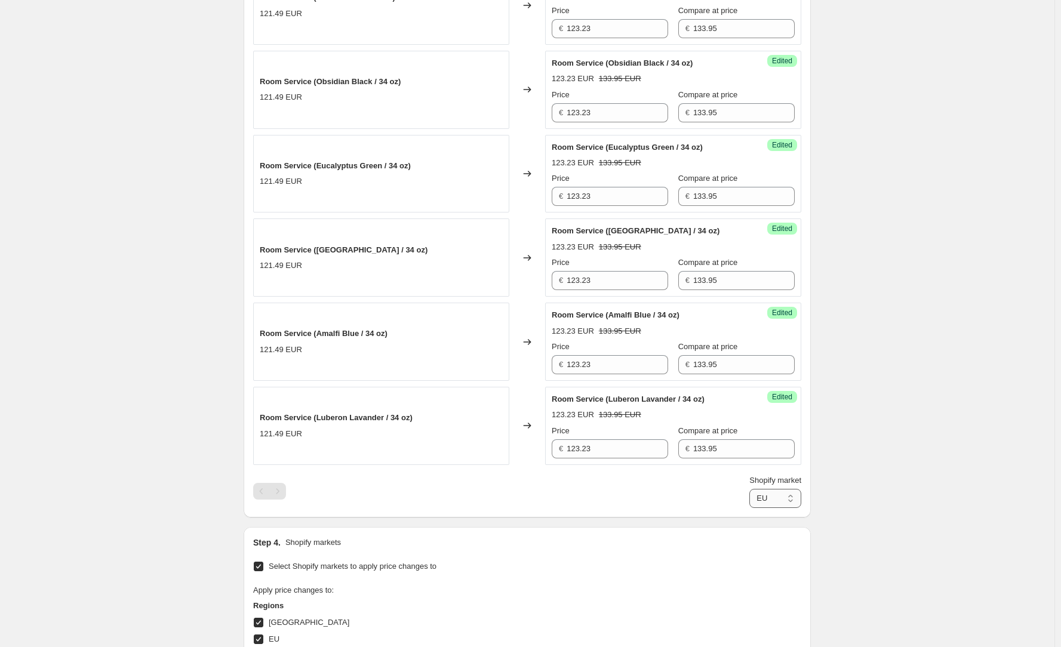
scroll to position [1176, 0]
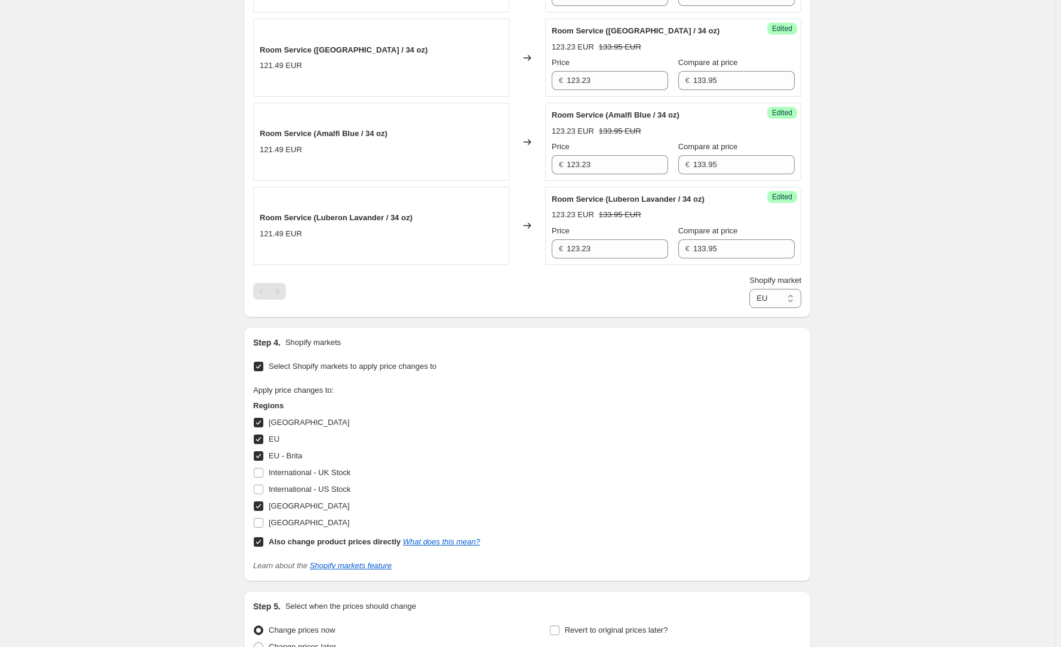
click at [771, 304] on select "Direct prices [GEOGRAPHIC_DATA] [GEOGRAPHIC_DATA] [GEOGRAPHIC_DATA] - Brita [GE…" at bounding box center [775, 298] width 52 height 19
select select "52985987238"
click at [749, 308] on select "Direct prices [GEOGRAPHIC_DATA] [GEOGRAPHIC_DATA] [GEOGRAPHIC_DATA] - Brita [GE…" at bounding box center [775, 298] width 52 height 19
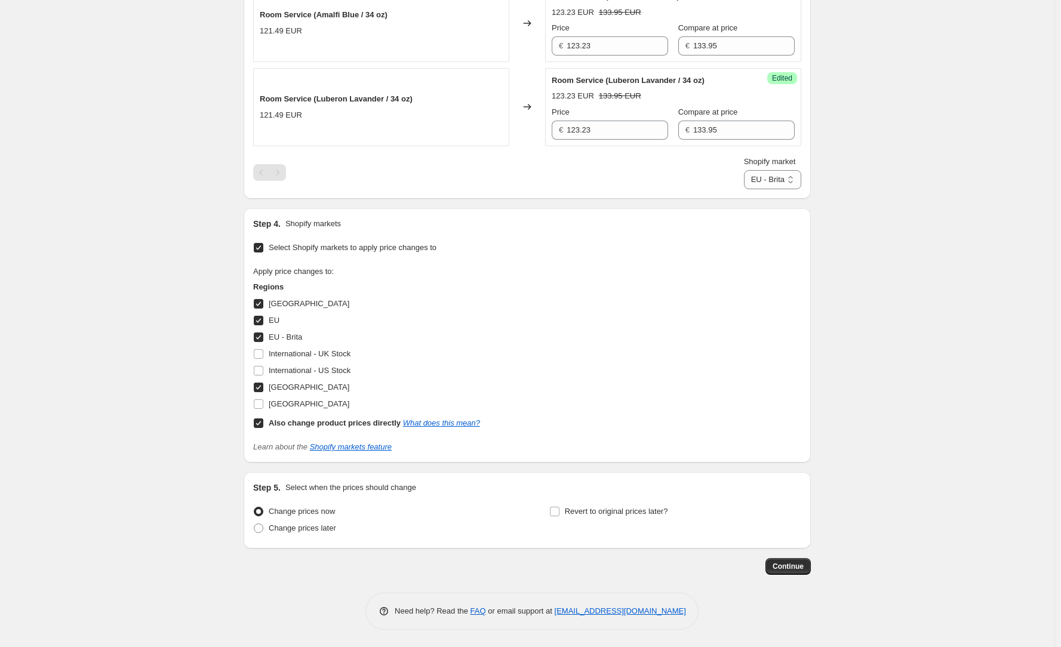
scroll to position [1295, 0]
click at [803, 567] on span "Continue" at bounding box center [787, 566] width 31 height 10
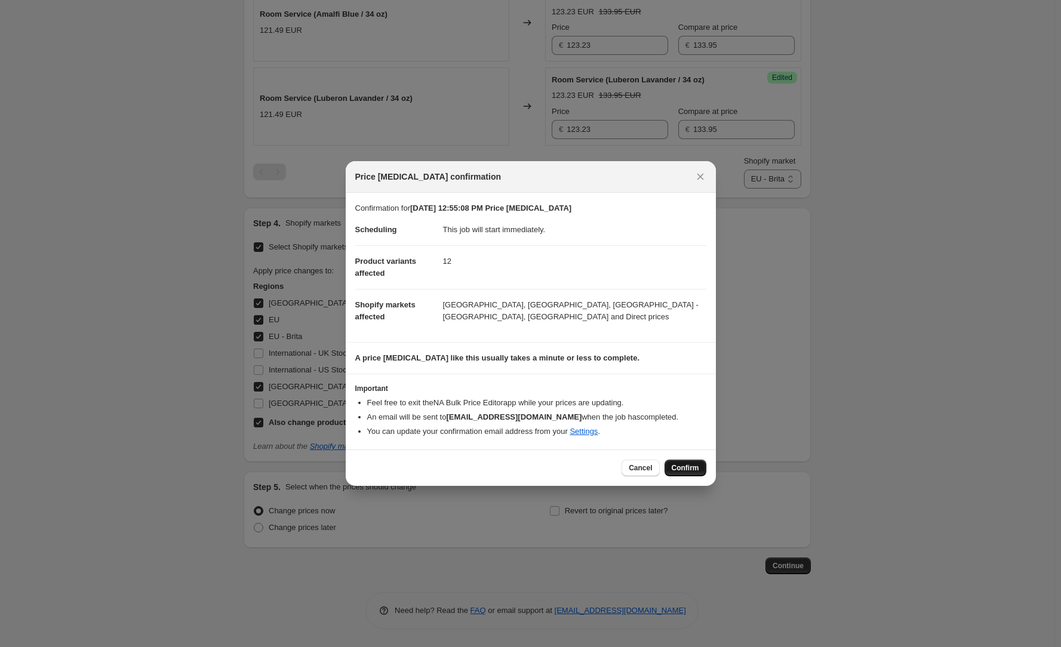
click at [700, 465] on button "Confirm" at bounding box center [685, 468] width 42 height 17
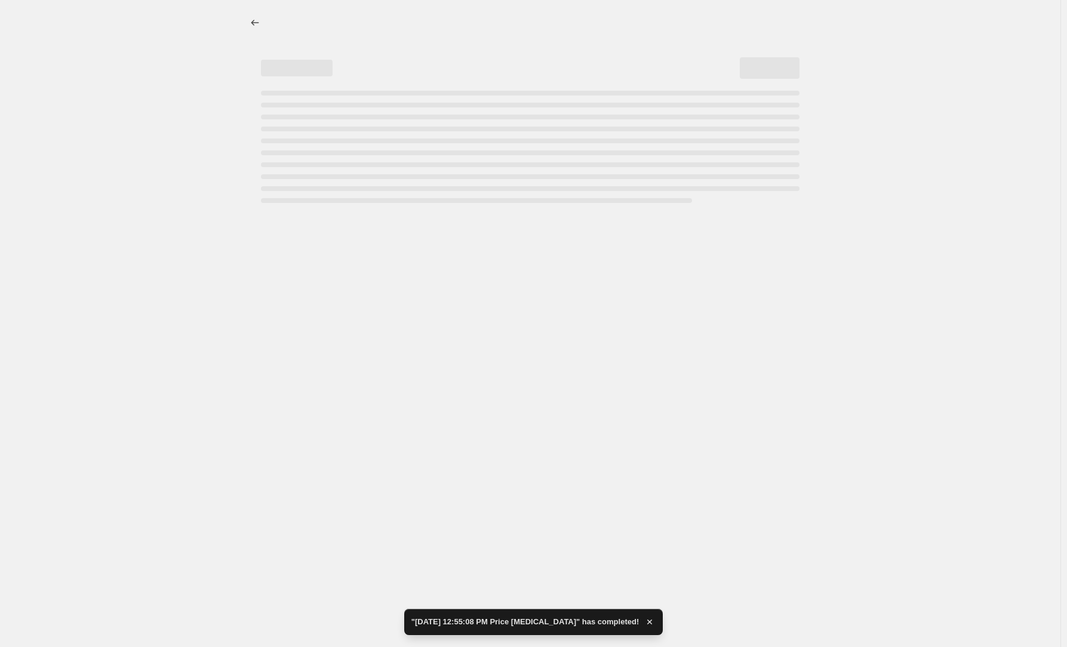
select select "52985987238"
